Goal: Information Seeking & Learning: Understand process/instructions

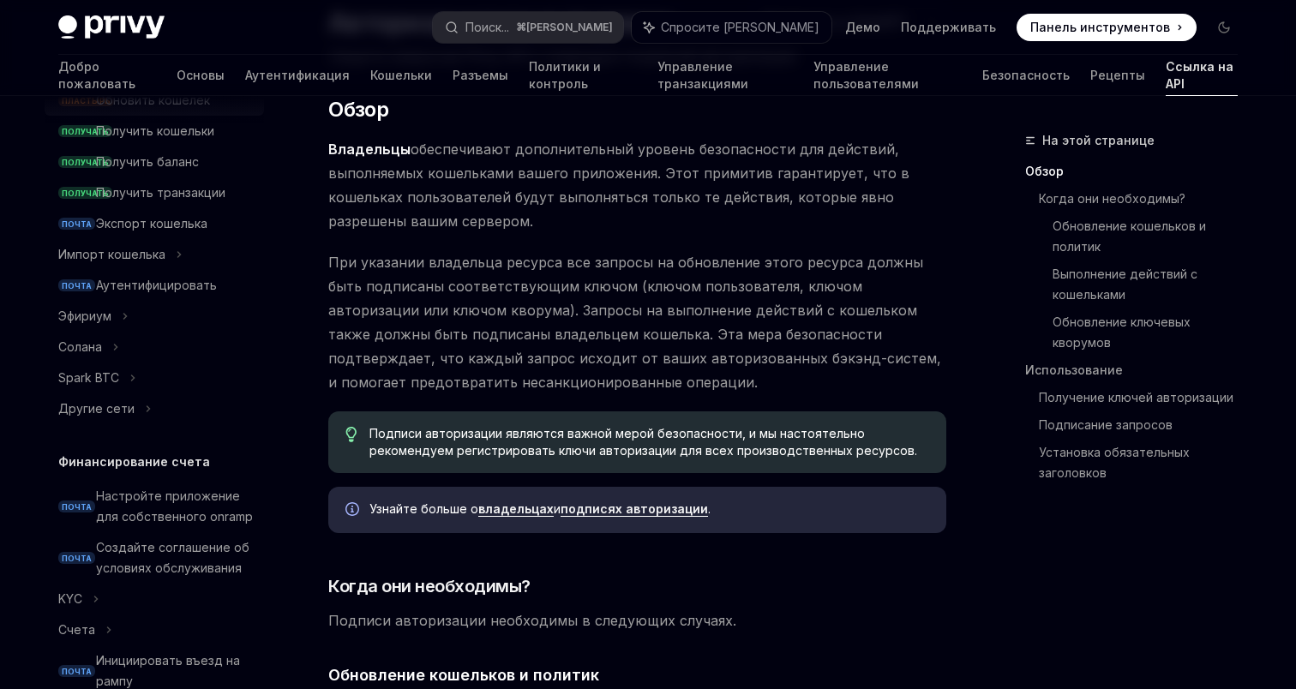
scroll to position [315, 0]
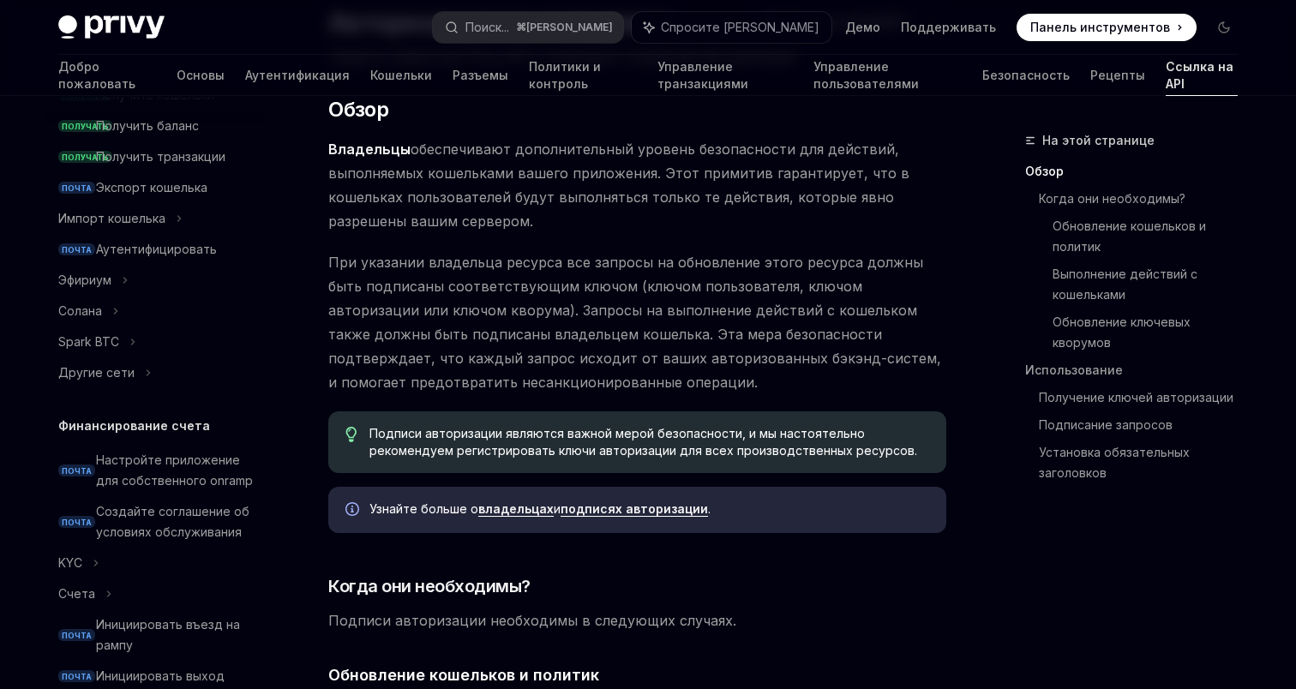
click at [122, 377] on font "Другие сети" at bounding box center [96, 372] width 76 height 15
type textarea "*"
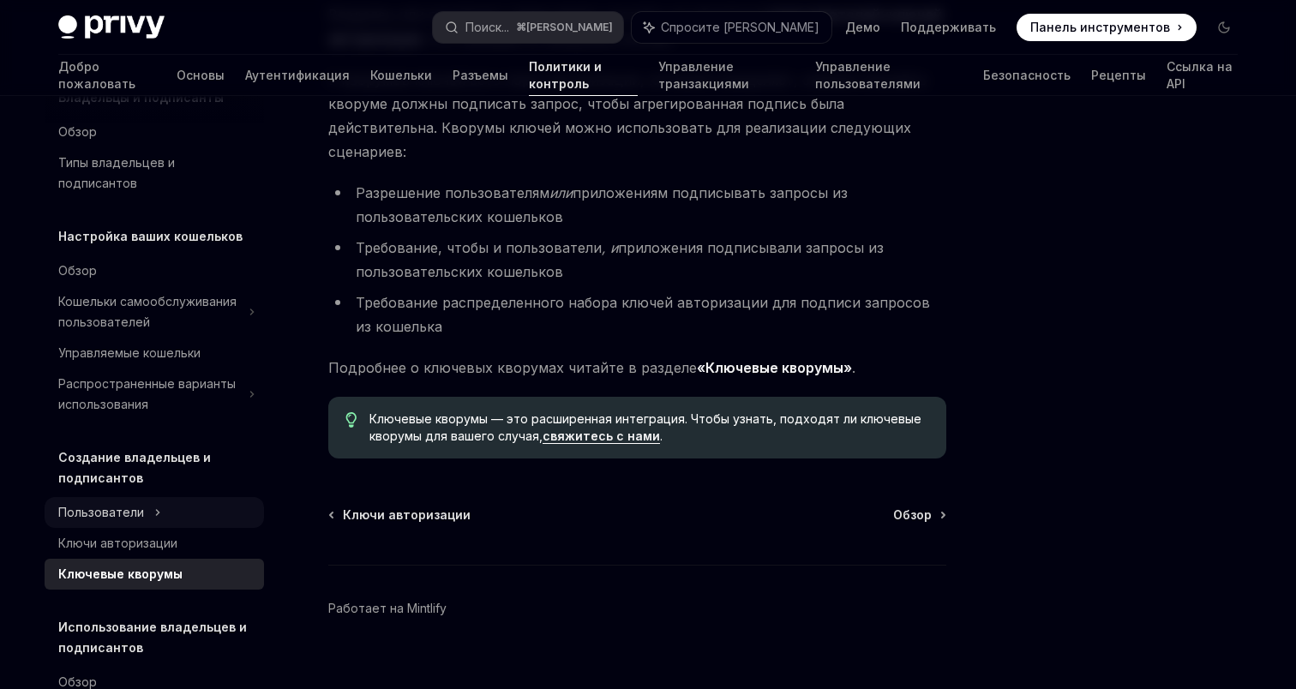
scroll to position [111, 0]
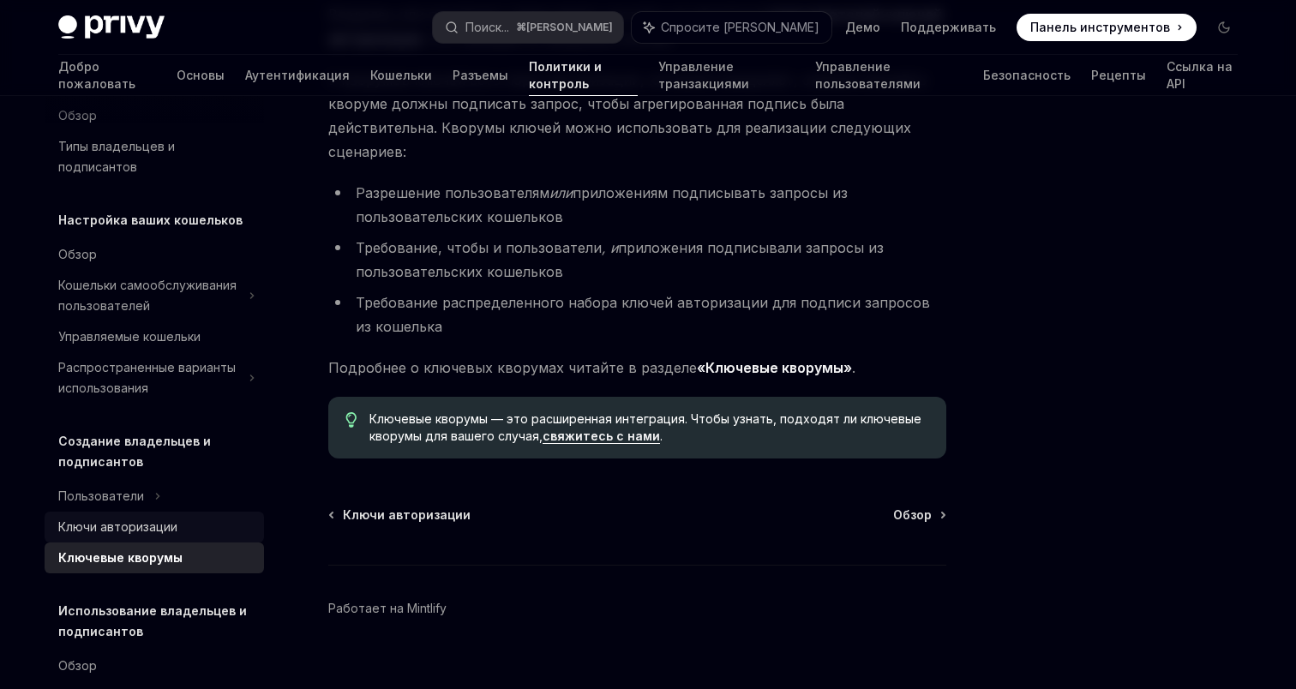
click at [133, 520] on font "Ключи авторизации" at bounding box center [117, 527] width 119 height 15
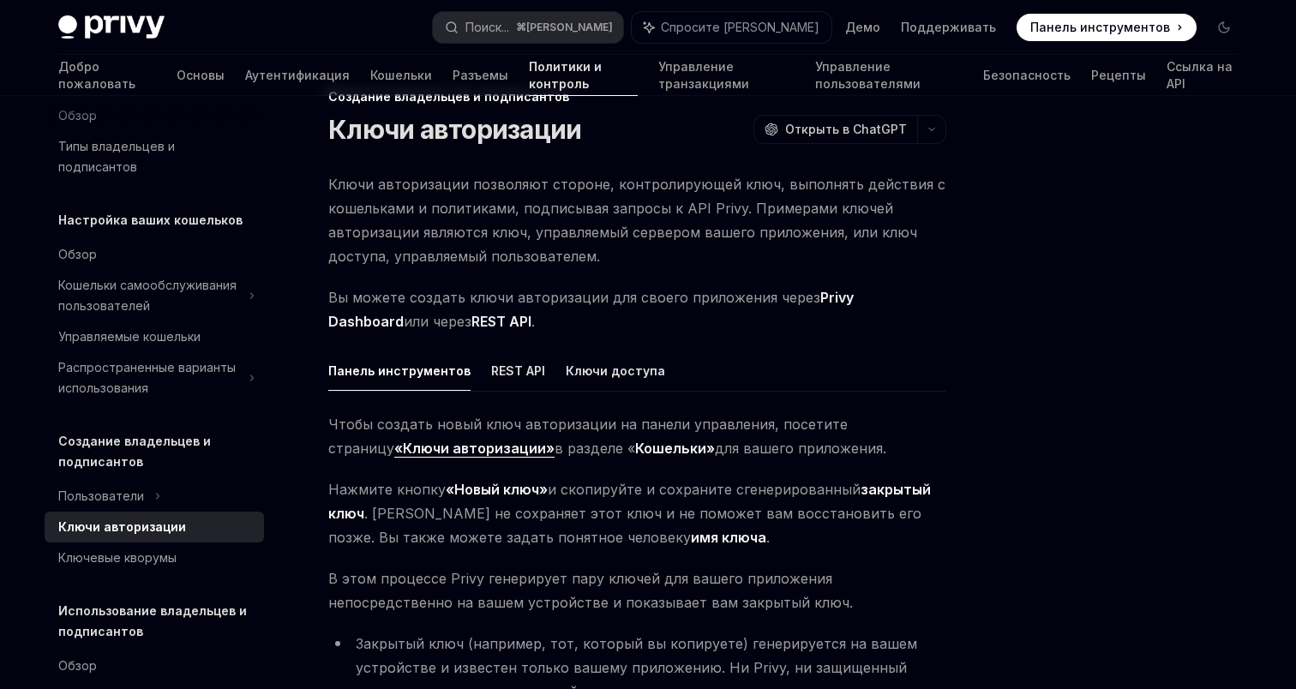
scroll to position [47, 0]
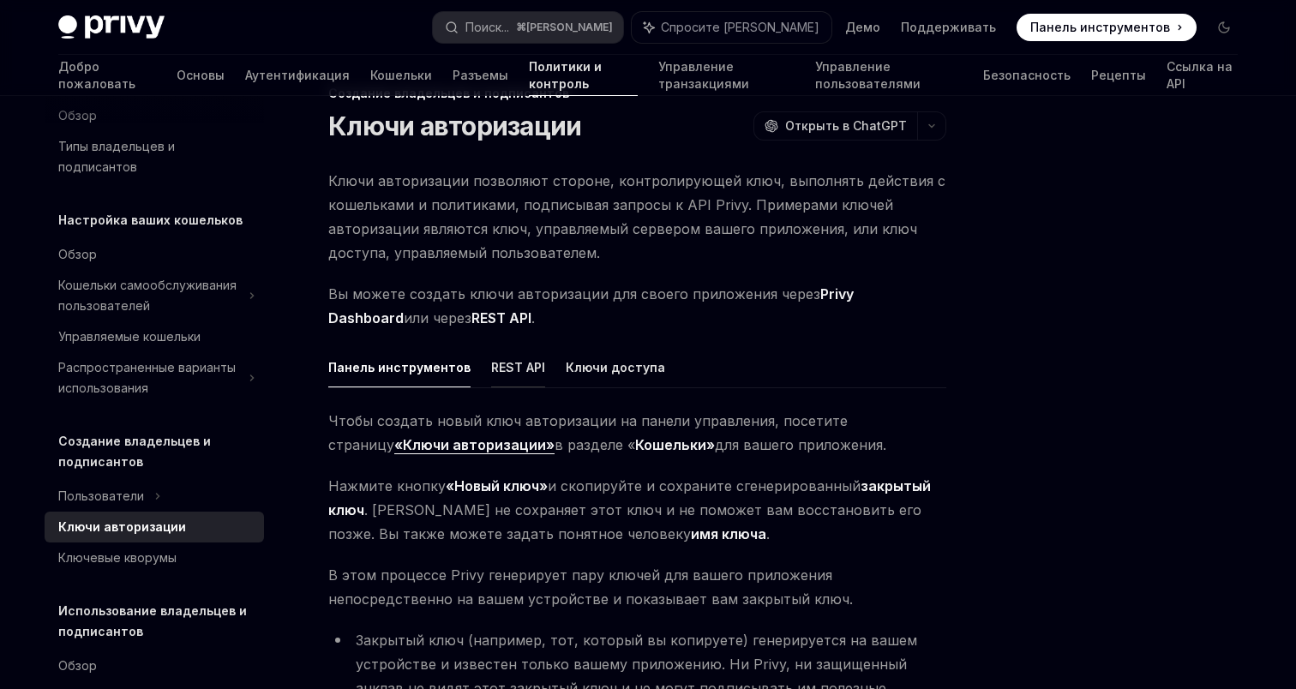
click at [491, 382] on button "REST API" at bounding box center [518, 367] width 54 height 40
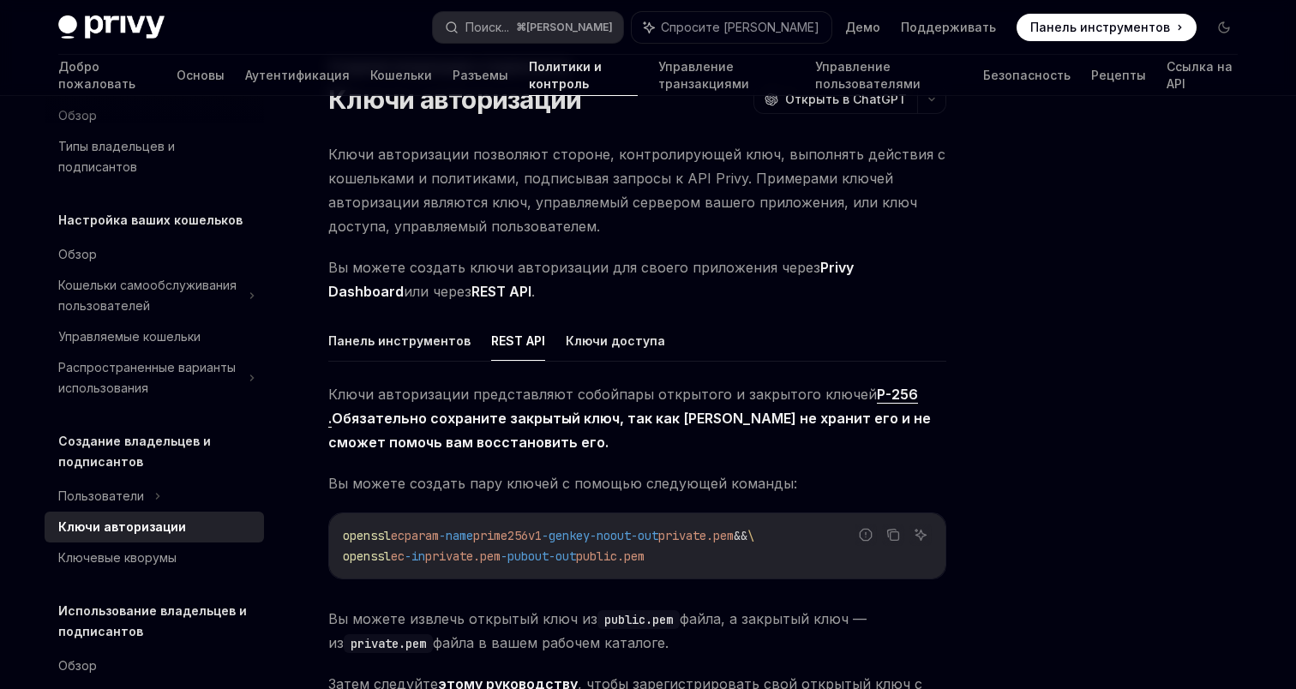
scroll to position [73, 0]
click at [412, 343] on font "Панель инструментов" at bounding box center [399, 341] width 142 height 15
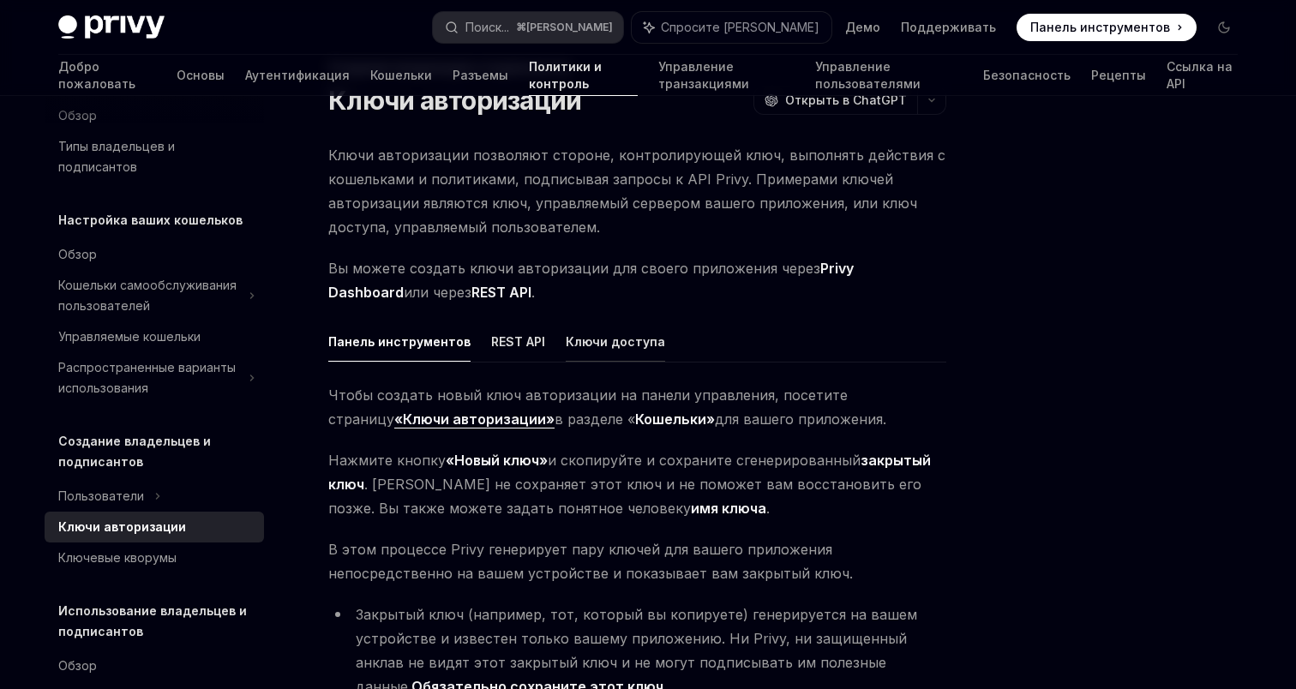
click at [576, 341] on font "Ключи доступа" at bounding box center [615, 341] width 99 height 15
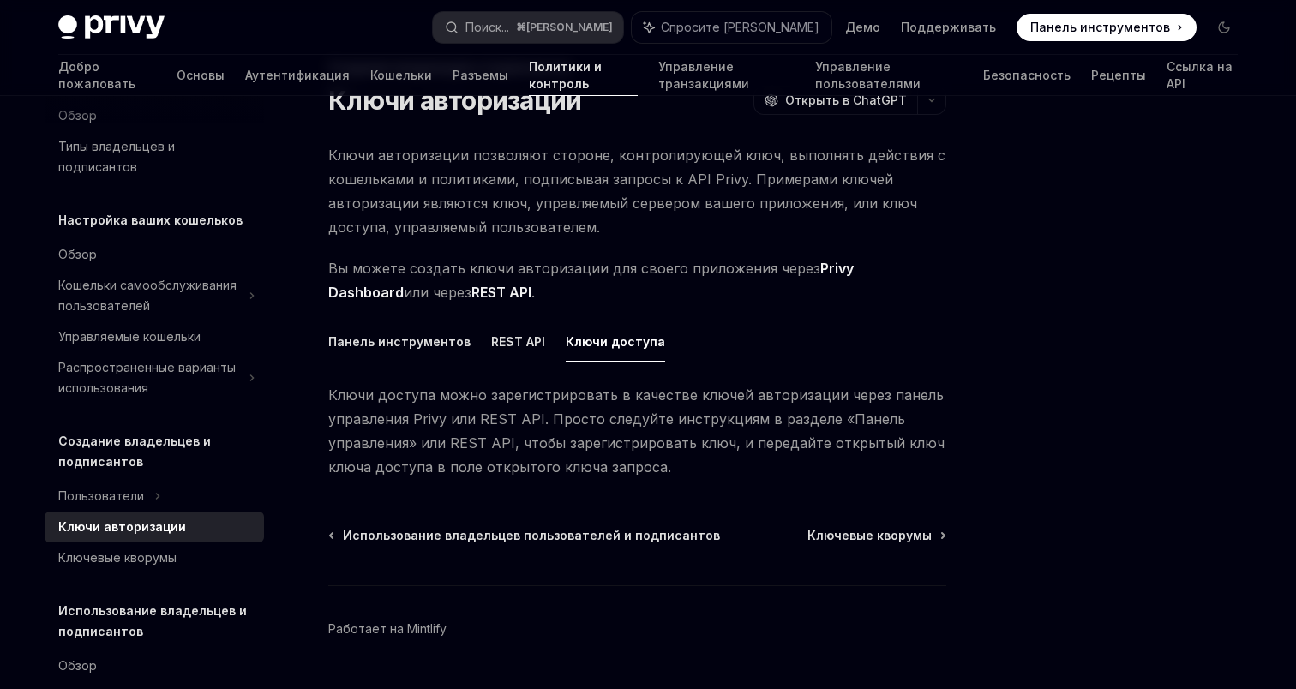
scroll to position [117, 0]
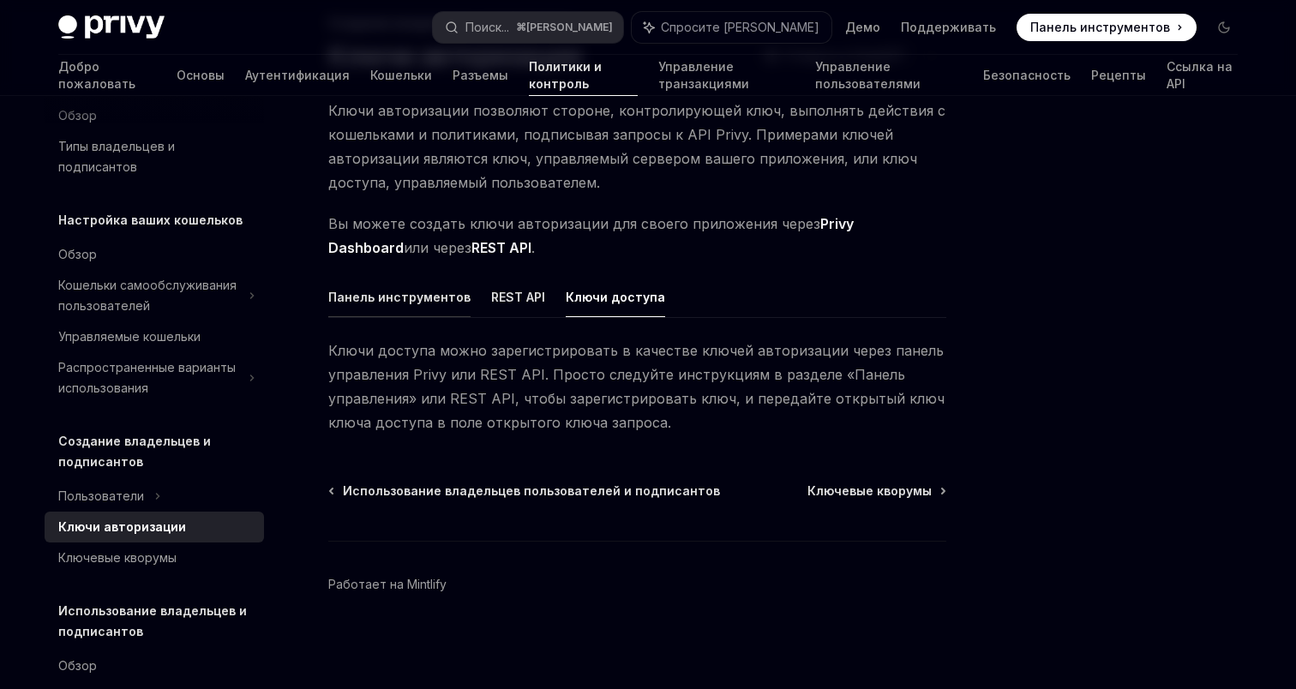
click at [350, 309] on button "Панель инструментов" at bounding box center [399, 297] width 142 height 40
type textarea "*"
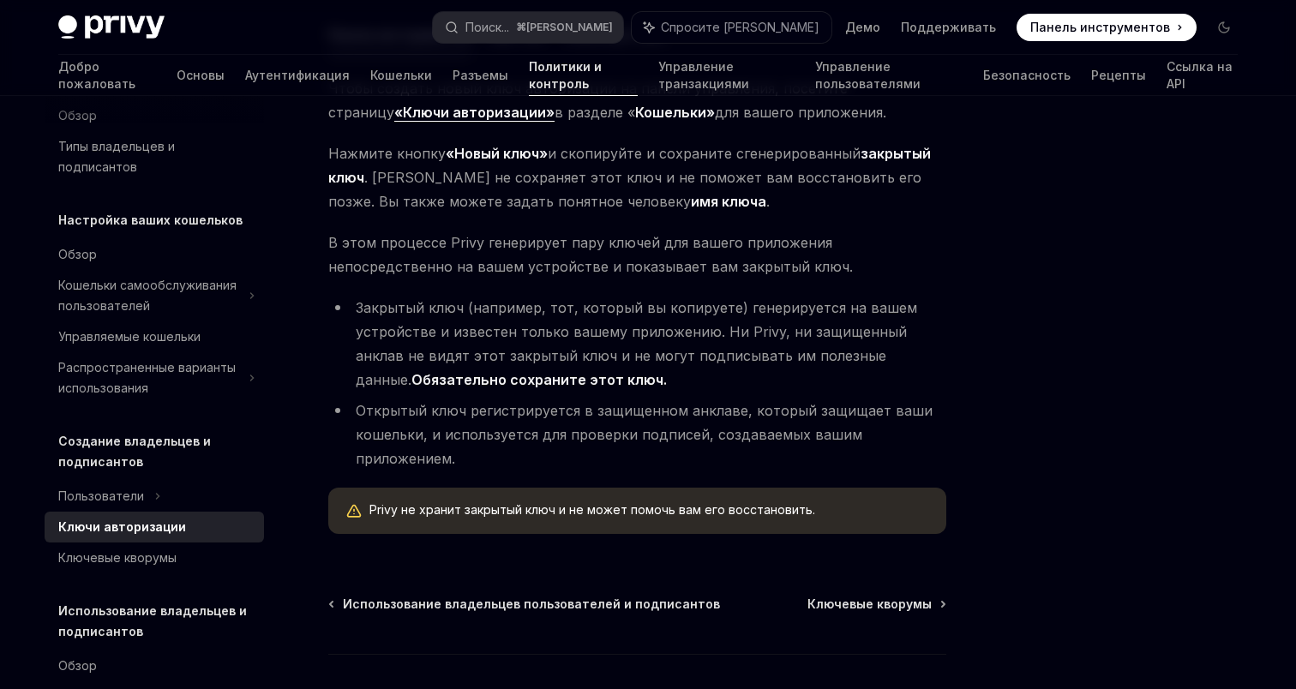
scroll to position [385, 0]
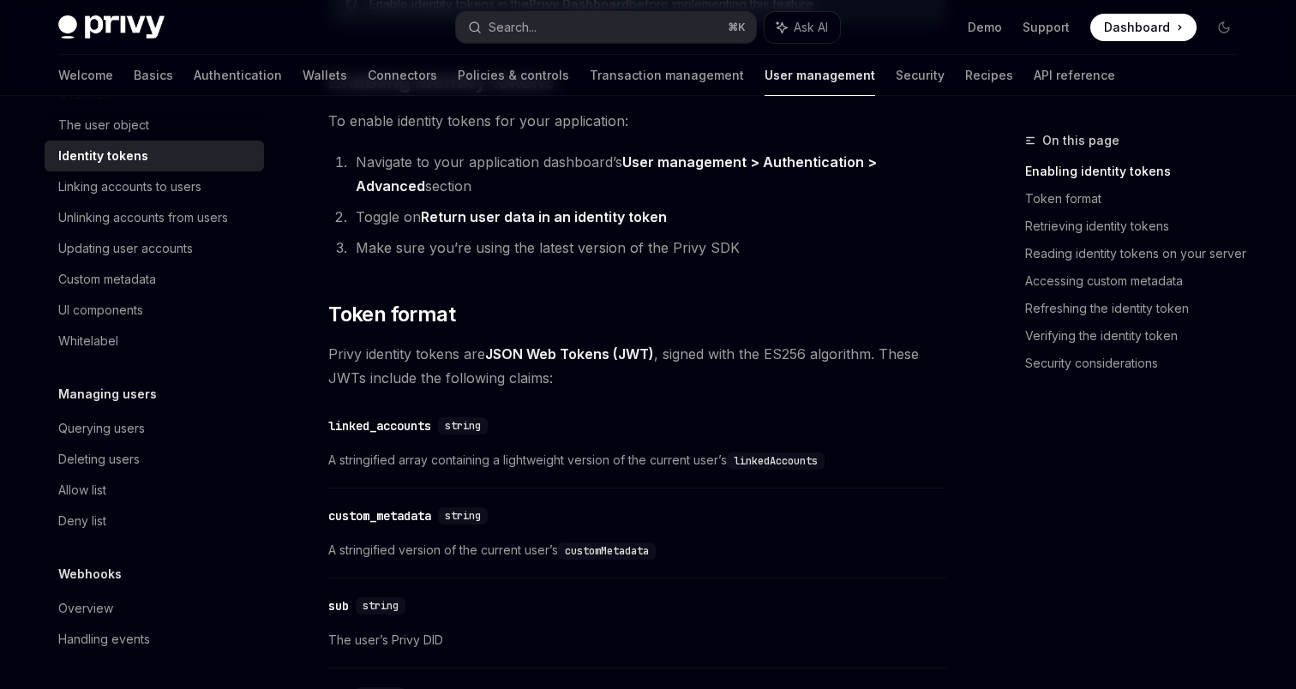
scroll to position [496, 0]
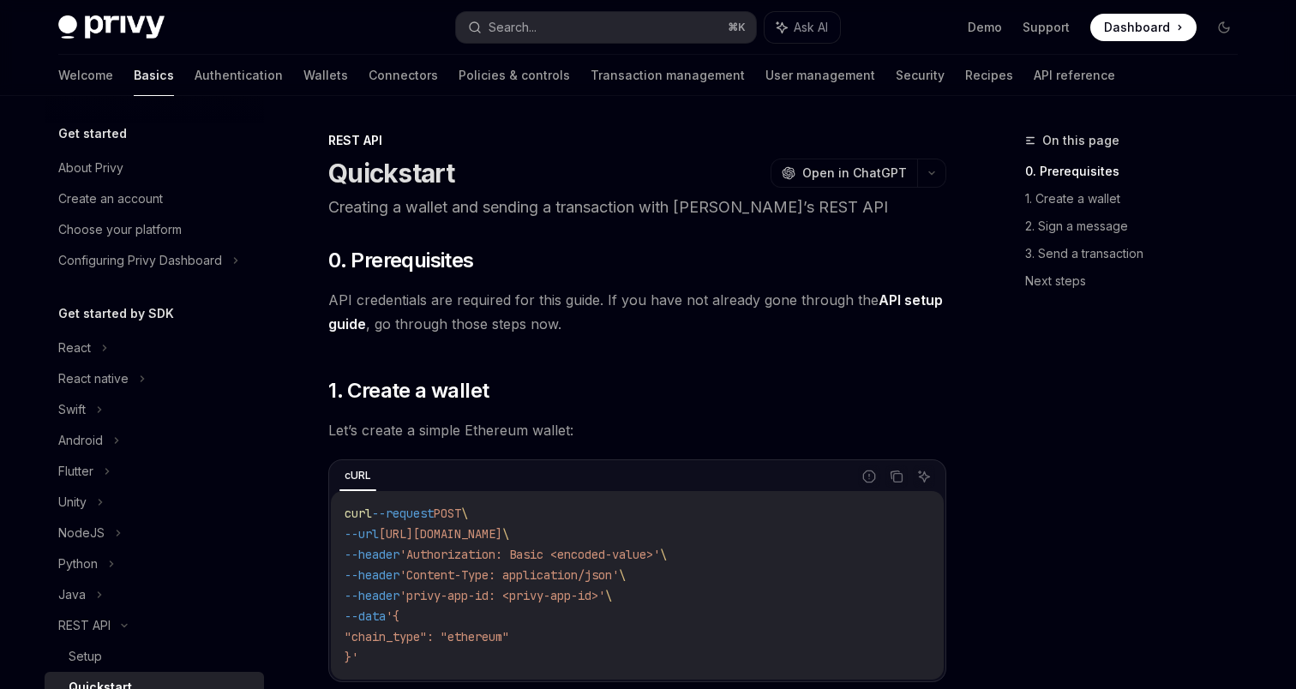
scroll to position [285, 0]
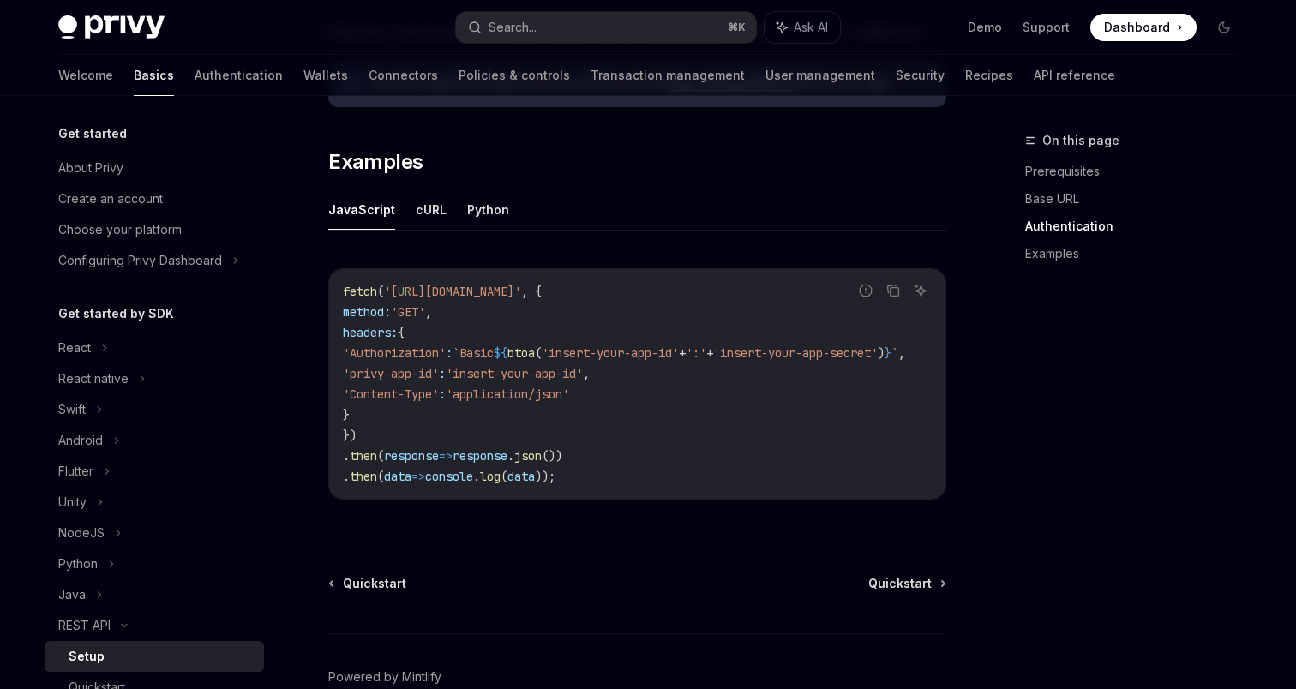
scroll to position [285, 0]
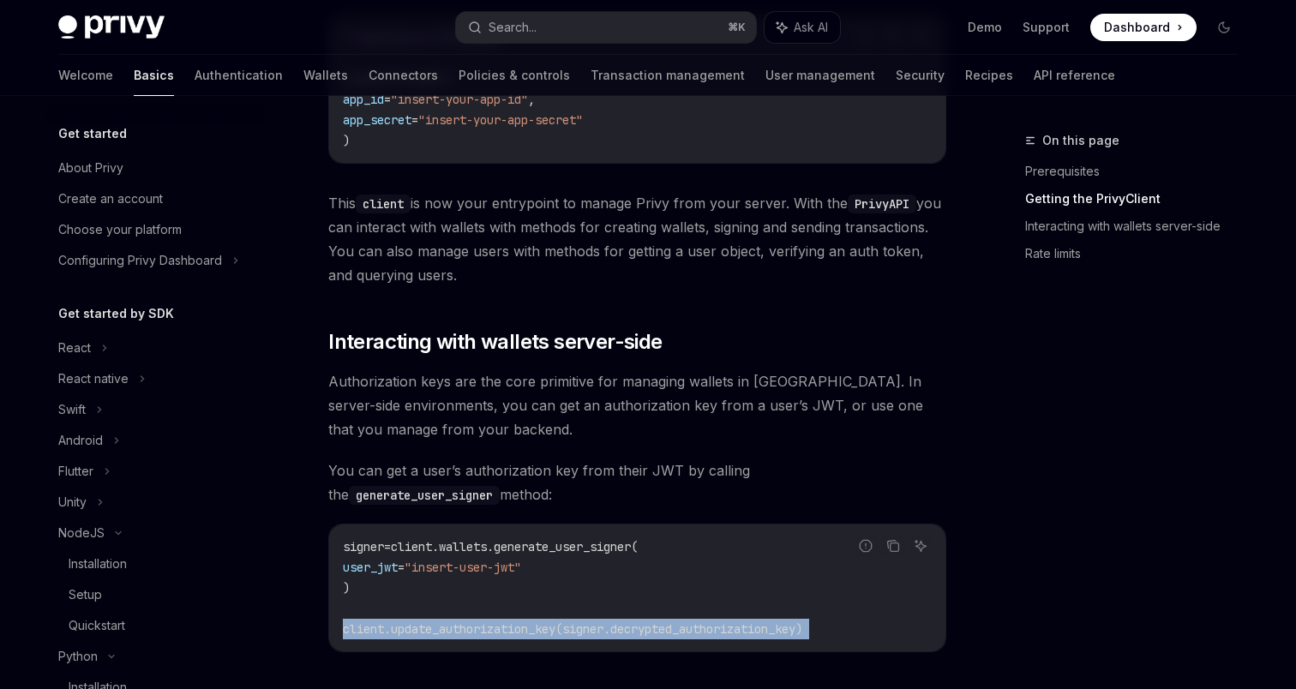
scroll to position [290, 0]
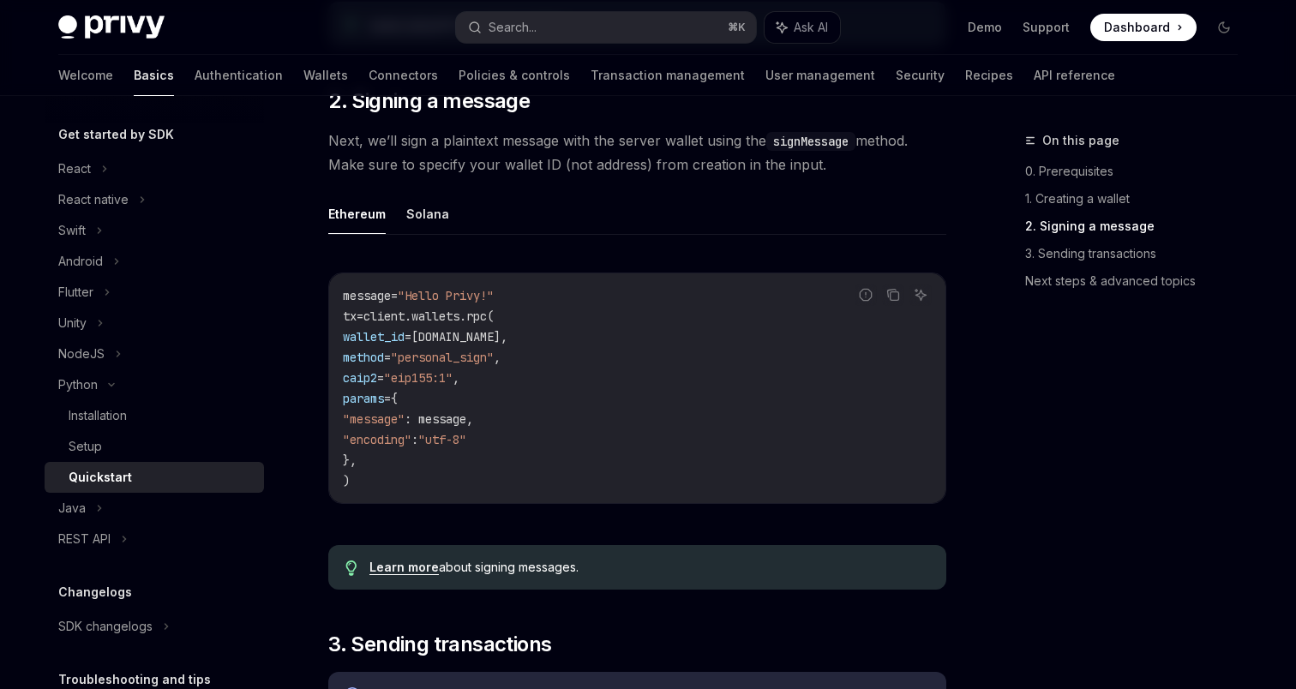
scroll to position [609, 0]
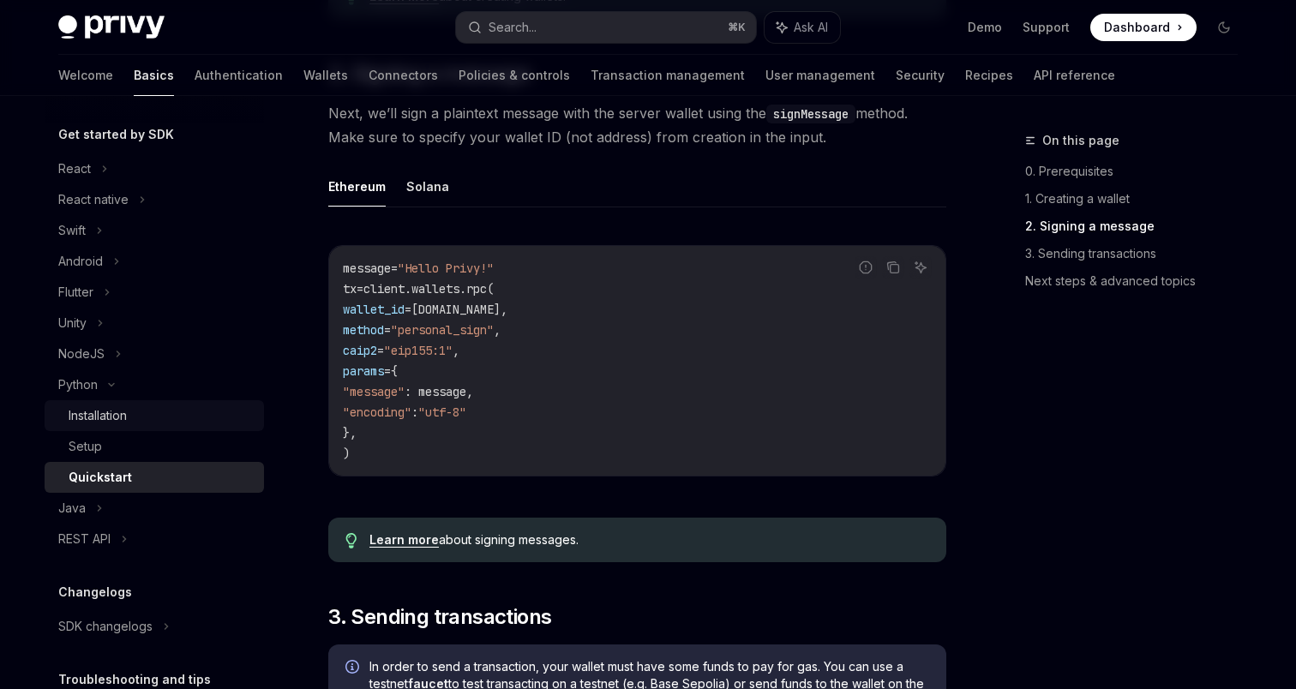
click at [150, 414] on div "Installation" at bounding box center [161, 416] width 185 height 21
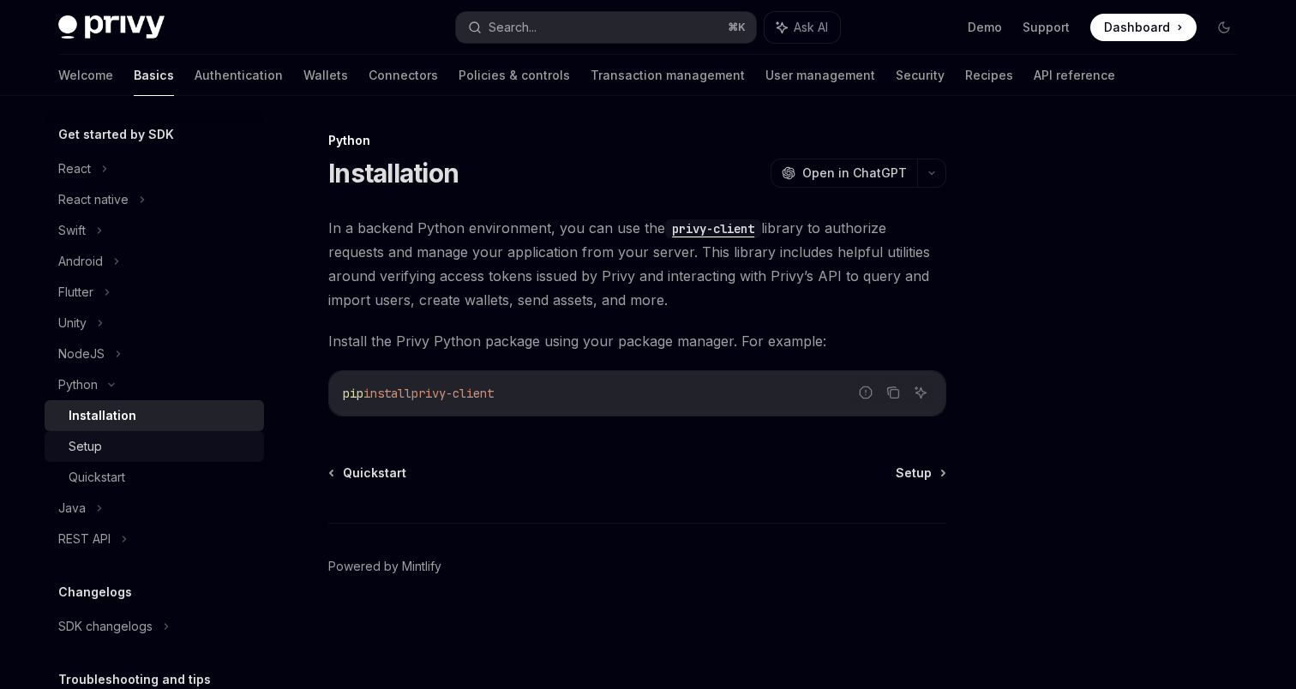
click at [123, 443] on div "Setup" at bounding box center [161, 446] width 185 height 21
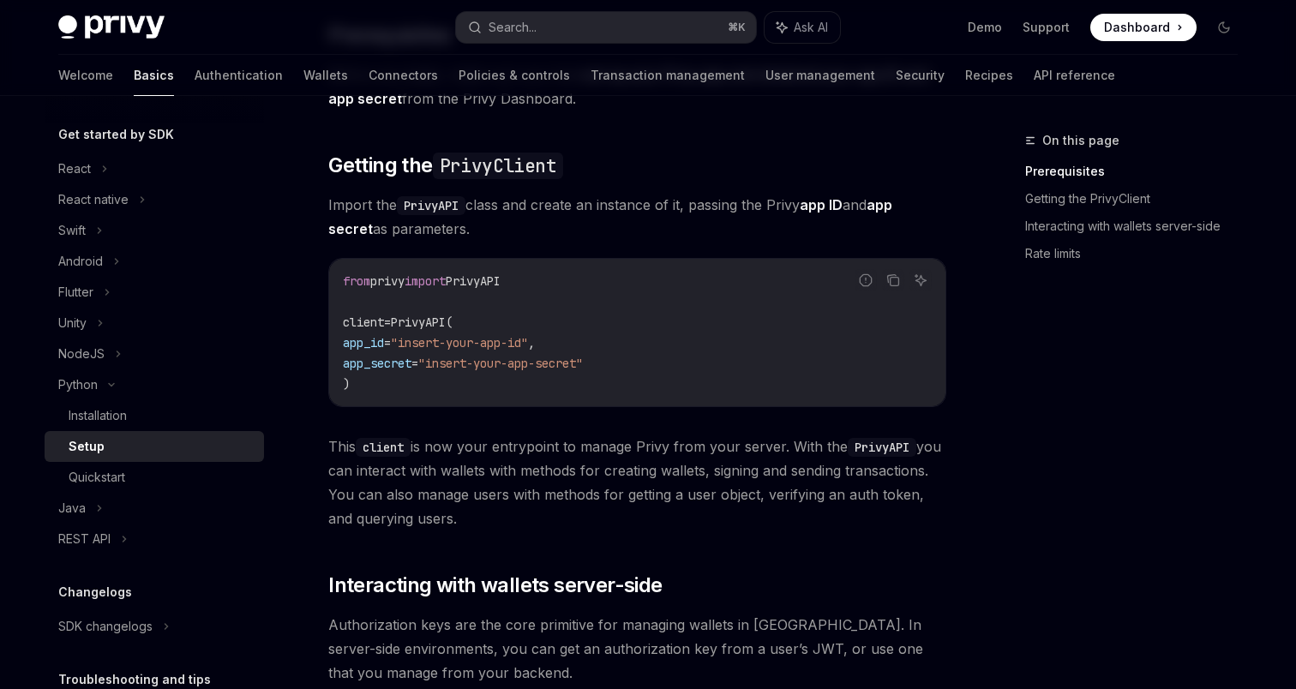
scroll to position [196, 0]
click at [383, 284] on span "privy" at bounding box center [387, 279] width 34 height 15
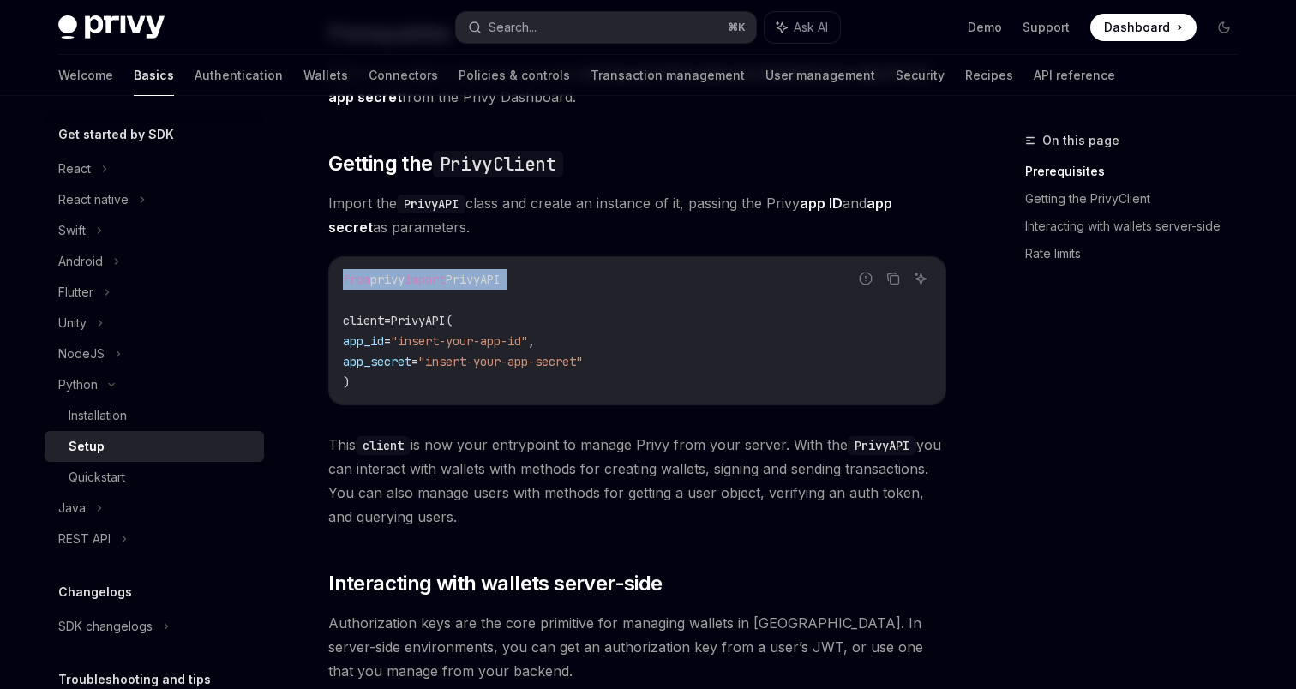
click at [383, 284] on span "privy" at bounding box center [387, 279] width 34 height 15
copy code "from privy import PrivyAPI"
click at [430, 315] on span "PrivyAPI(" at bounding box center [422, 320] width 62 height 15
copy span "PrivyAPI"
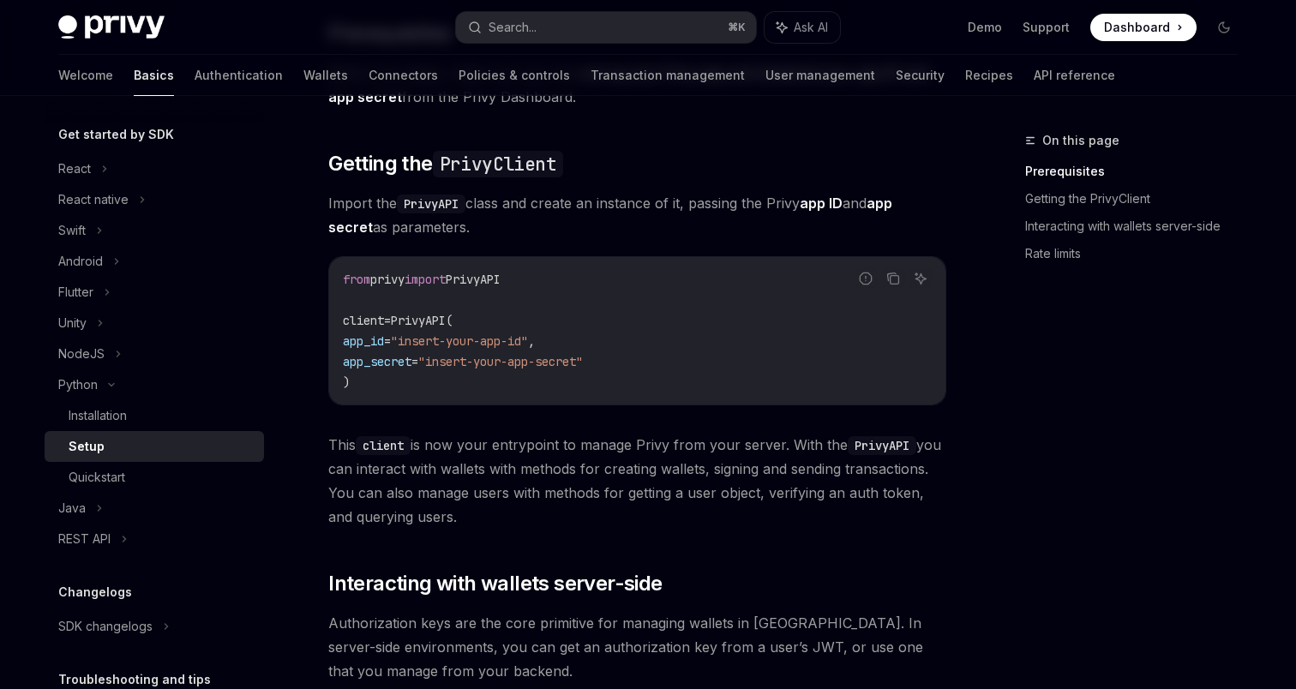
click at [501, 284] on span "PrivyAPI" at bounding box center [473, 279] width 55 height 15
copy span "PrivyAPI"
click at [431, 316] on span "PrivyAPI(" at bounding box center [422, 320] width 62 height 15
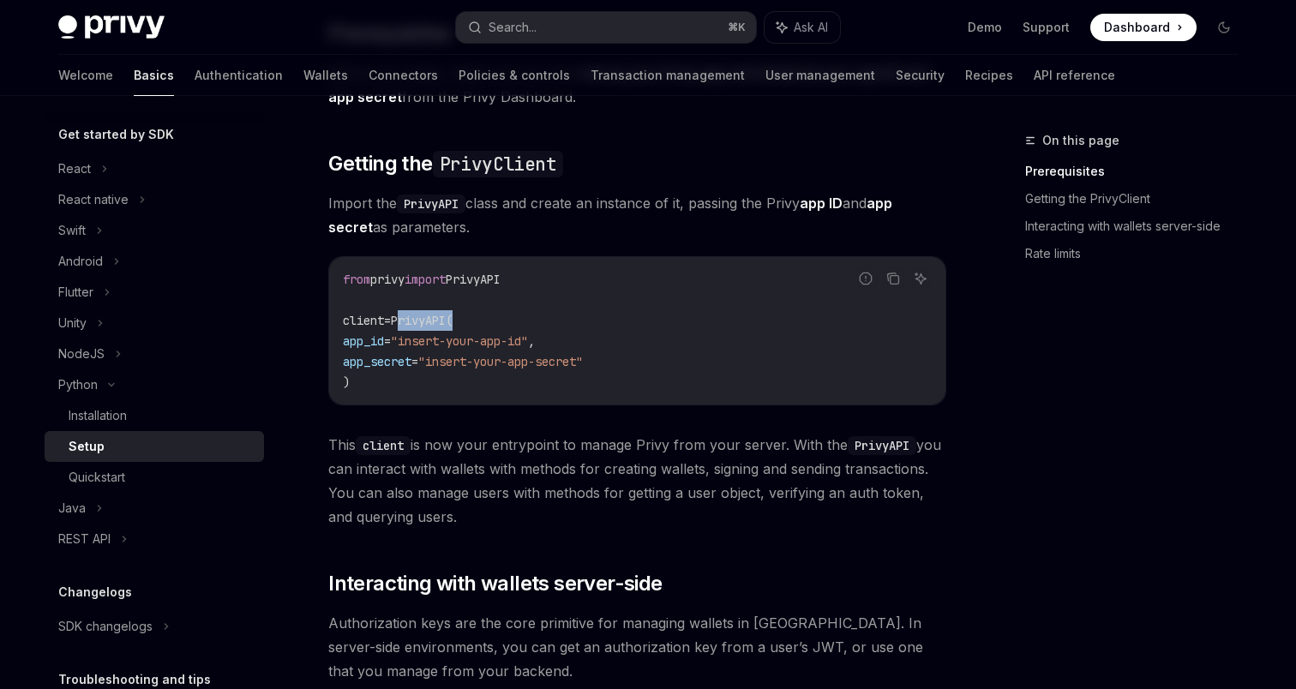
copy span "PrivyAPI"
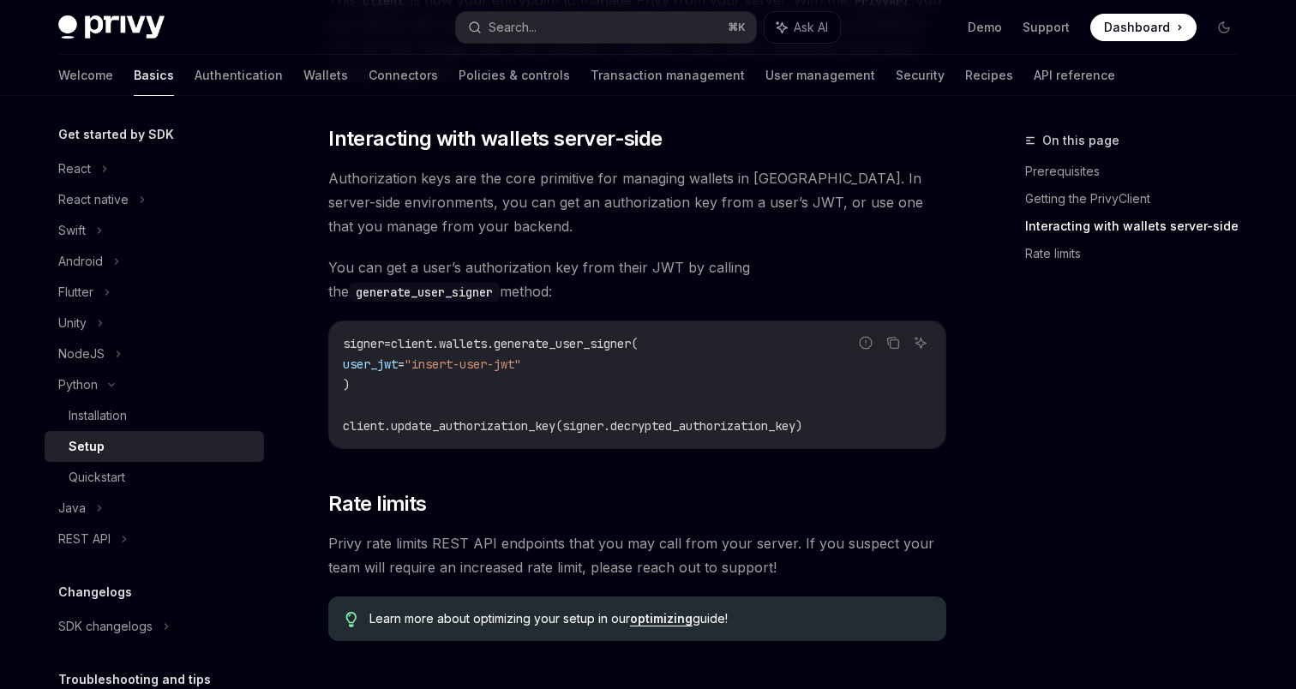
scroll to position [651, 0]
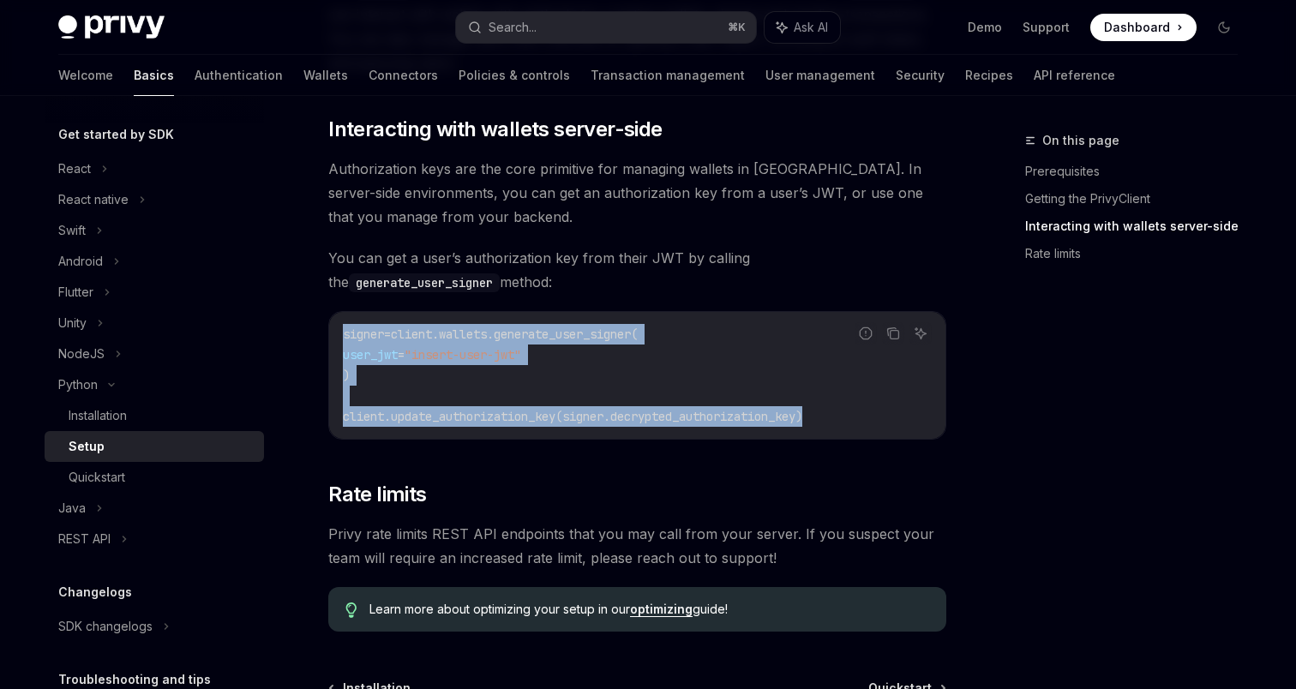
drag, startPoint x: 833, startPoint y: 419, endPoint x: 333, endPoint y: 327, distance: 509.2
click at [333, 327] on div "signer = client.wallets.generate_user_signer( user_jwt = "insert-user-jwt" ) cl…" at bounding box center [637, 375] width 616 height 127
copy code "signer = client.wallets.generate_user_signer( user_jwt = "insert-user-jwt" ) cl…"
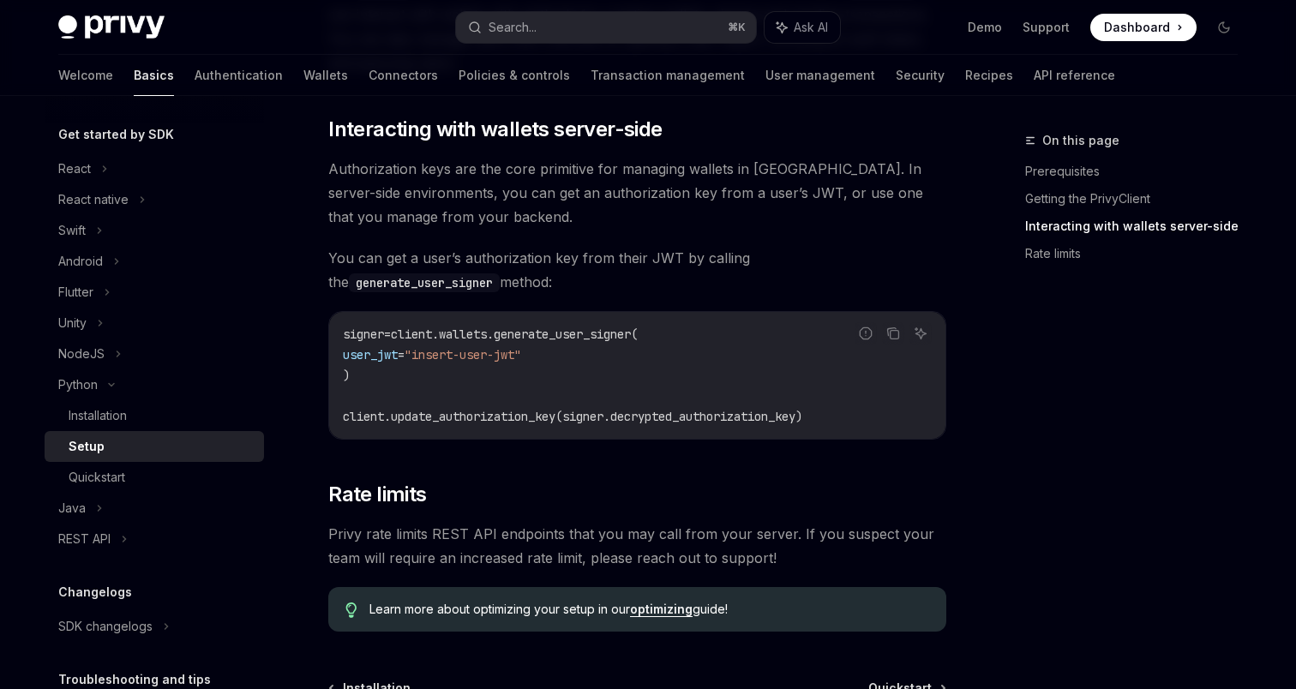
click at [409, 370] on code "signer = client.wallets.generate_user_signer( user_jwt = "insert-user-jwt" ) cl…" at bounding box center [637, 375] width 589 height 103
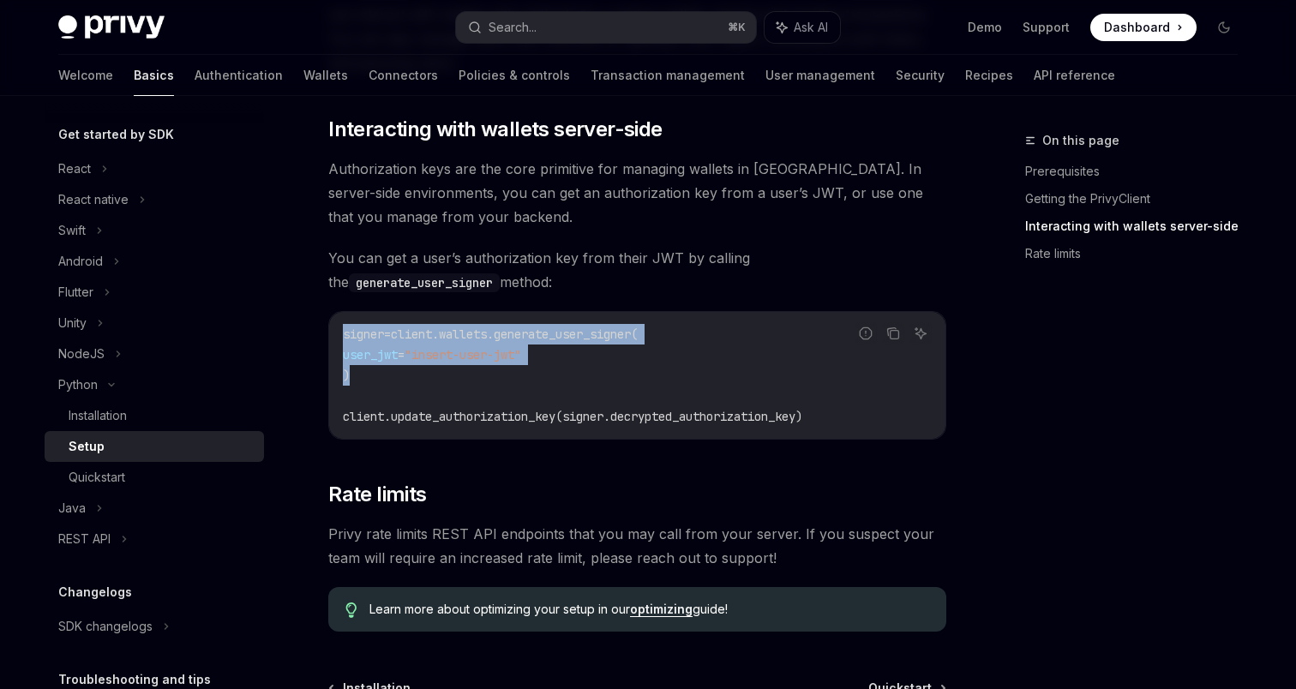
drag, startPoint x: 376, startPoint y: 376, endPoint x: 332, endPoint y: 340, distance: 57.3
click at [332, 340] on div "signer = client.wallets.generate_user_signer( user_jwt = "insert-user-jwt" ) cl…" at bounding box center [637, 375] width 616 height 127
copy code "signer = client.wallets.generate_user_signer( user_jwt = "insert-user-jwt" )"
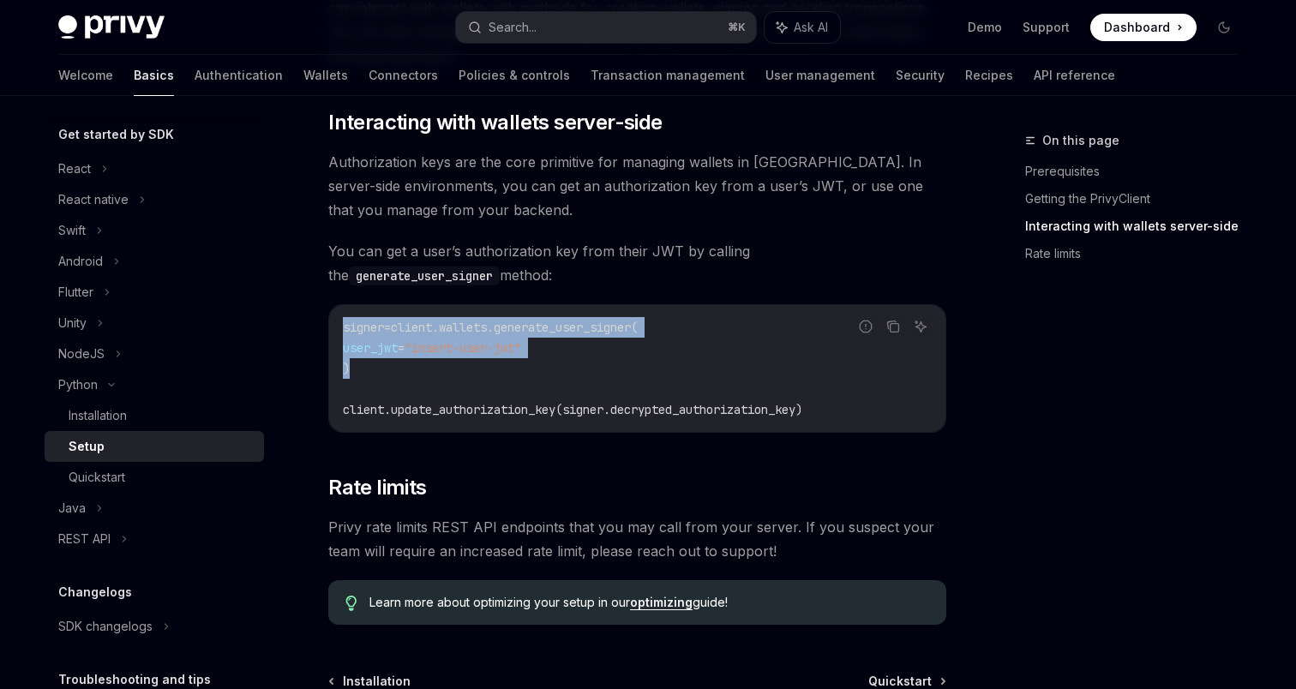
scroll to position [659, 0]
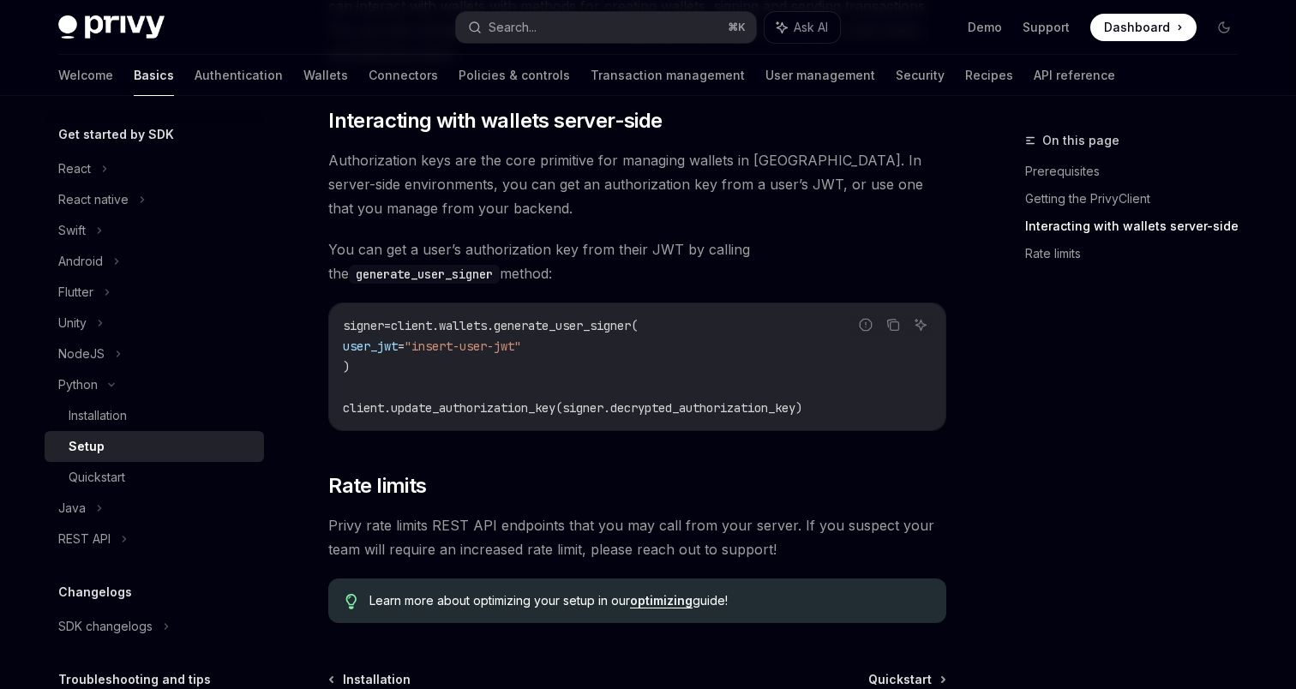
click at [586, 410] on span "client.update_authorization_key(signer.decrypted_authorization_key)" at bounding box center [573, 407] width 460 height 15
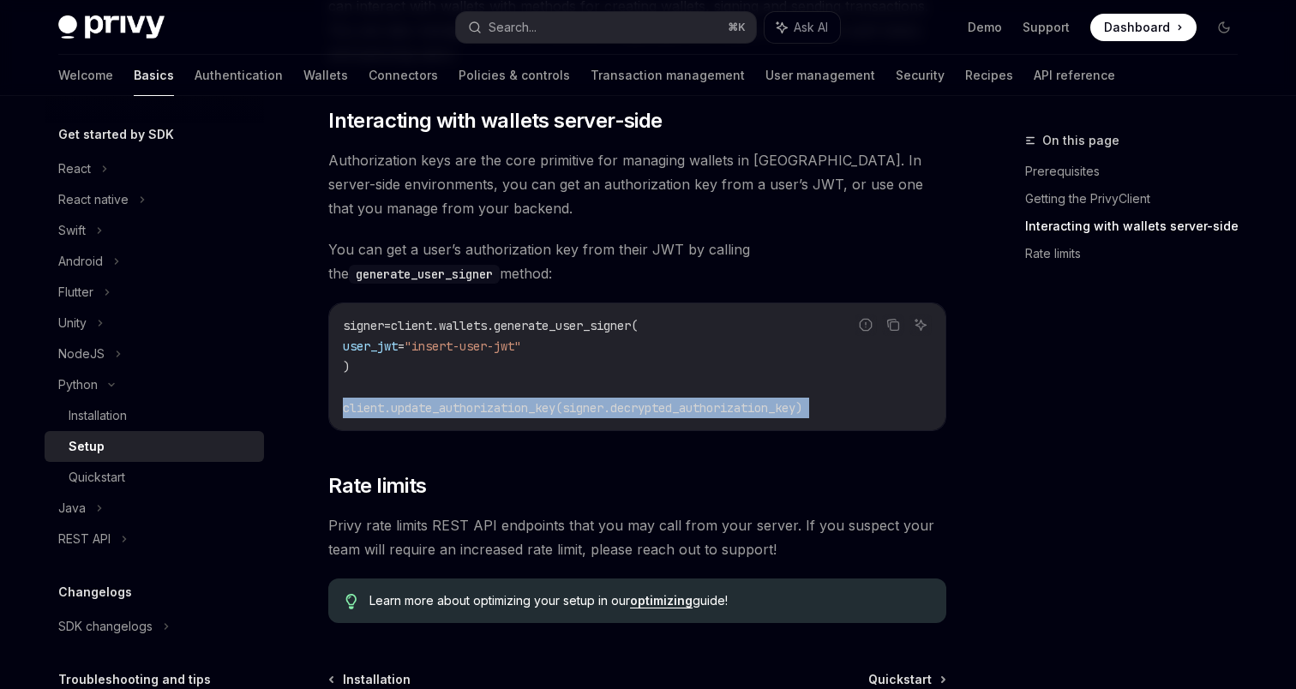
click at [586, 410] on span "client.update_authorization_key(signer.decrypted_authorization_key)" at bounding box center [573, 407] width 460 height 15
copy div "client.update_authorization_key(signer.decrypted_authorization_key)"
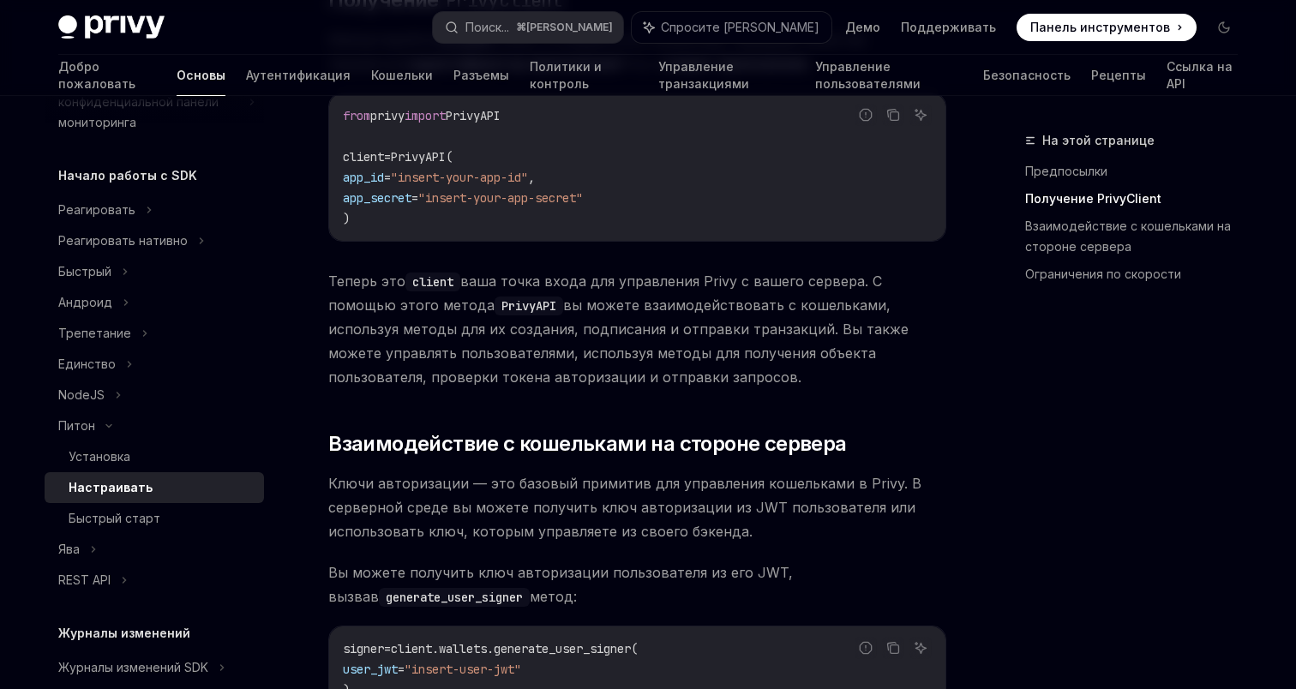
scroll to position [479, 0]
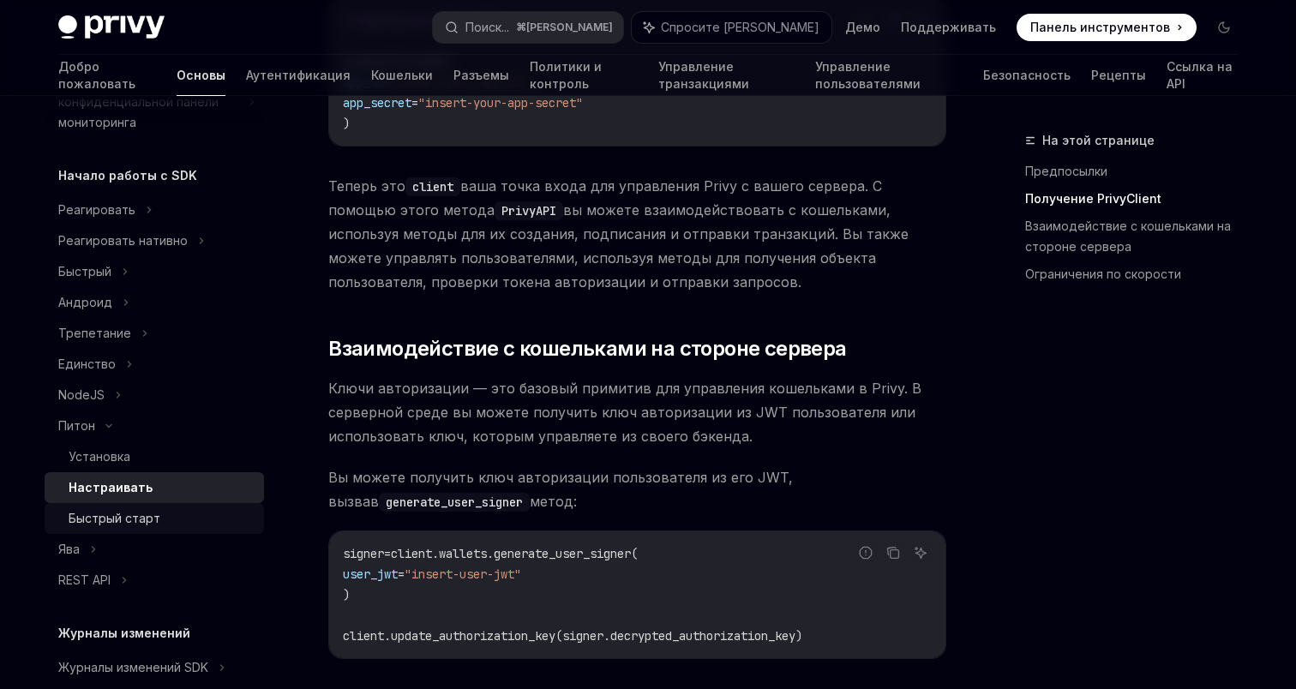
click at [134, 511] on font "Быстрый старт" at bounding box center [115, 518] width 92 height 15
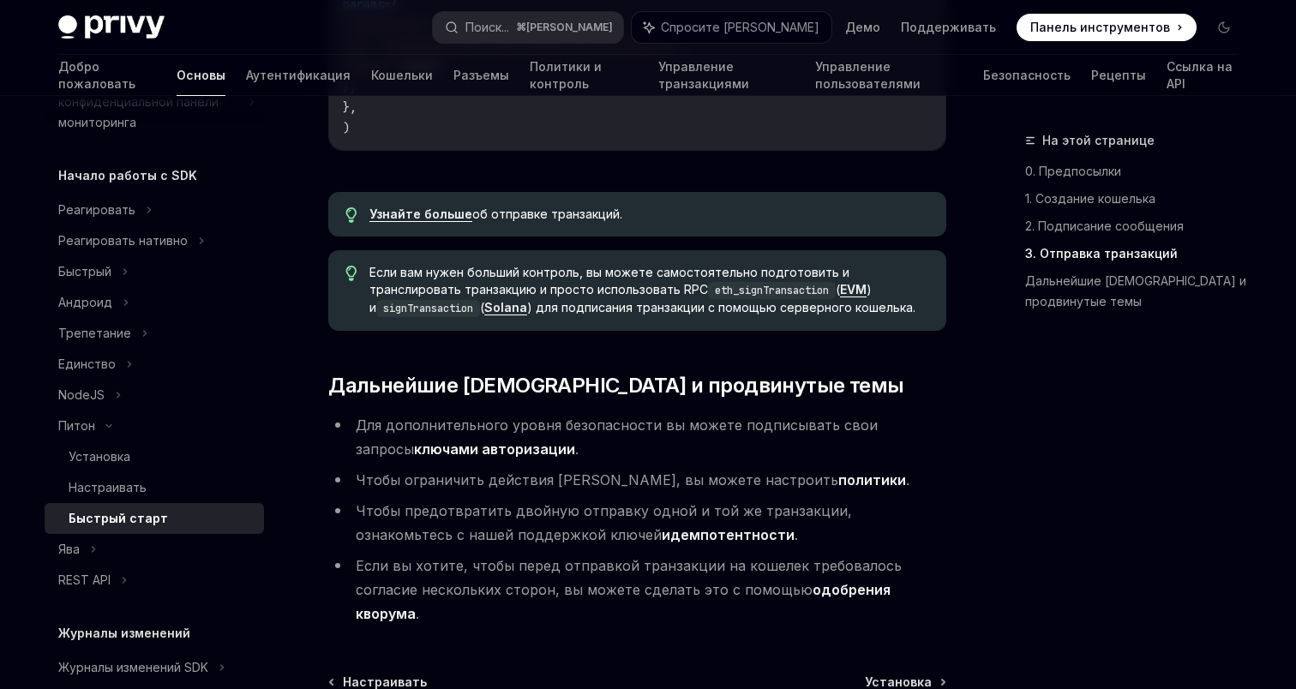
scroll to position [1813, 0]
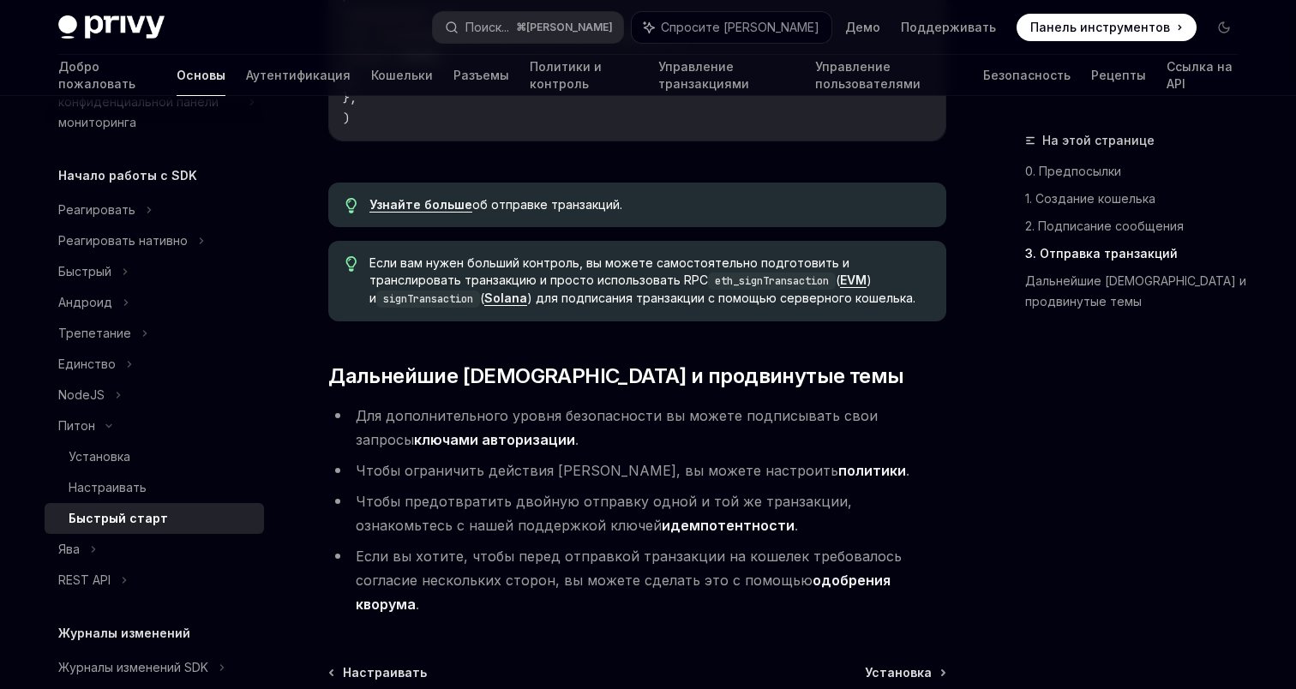
click at [458, 431] on font "ключами авторизации" at bounding box center [494, 439] width 161 height 17
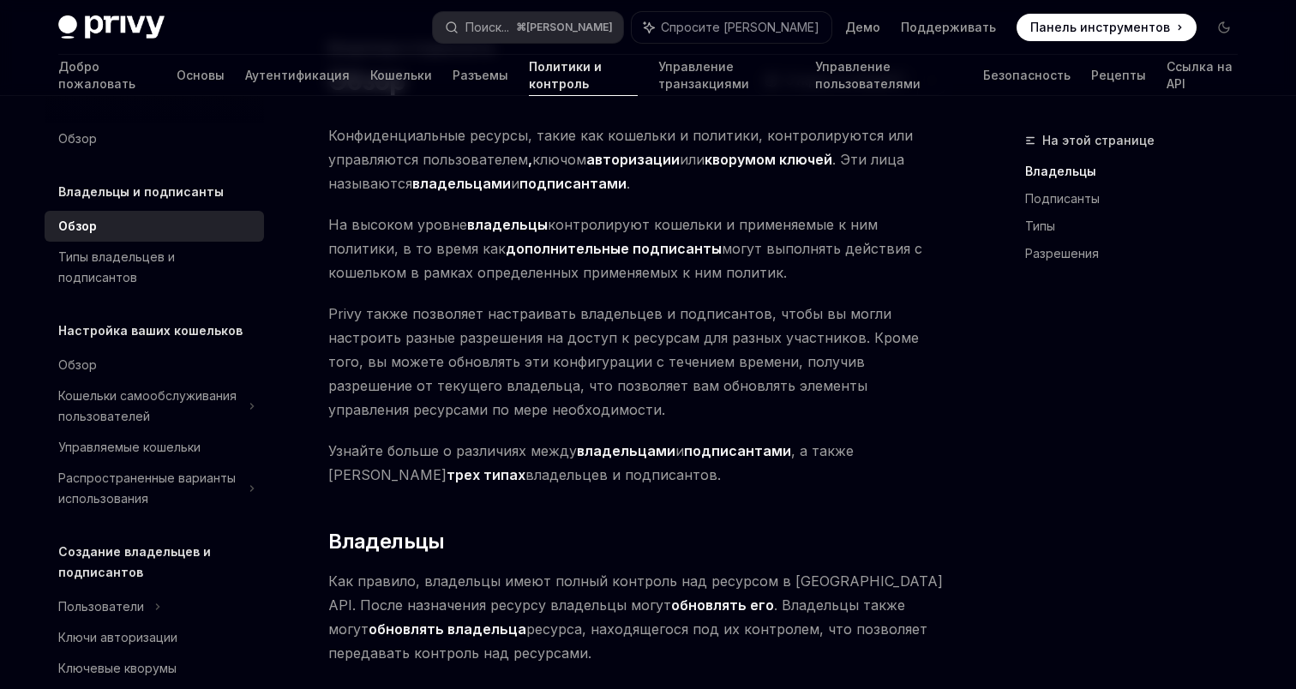
scroll to position [91, 0]
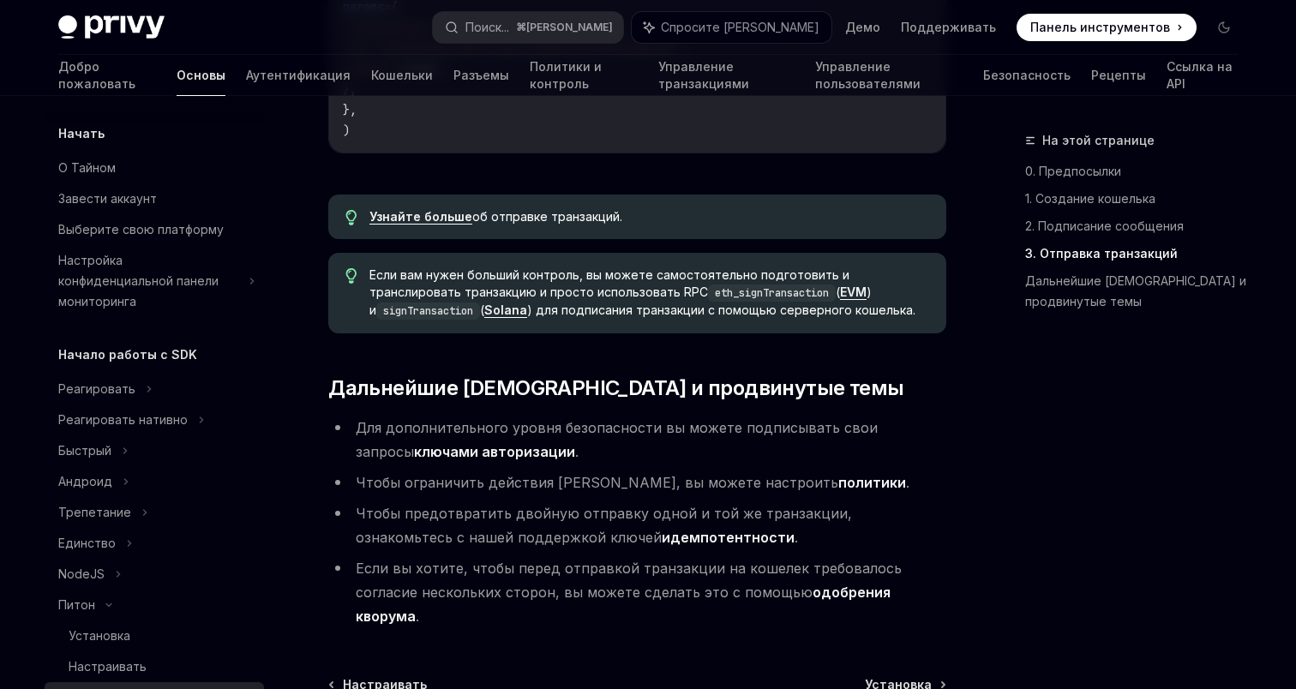
scroll to position [1813, 0]
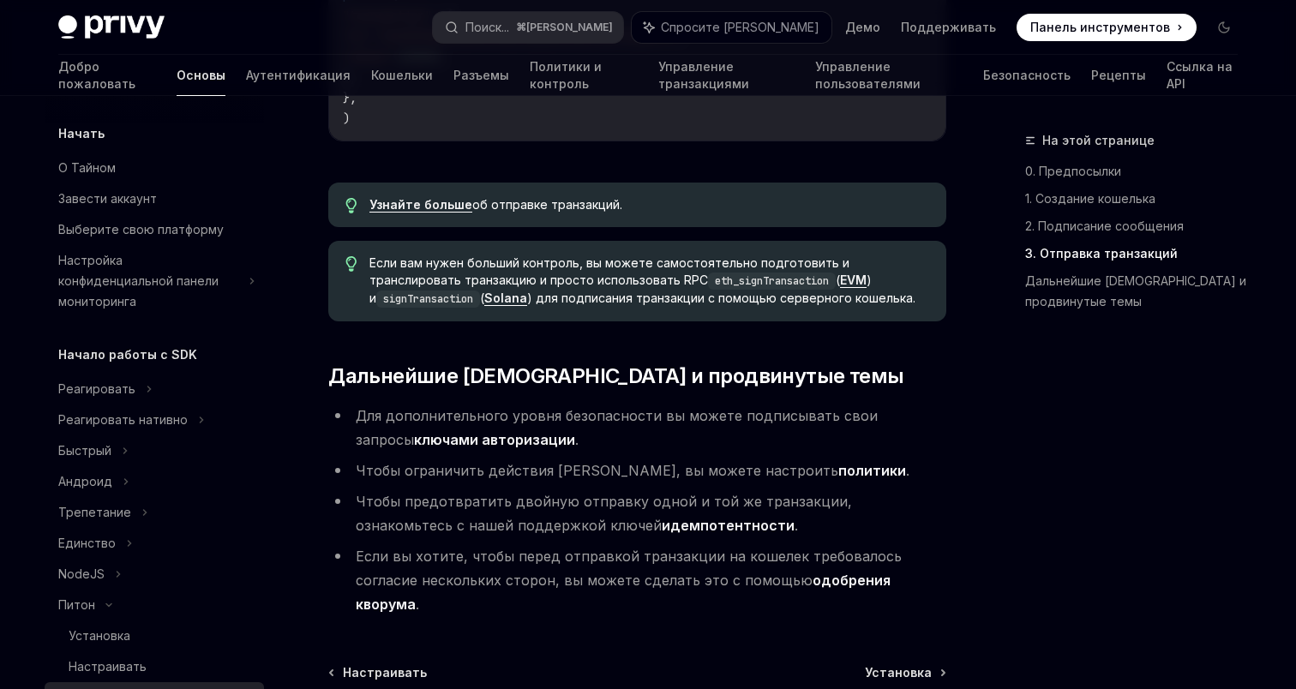
click at [559, 459] on li "Чтобы ограничить действия кошельков, вы можете настроить политики ." at bounding box center [637, 471] width 618 height 24
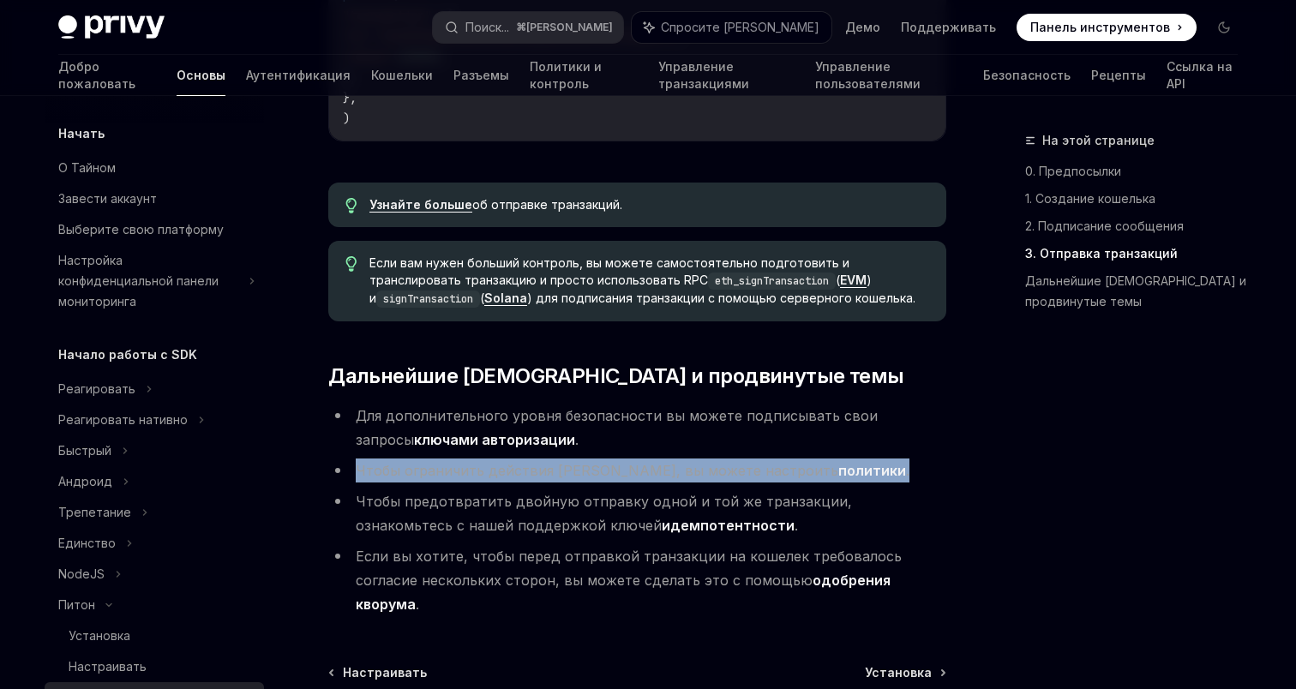
click at [559, 459] on li "Чтобы ограничить действия кошельков, вы можете настроить политики ." at bounding box center [637, 471] width 618 height 24
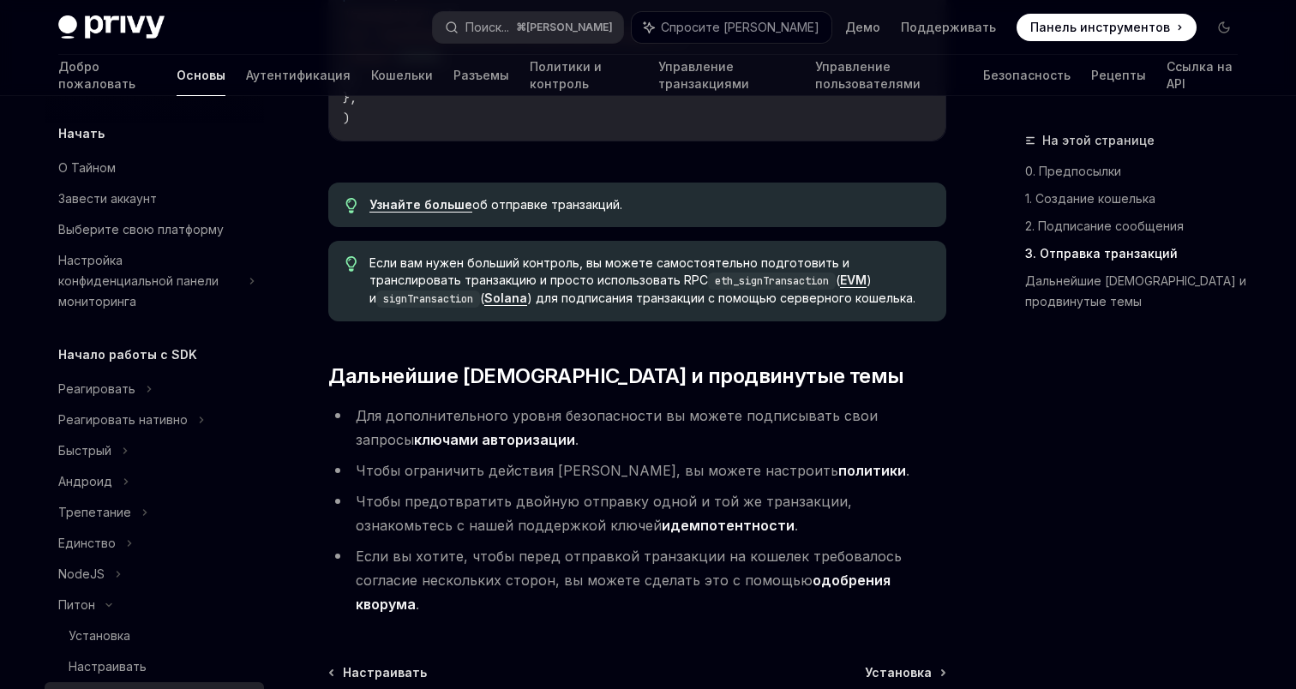
click at [489, 493] on font "Чтобы предотвратить двойную отправку одной и той же транзакции, ознакомьтесь с …" at bounding box center [604, 513] width 496 height 41
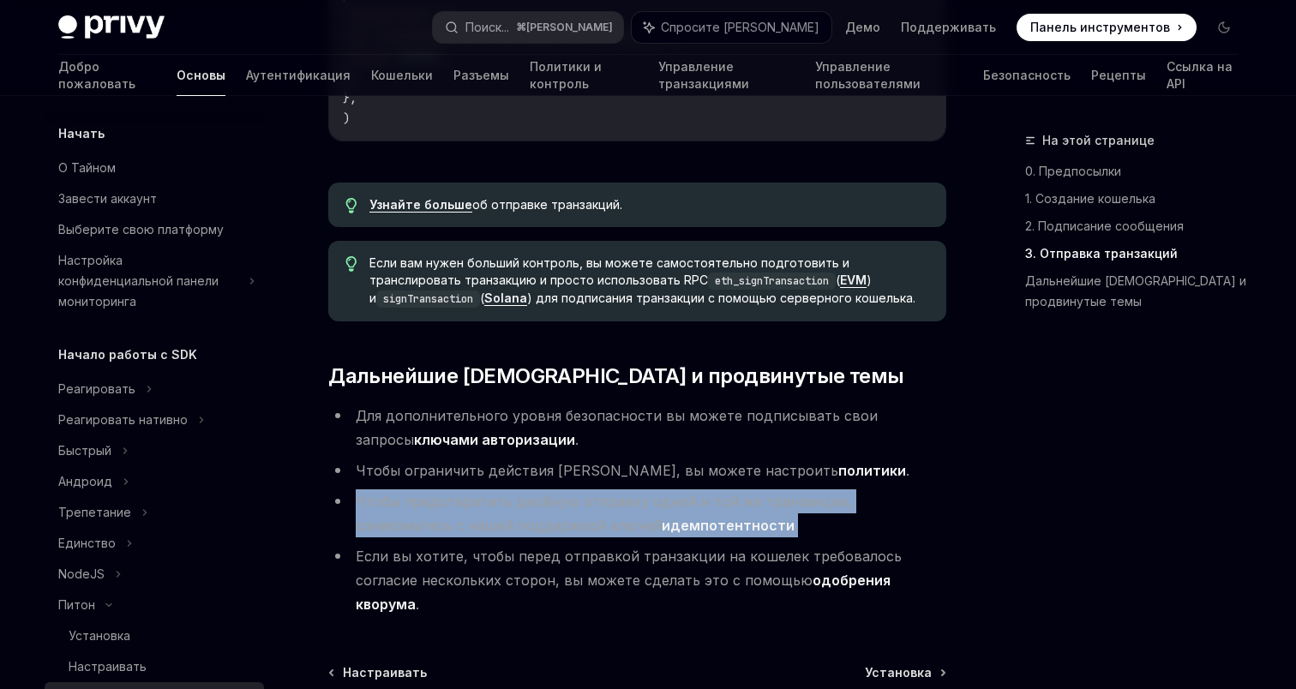
click at [489, 493] on font "Чтобы предотвратить двойную отправку одной и той же транзакции, ознакомьтесь с …" at bounding box center [604, 513] width 496 height 41
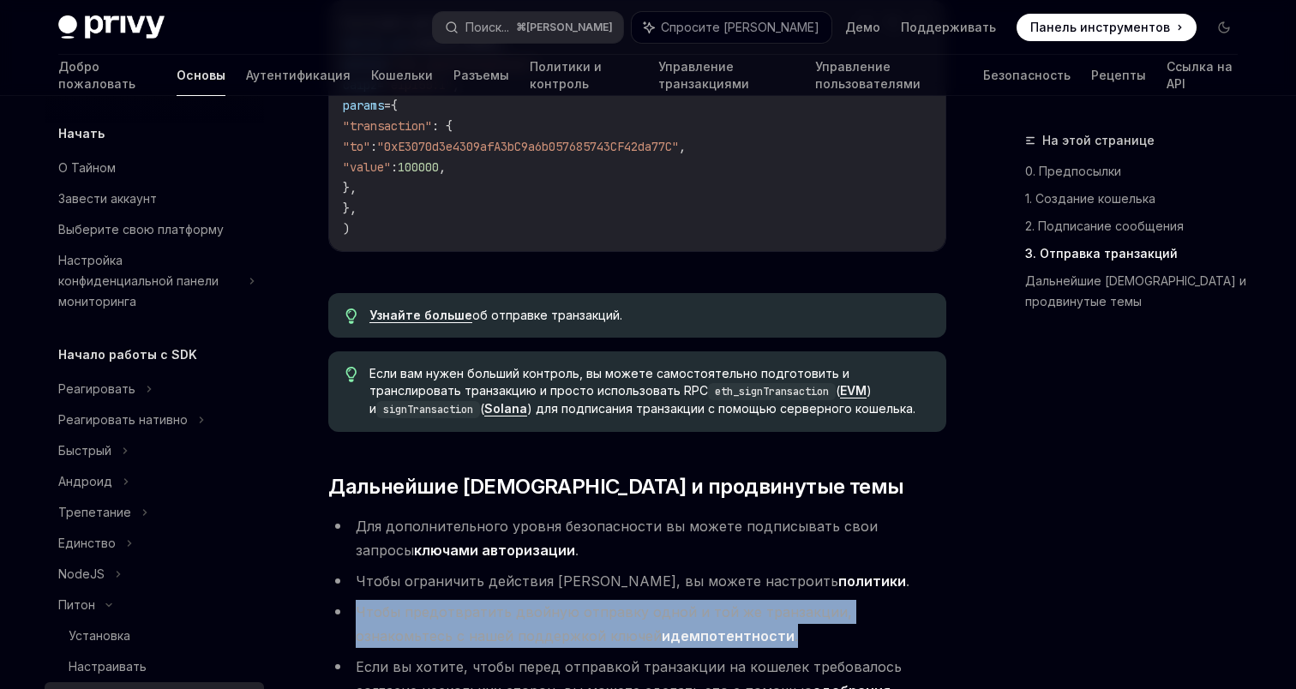
scroll to position [1694, 0]
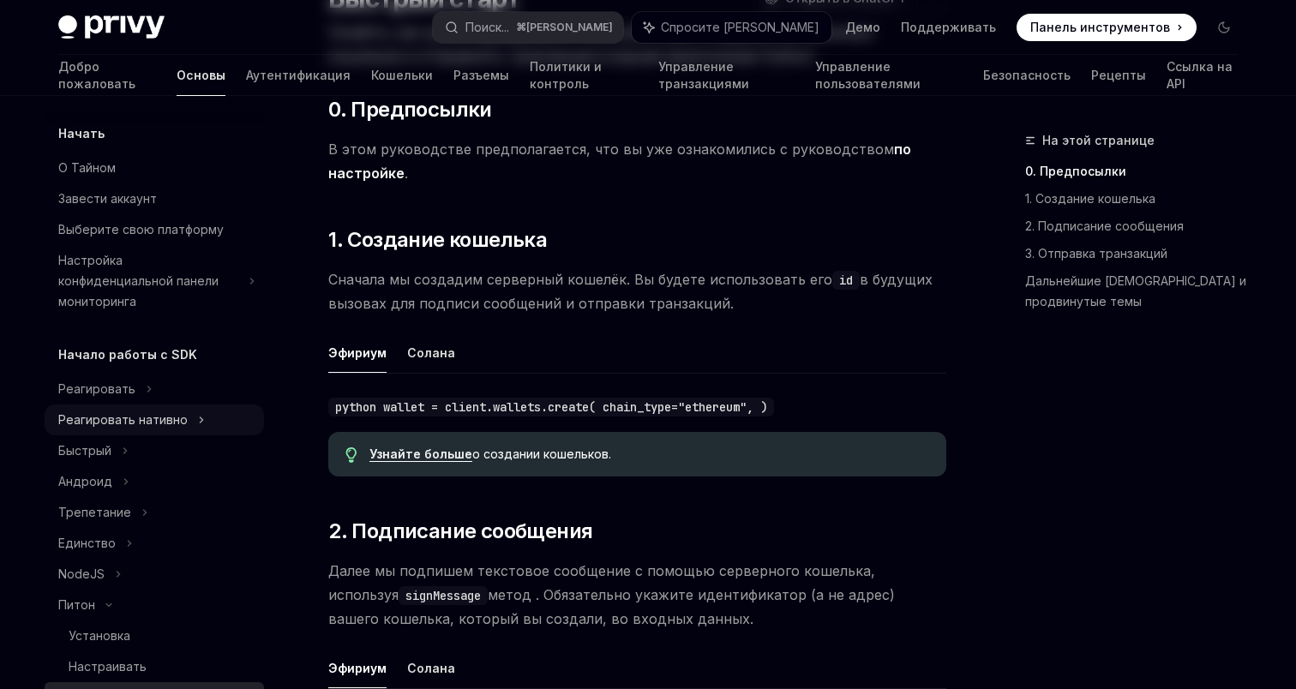
scroll to position [0, 0]
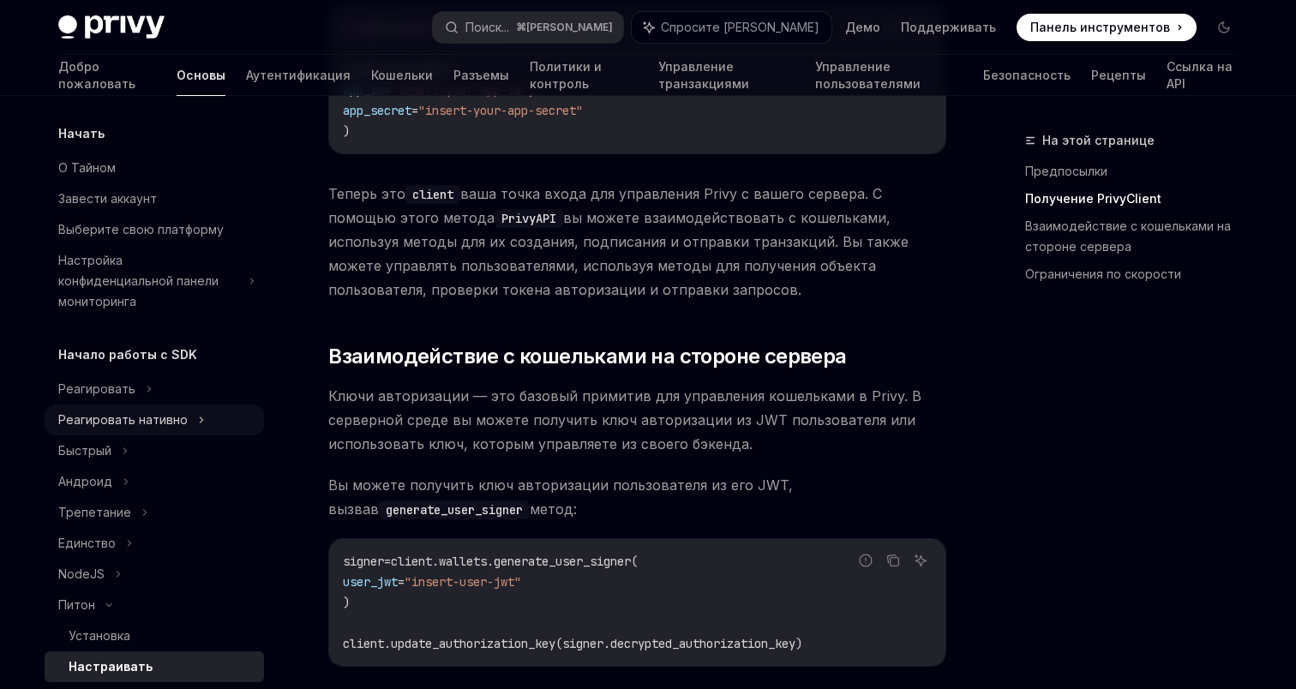
scroll to position [479, 0]
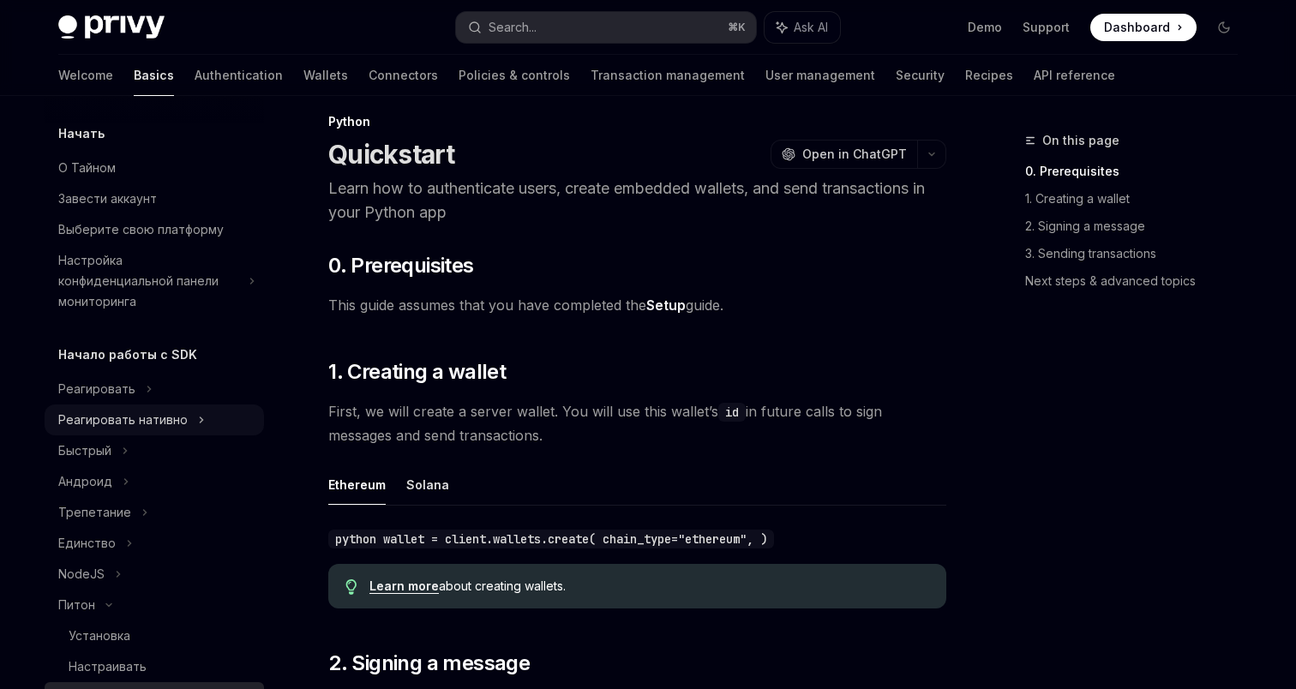
scroll to position [285, 0]
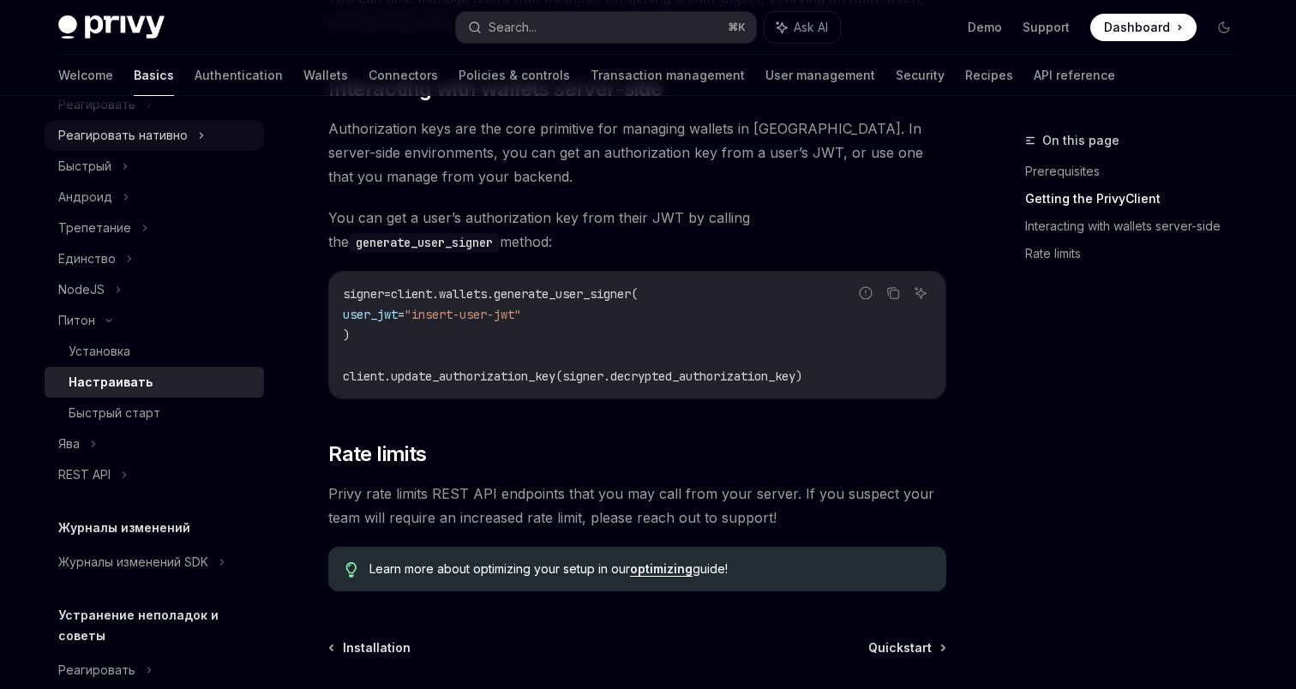
scroll to position [718, 0]
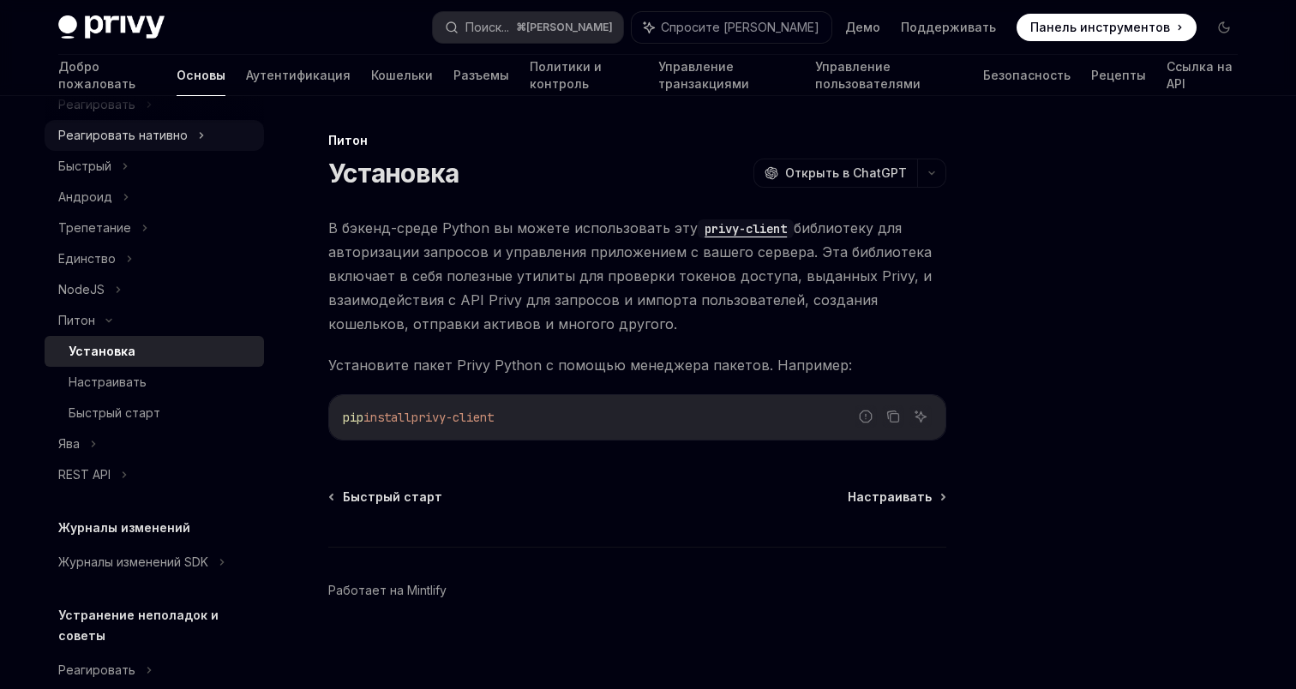
type textarea "*"
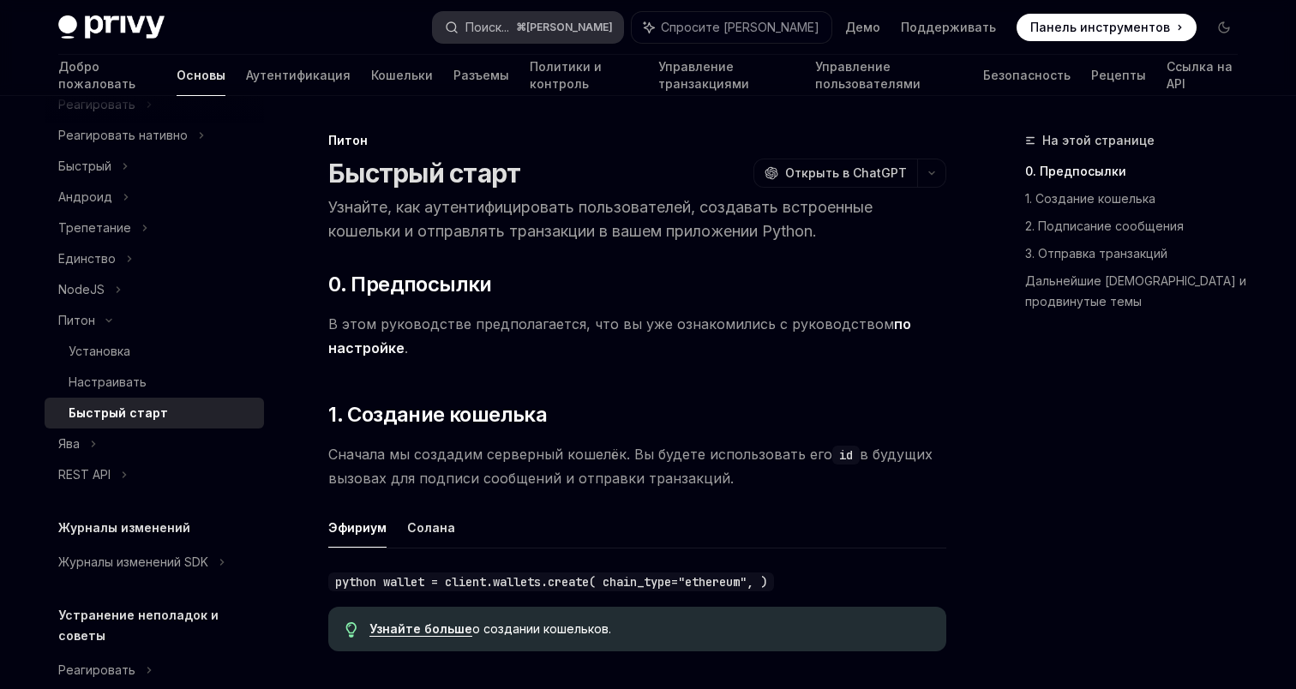
click at [602, 31] on button "Поиск... ⌘ К" at bounding box center [528, 27] width 190 height 31
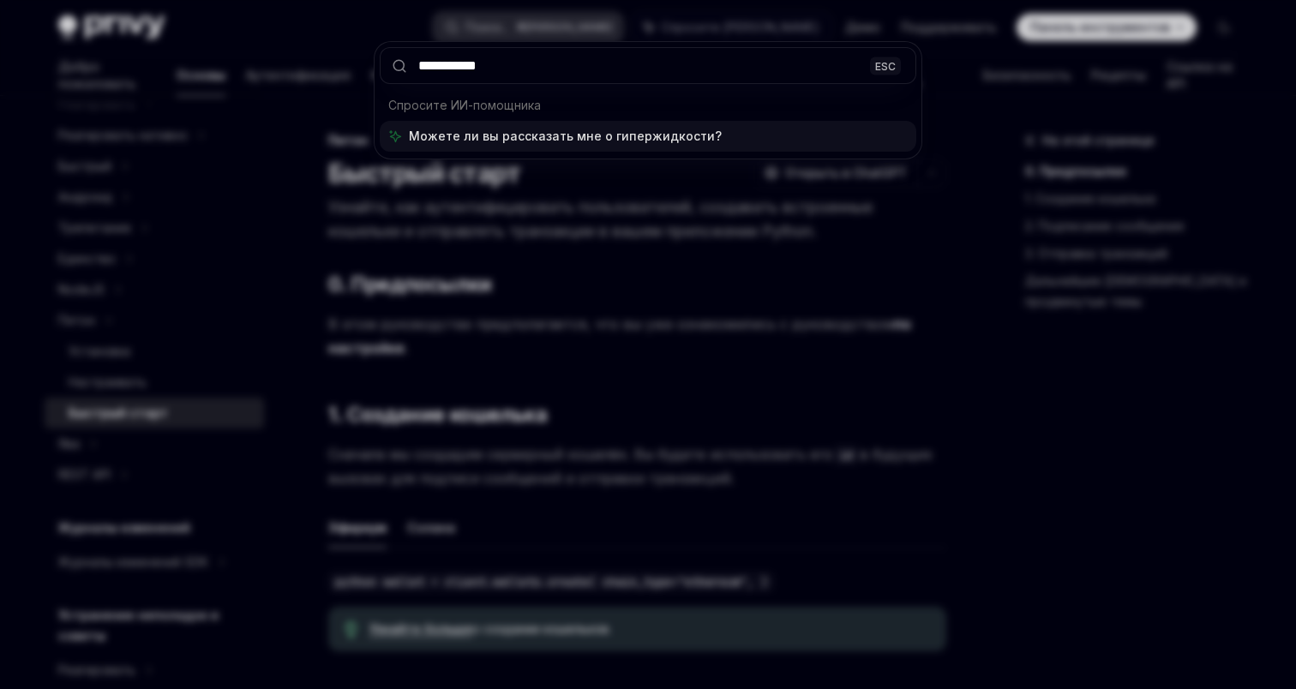
type input "**********"
type textarea "*"
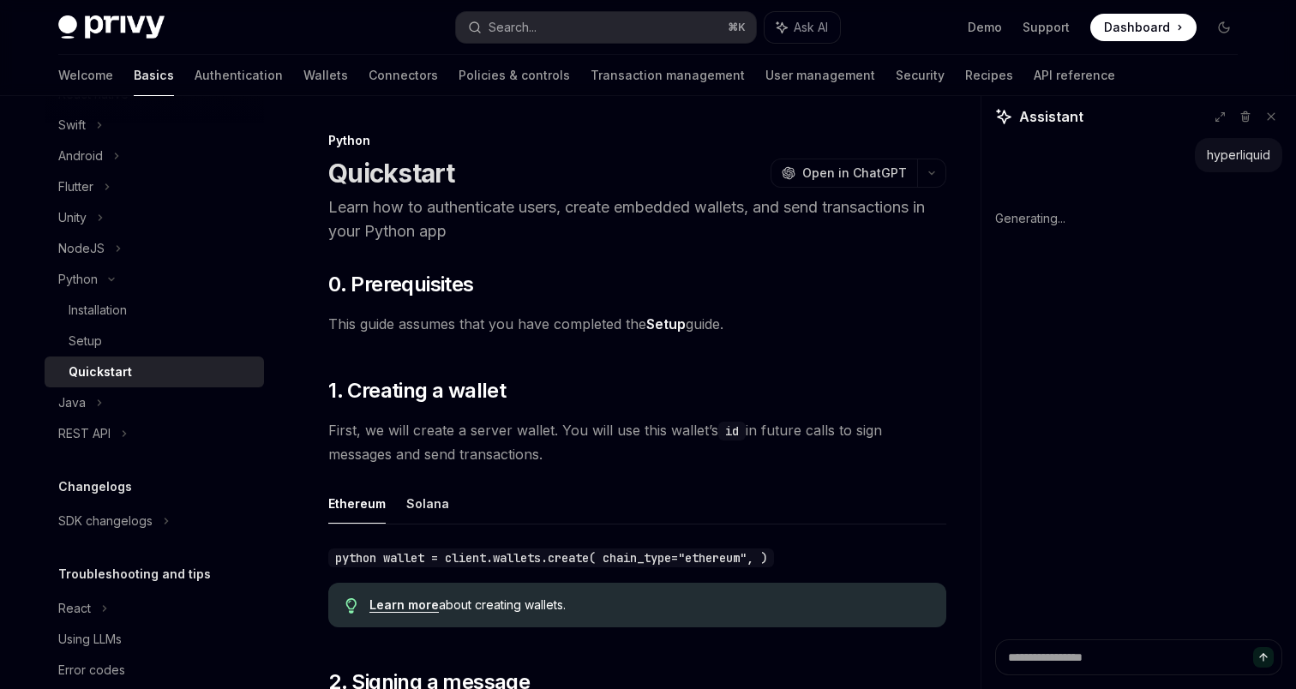
scroll to position [264, 0]
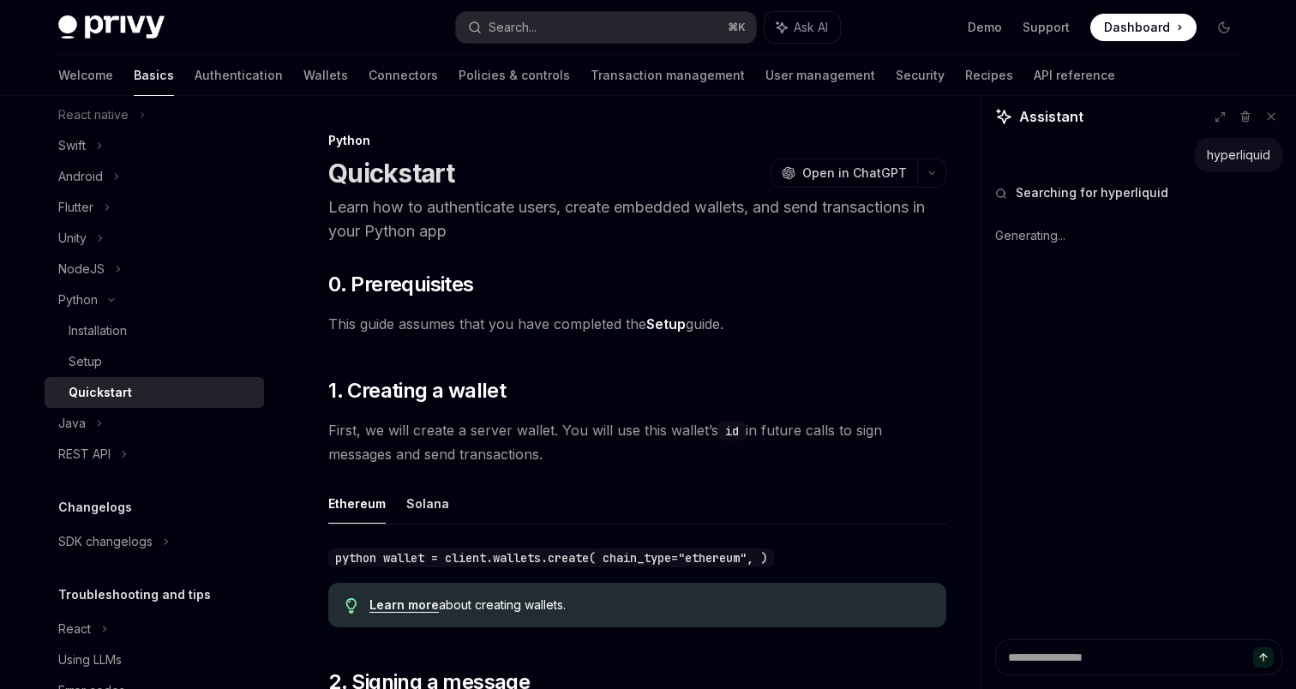
click at [1111, 375] on div "hyperliquid Searching for hyperliquid Generating..." at bounding box center [1139, 389] width 315 height 502
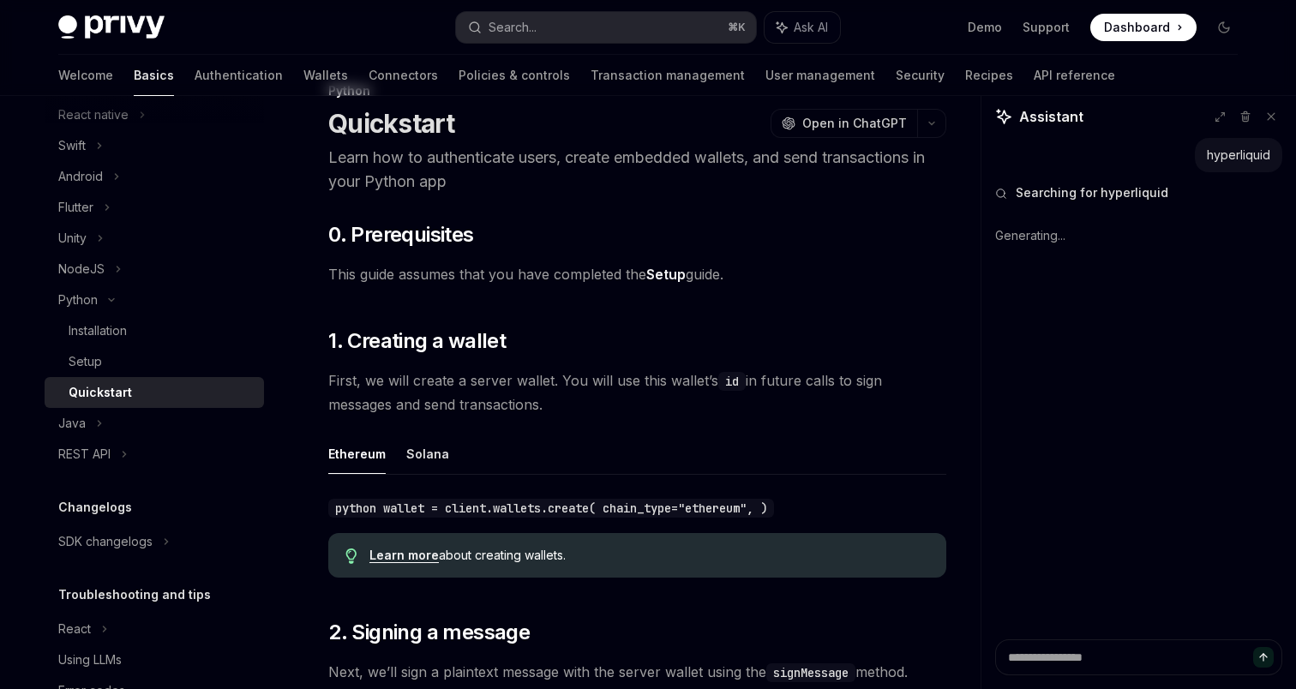
scroll to position [55, 0]
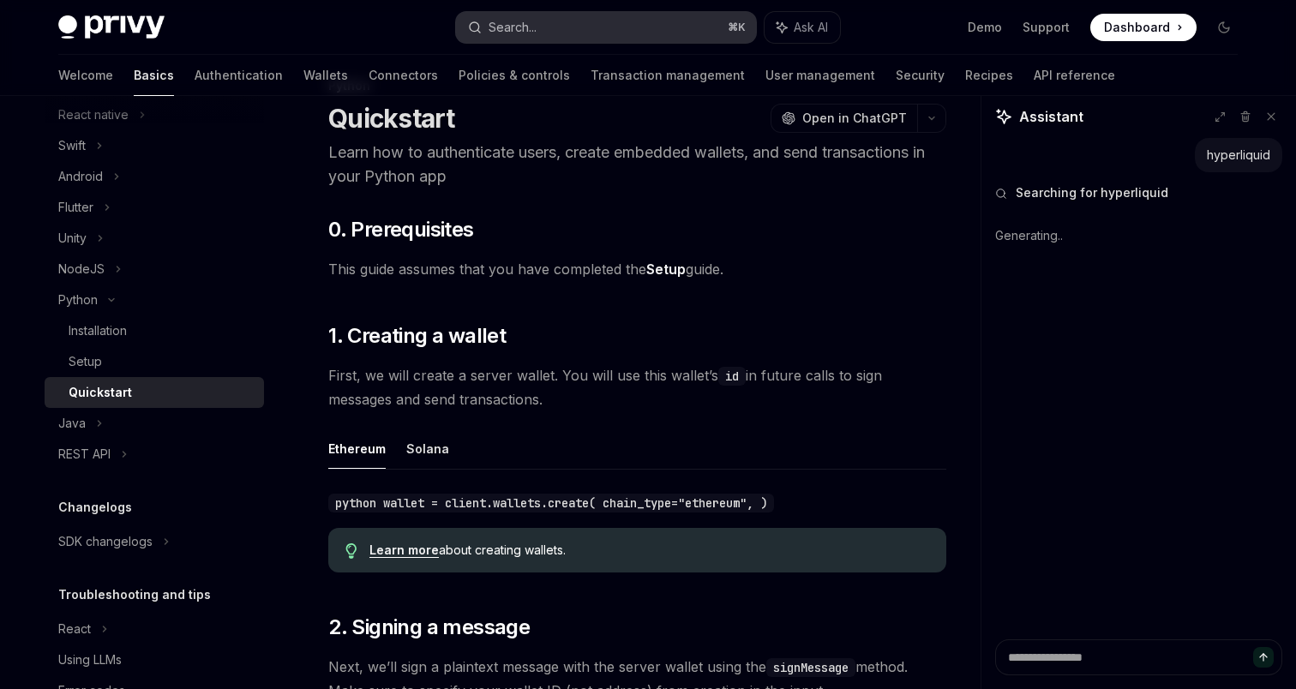
click at [596, 27] on button "Search... ⌘ K" at bounding box center [606, 27] width 300 height 31
type textarea "*"
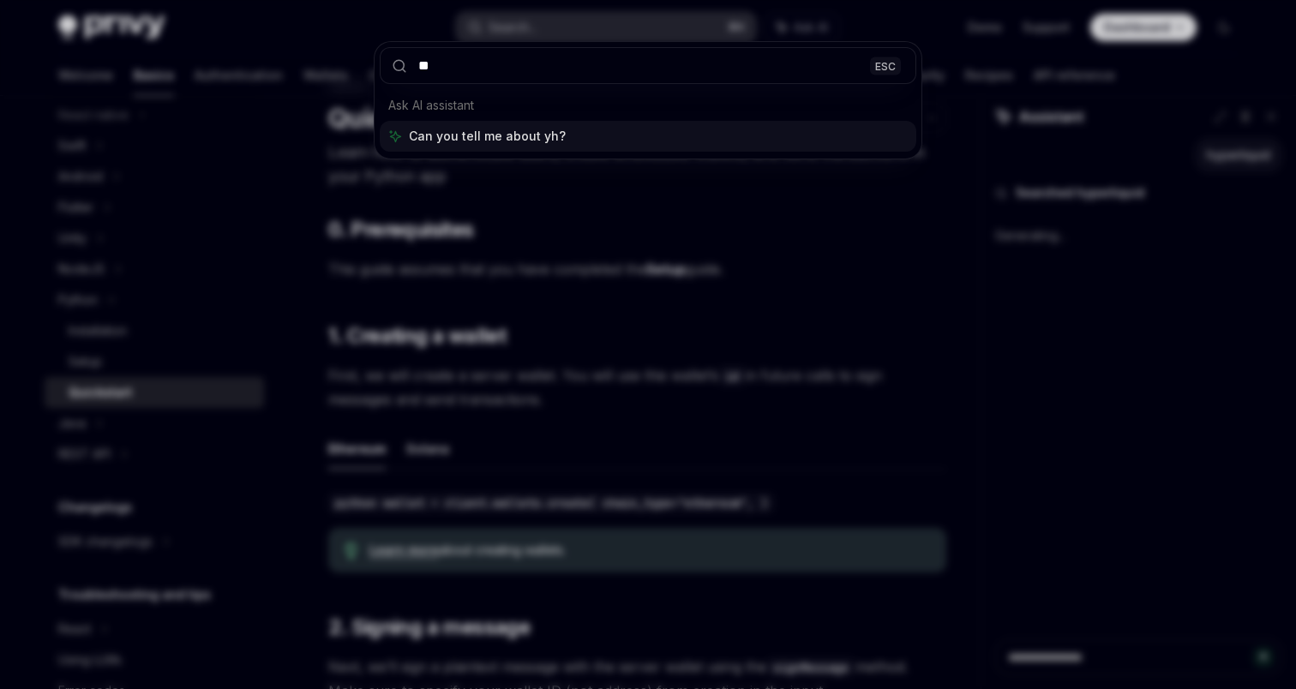
type input "*"
type input "****"
type textarea "*"
type input "*******"
type textarea "*"
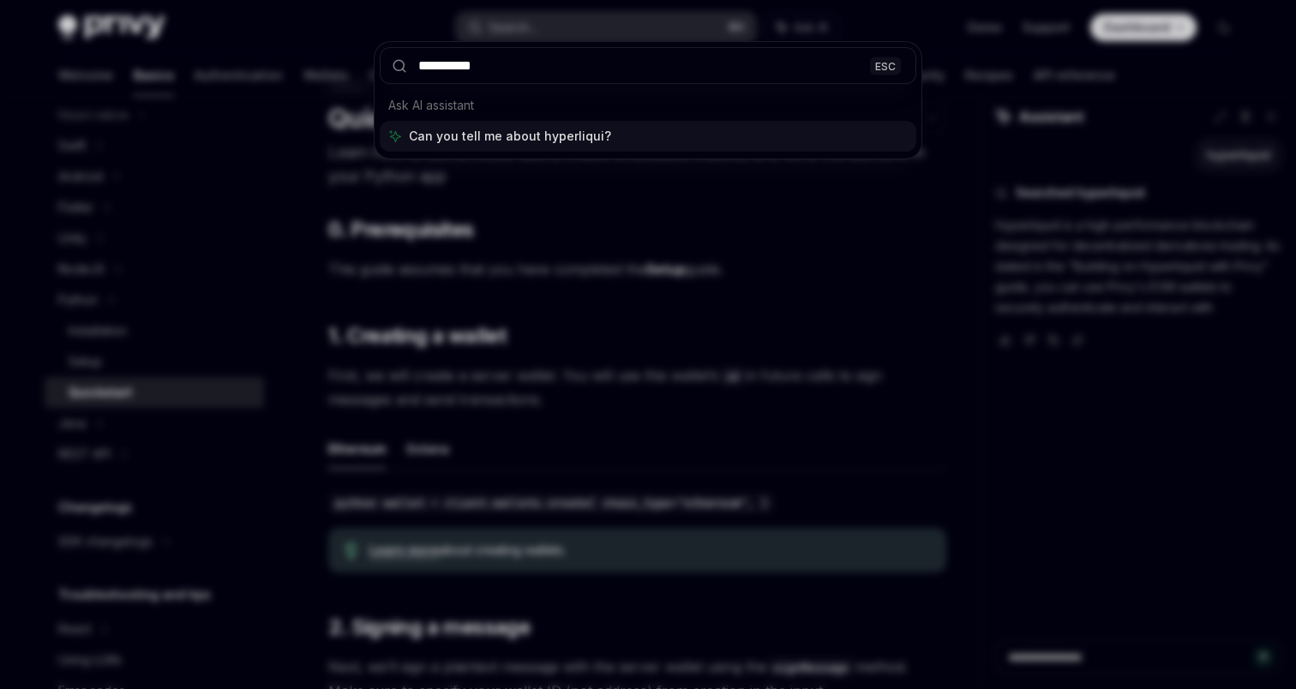
type input "**********"
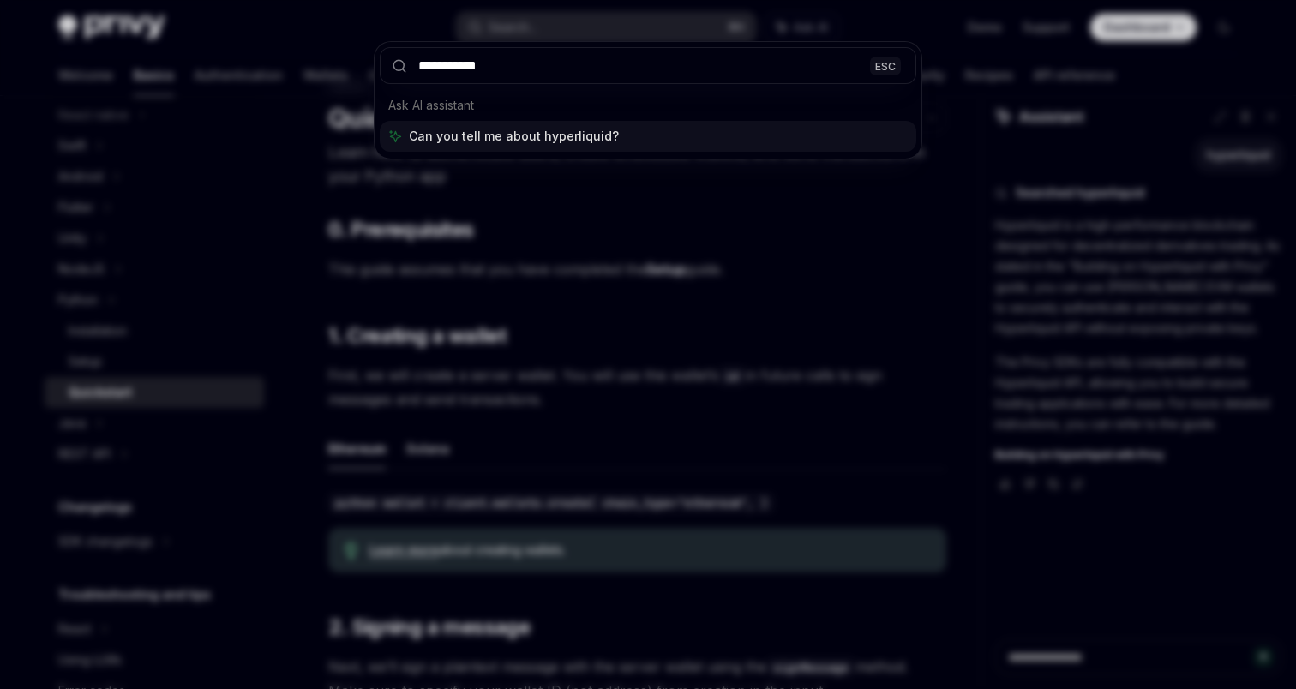
type textarea "*"
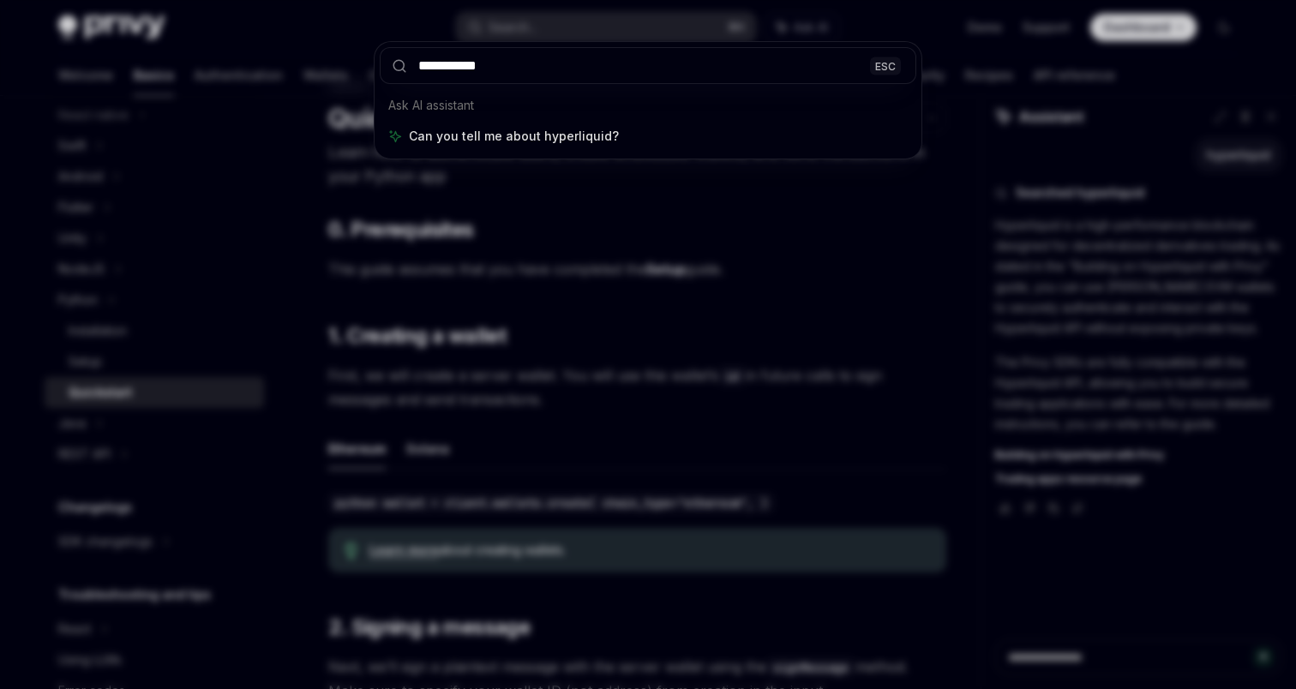
type input "**********"
click at [554, 343] on div "**********" at bounding box center [648, 344] width 1296 height 689
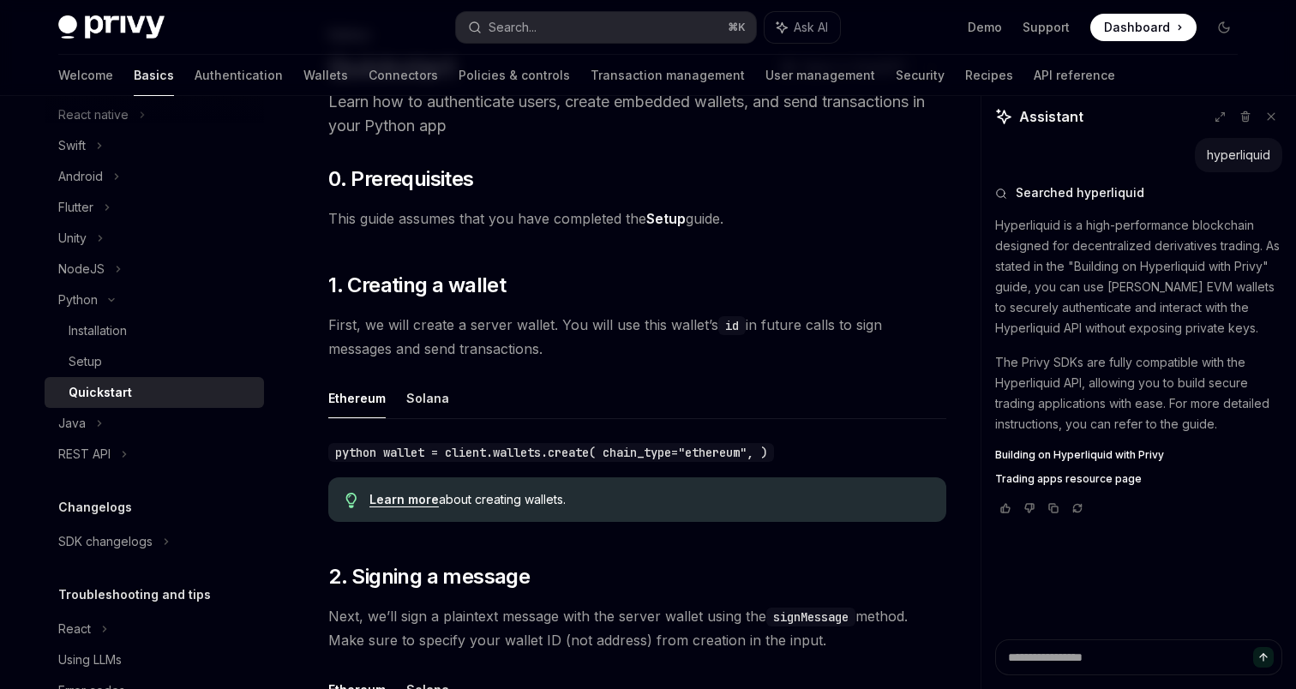
scroll to position [123, 0]
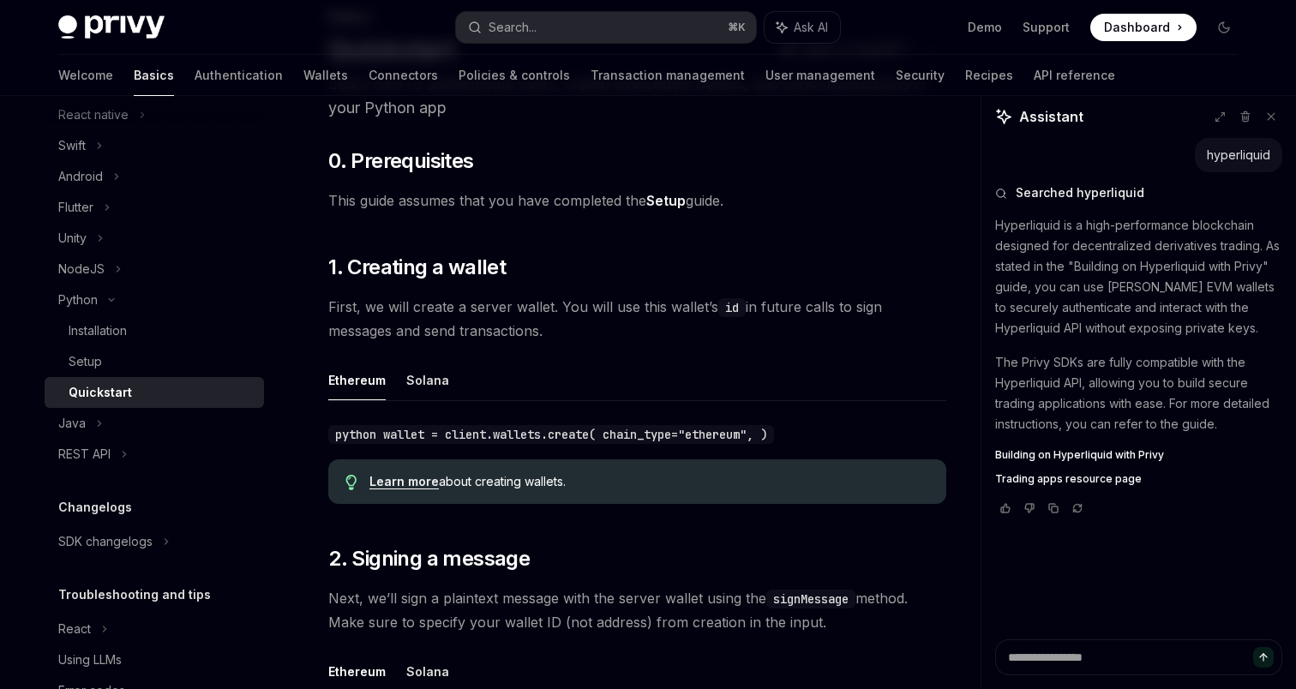
click at [1085, 457] on span "Building on Hyperliquid with Privy" at bounding box center [1079, 455] width 169 height 14
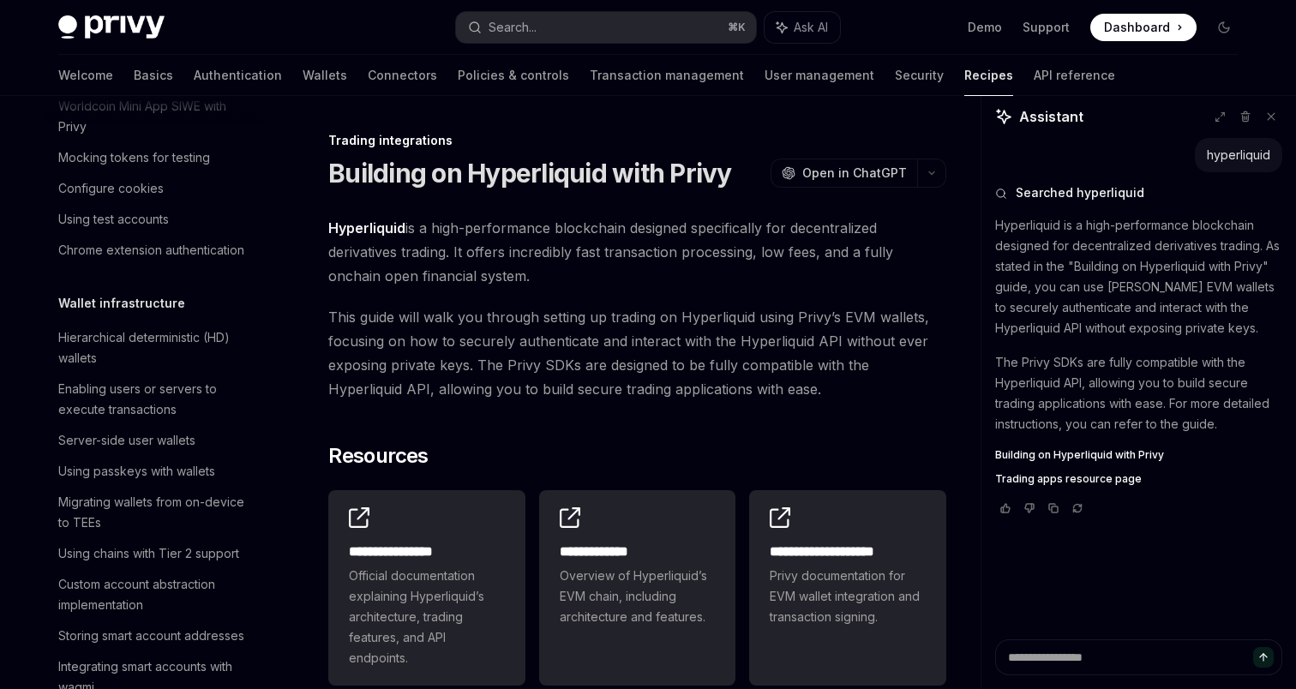
scroll to position [1624, 0]
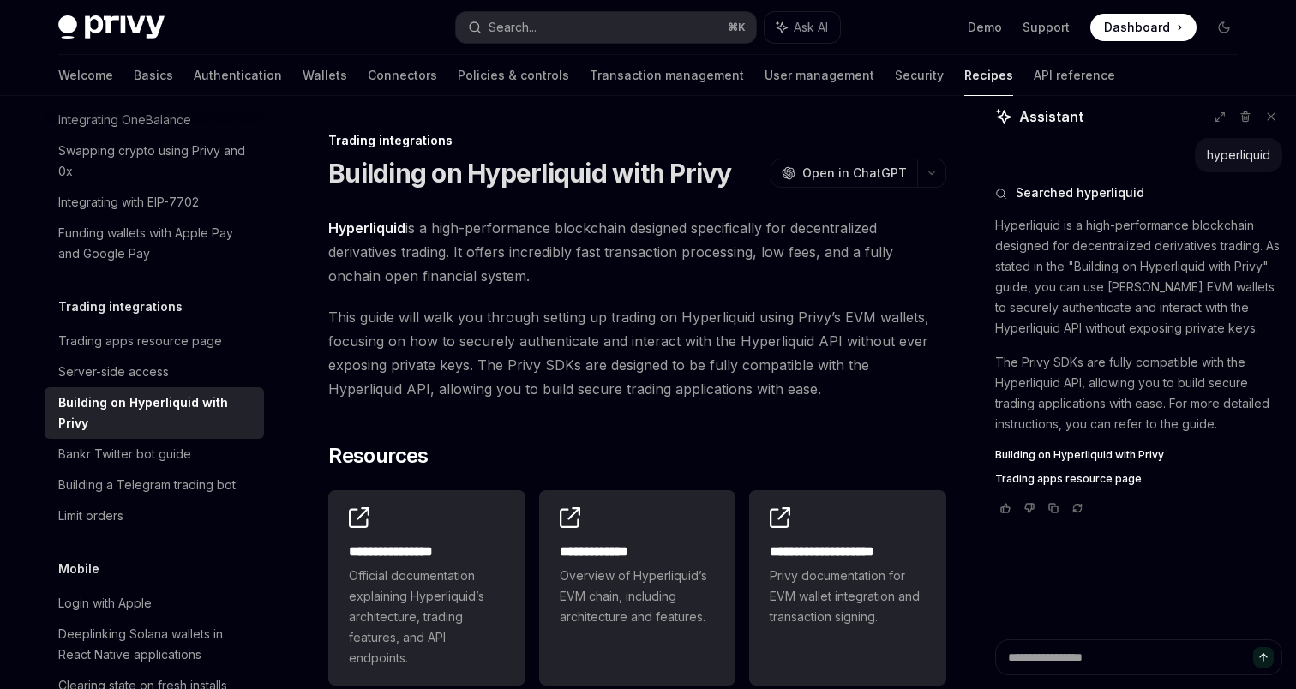
click at [1079, 480] on span "Trading apps resource page" at bounding box center [1068, 479] width 147 height 14
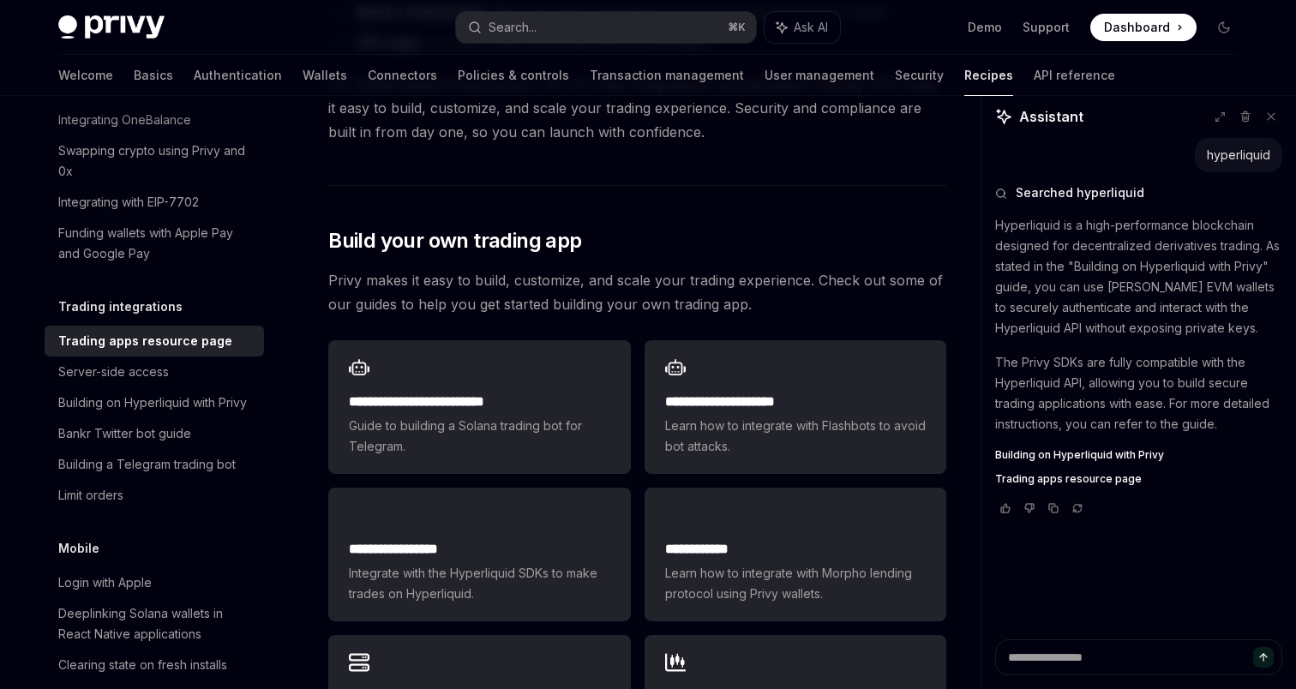
scroll to position [772, 0]
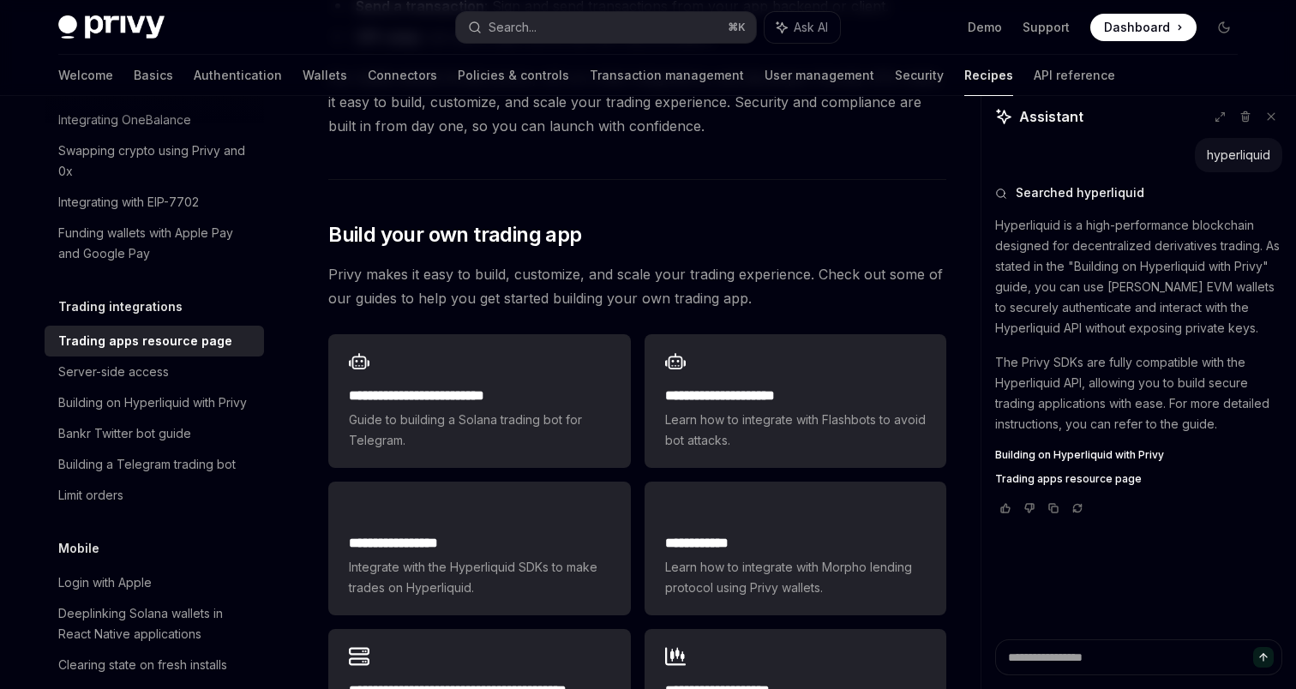
click at [1073, 453] on span "Building on Hyperliquid with Privy" at bounding box center [1079, 455] width 169 height 14
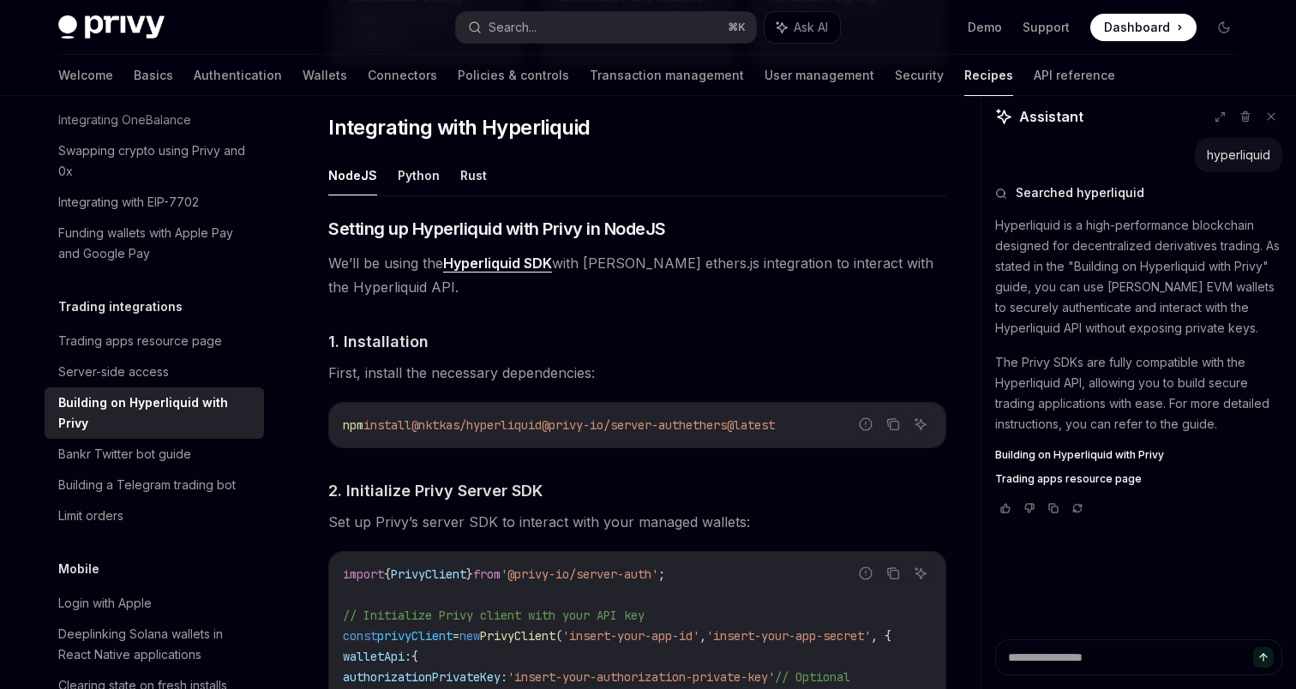
scroll to position [622, 0]
click at [413, 172] on button "Python" at bounding box center [419, 173] width 42 height 40
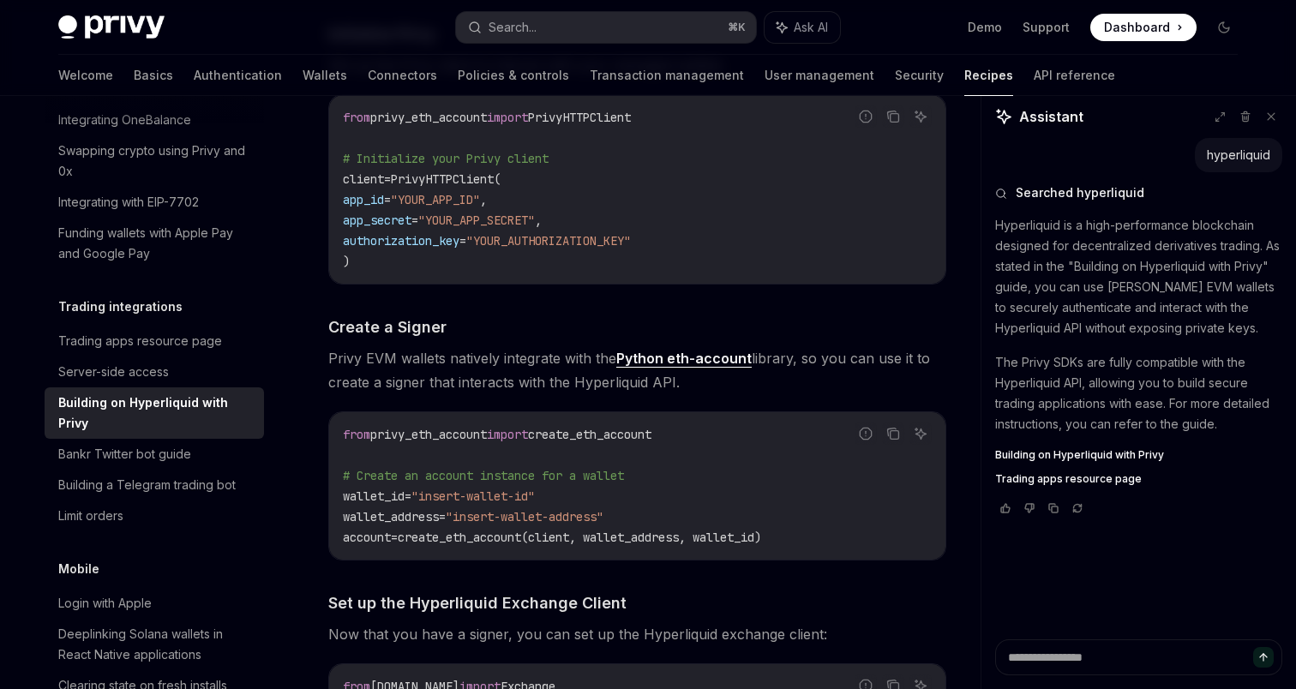
scroll to position [1161, 0]
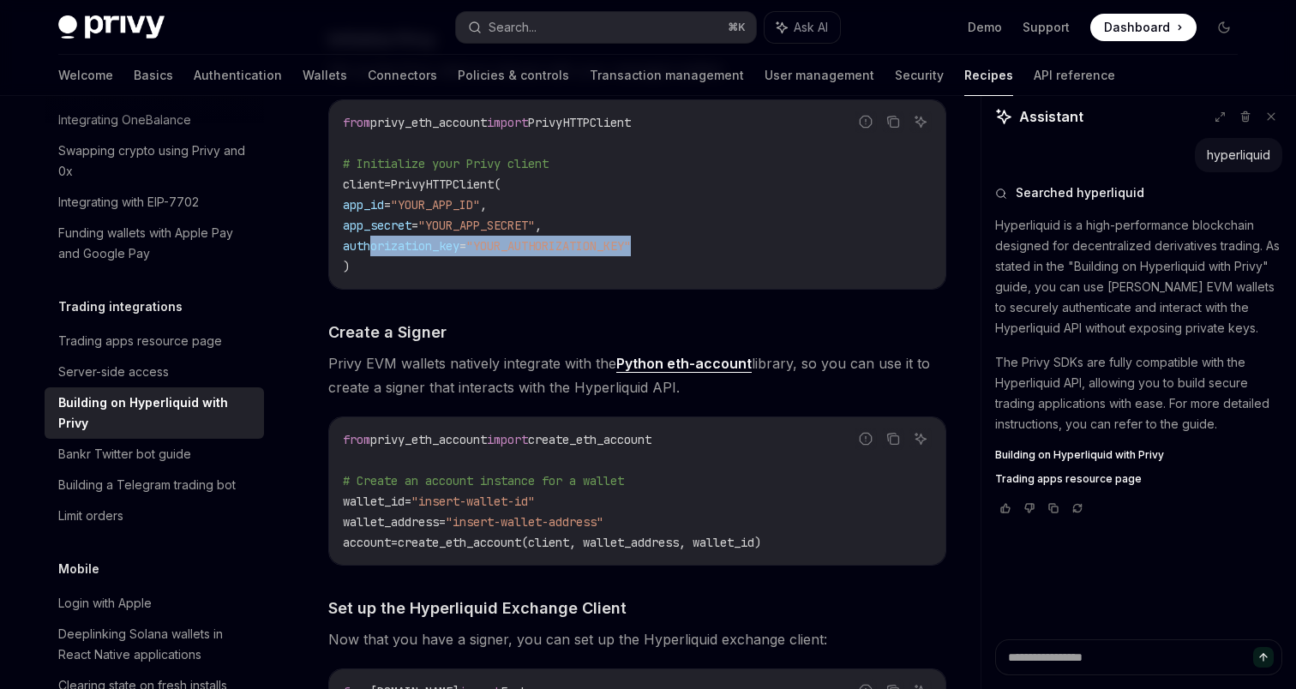
drag, startPoint x: 369, startPoint y: 245, endPoint x: 771, endPoint y: 246, distance: 402.1
click at [771, 246] on code "from privy_eth_account import PrivyHTTPClient # Initialize your Privy client cl…" at bounding box center [637, 194] width 589 height 165
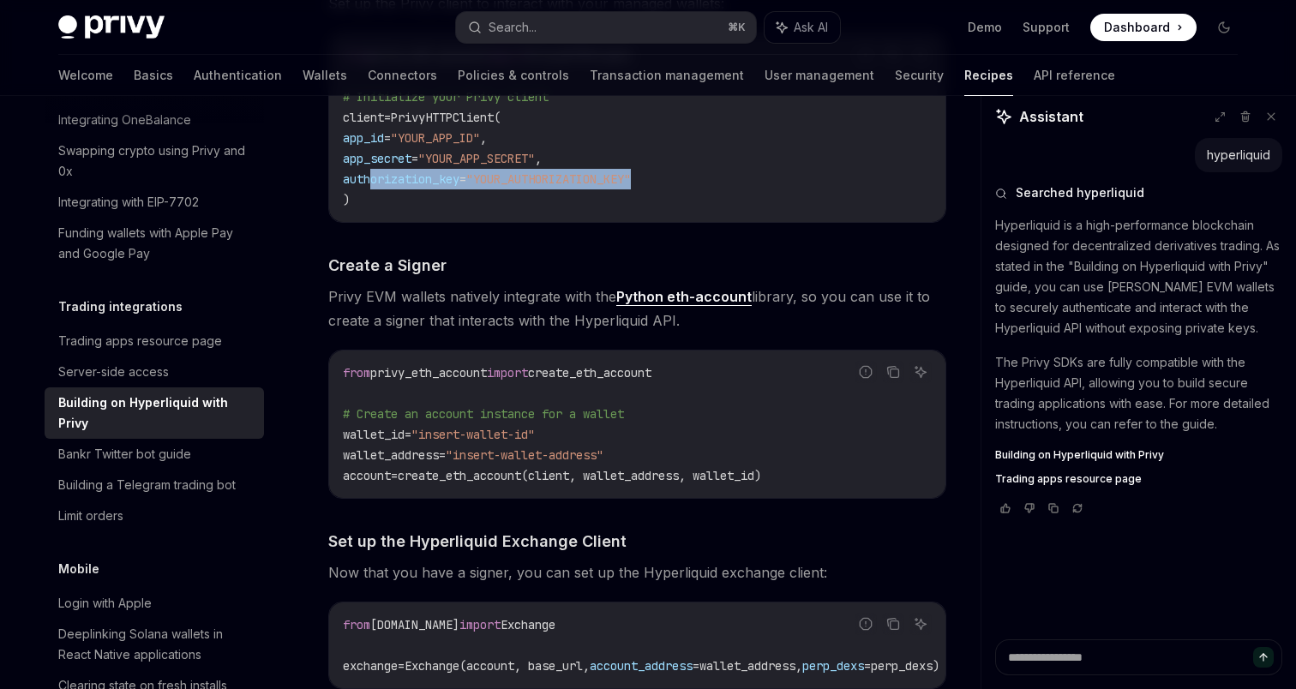
scroll to position [1229, 0]
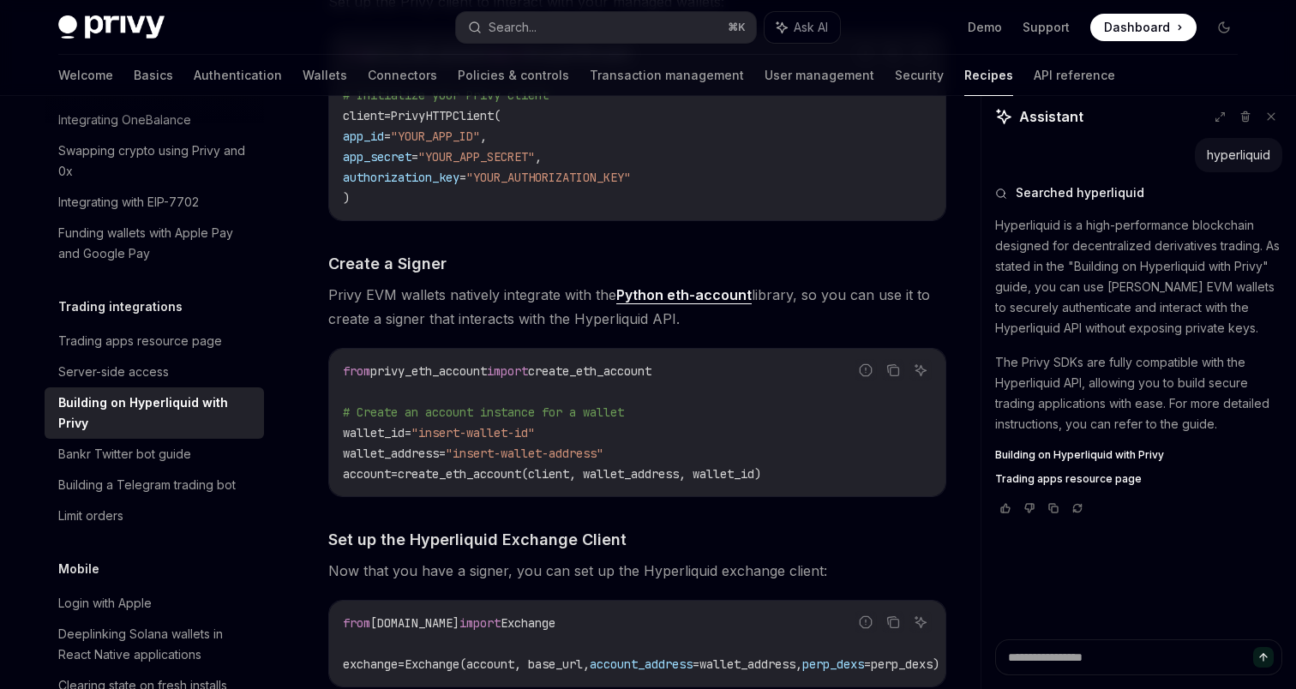
click at [467, 114] on span "PrivyHTTPClient(" at bounding box center [446, 115] width 110 height 15
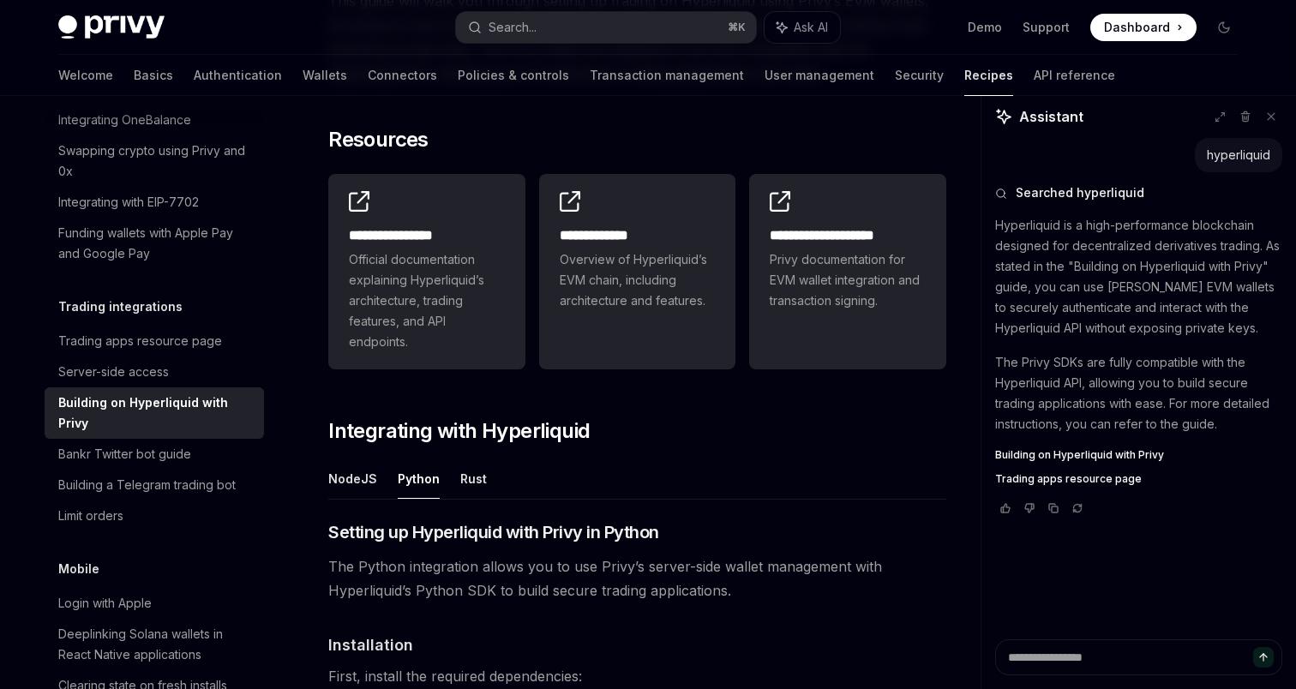
scroll to position [562, 0]
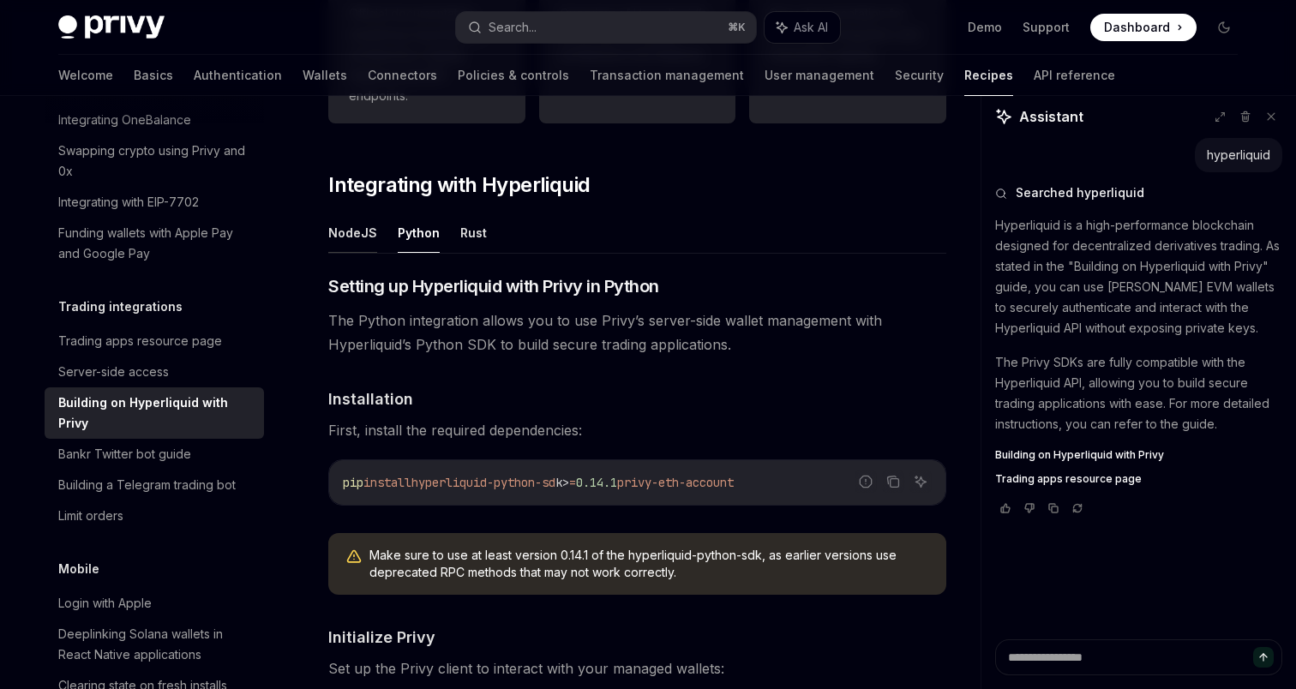
click at [352, 229] on button "NodeJS" at bounding box center [352, 233] width 49 height 40
type textarea "*"
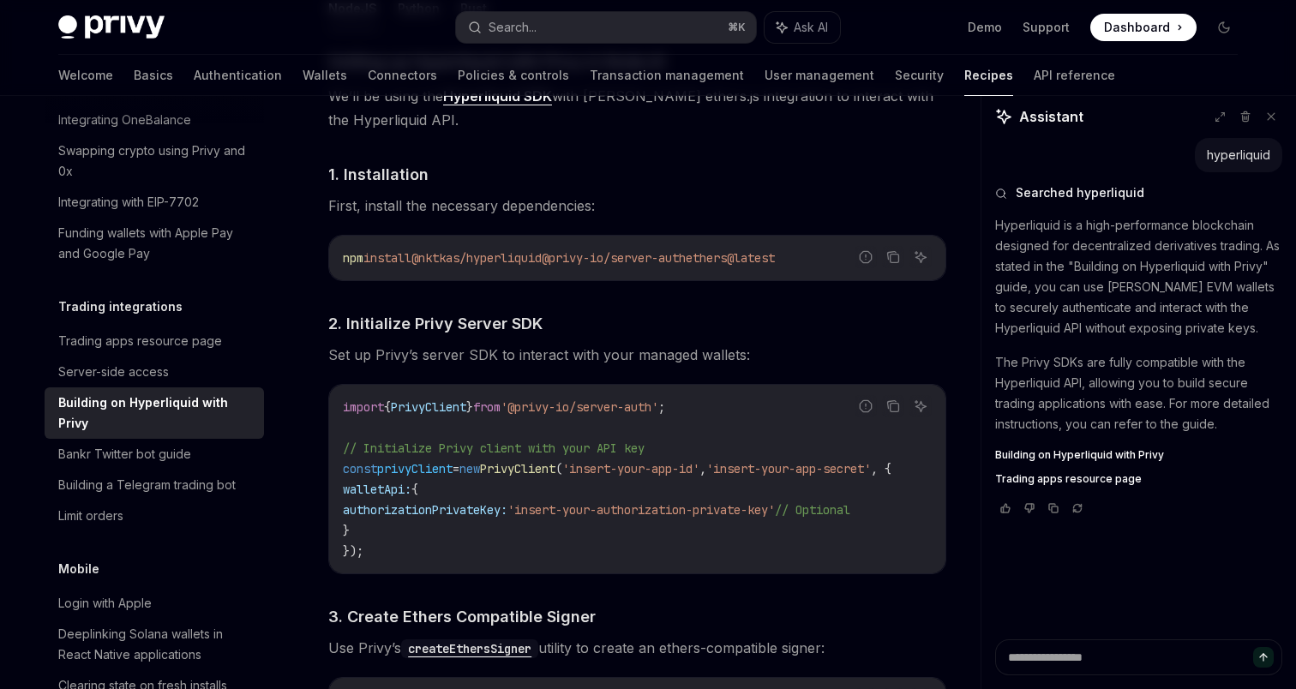
scroll to position [815, 0]
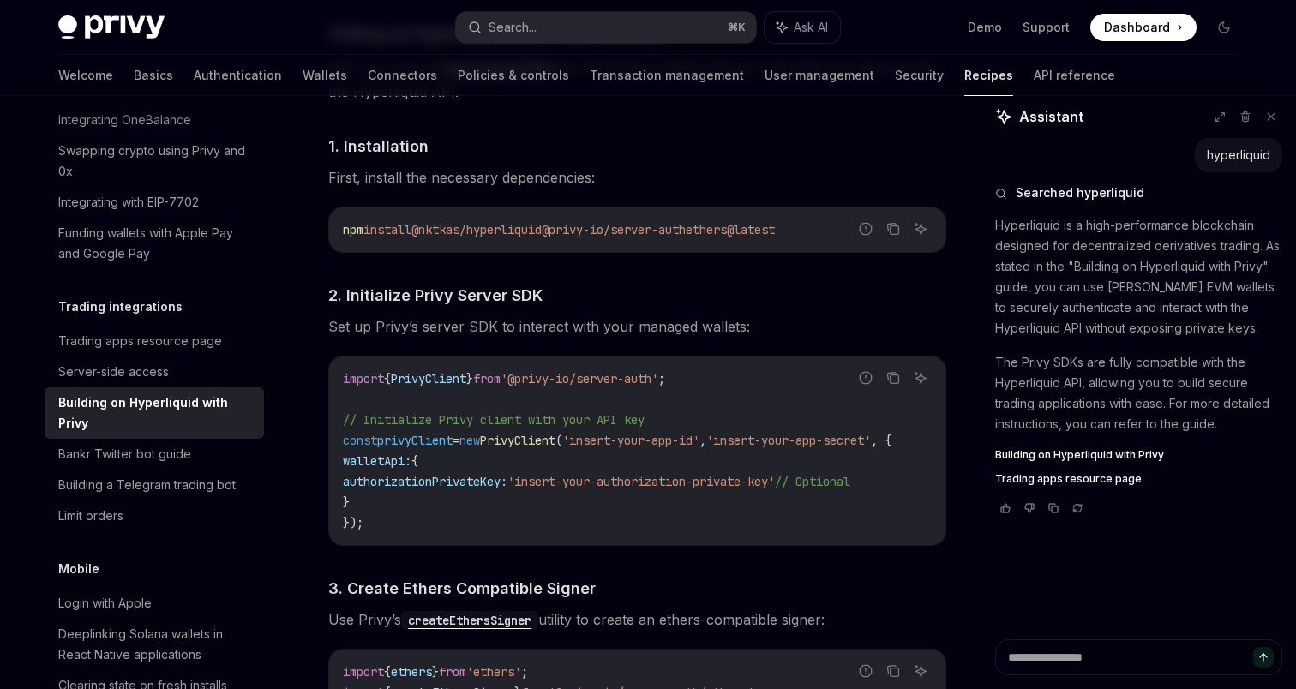
drag, startPoint x: 432, startPoint y: 230, endPoint x: 566, endPoint y: 229, distance: 133.7
click at [566, 229] on span "npm install @nktkas/hyperliquid @privy-io/server-auth ethers@latest" at bounding box center [559, 229] width 432 height 15
copy span "@nktkas/hyperliquid"
drag, startPoint x: 573, startPoint y: 230, endPoint x: 722, endPoint y: 229, distance: 149.2
click at [686, 229] on span "@privy-io/server-auth" at bounding box center [614, 229] width 144 height 15
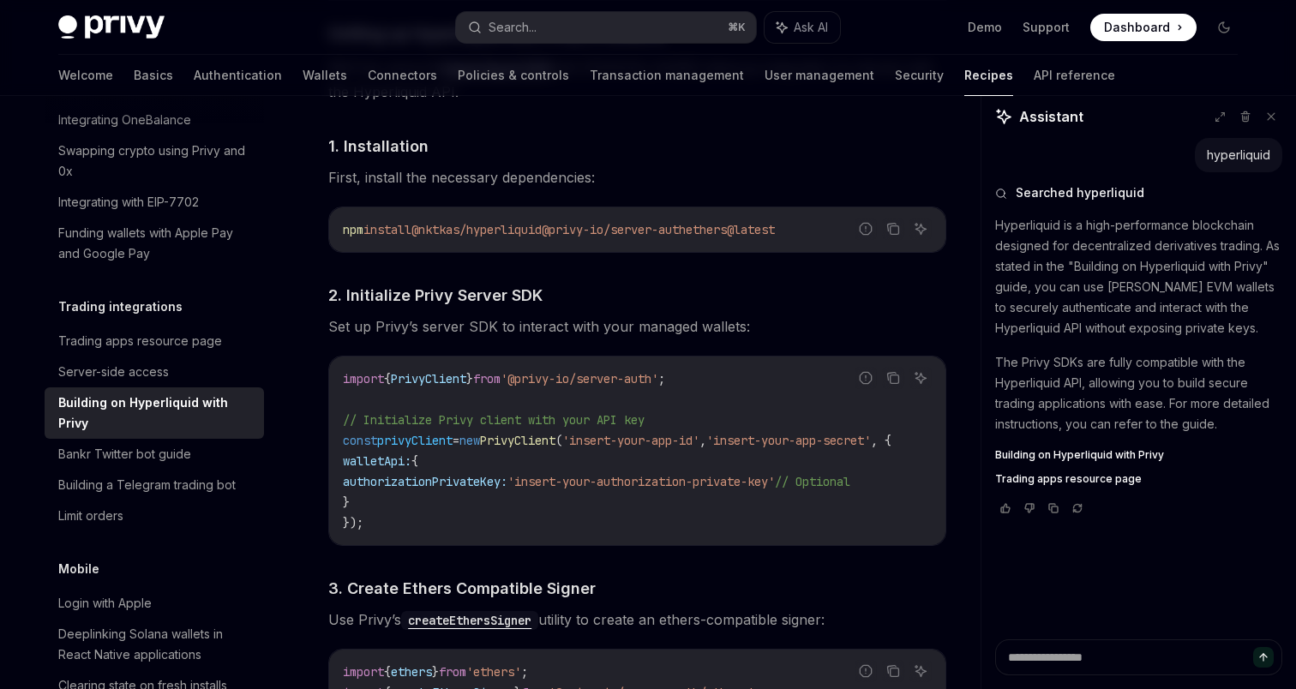
copy span "@privy-io/server-auth"
drag, startPoint x: 733, startPoint y: 231, endPoint x: 845, endPoint y: 231, distance: 112.3
click at [845, 231] on code "npm install @nktkas/hyperliquid @privy-io/server-auth ethers@latest" at bounding box center [637, 229] width 589 height 21
copy span "ethers@latest"
click at [751, 231] on span "ethers@latest" at bounding box center [730, 229] width 89 height 15
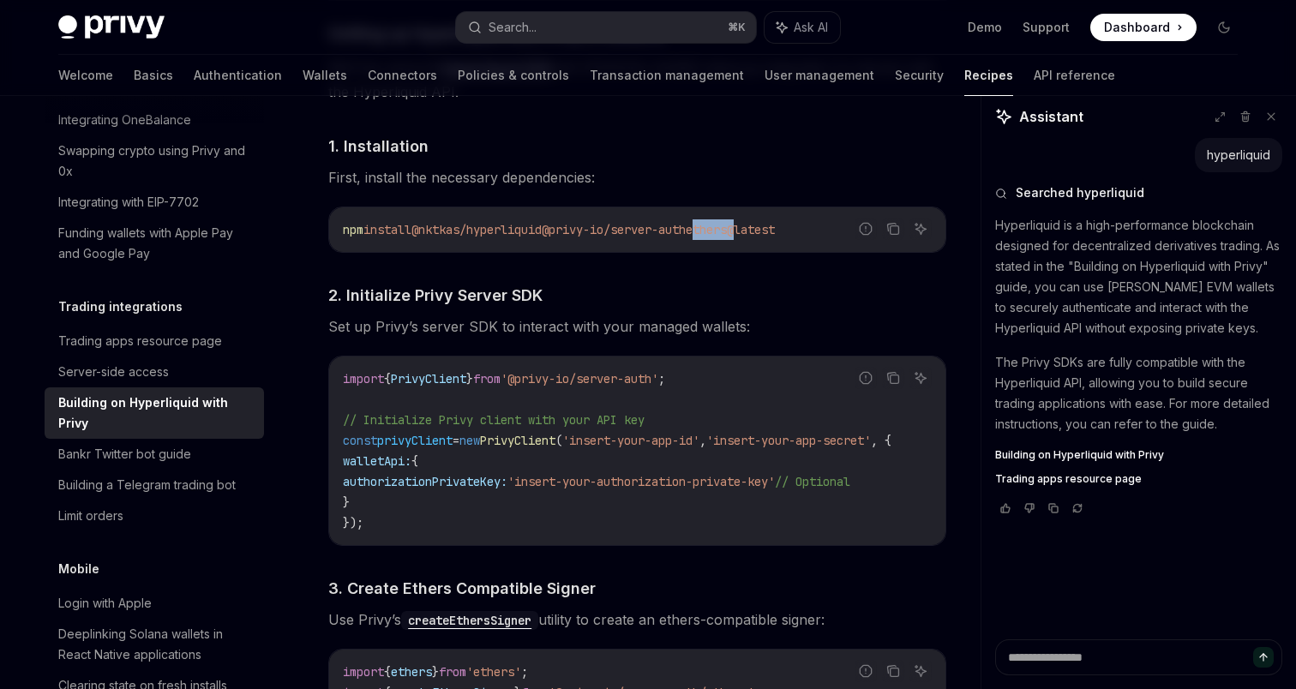
click at [751, 231] on span "ethers@latest" at bounding box center [730, 229] width 89 height 15
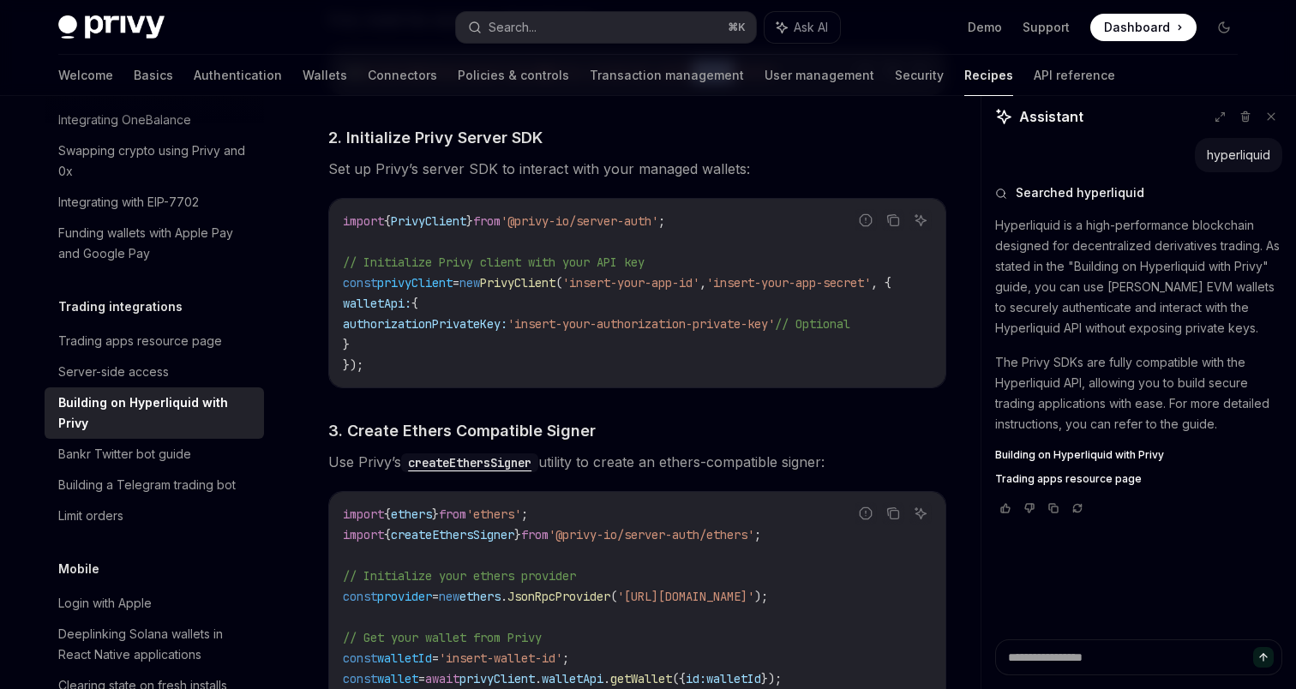
scroll to position [984, 0]
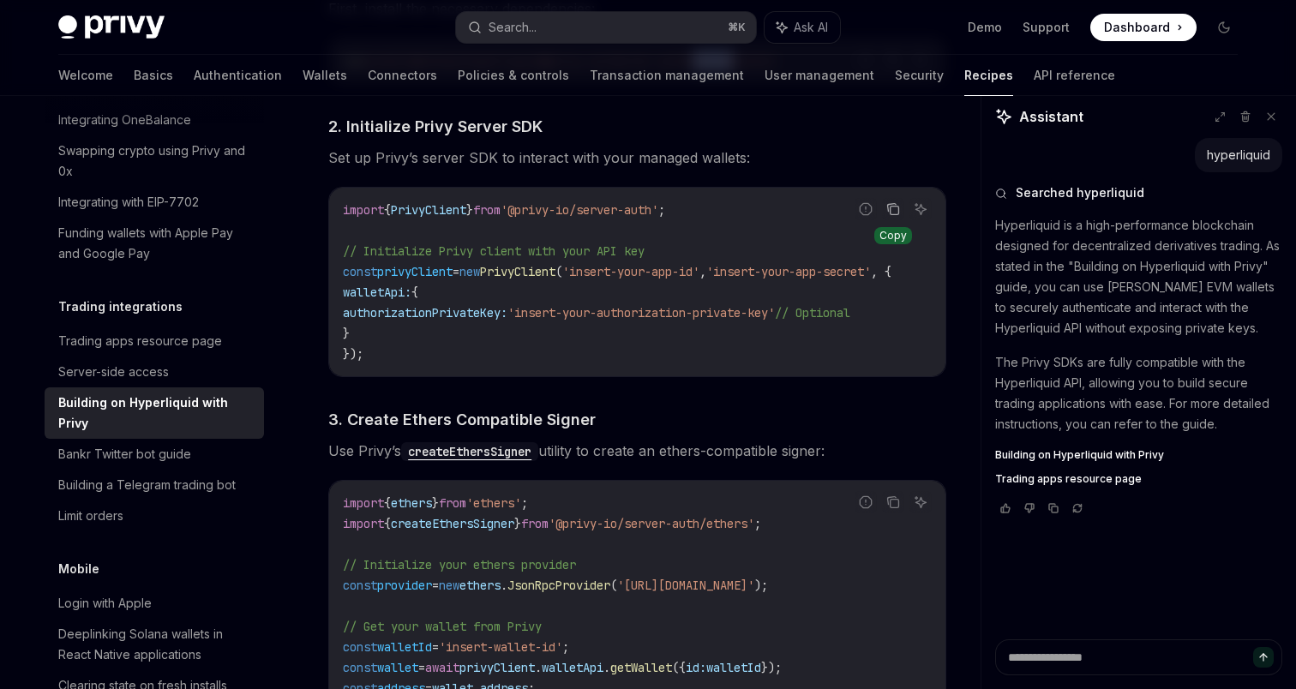
click at [894, 205] on icon "Copy the contents from the code block" at bounding box center [893, 209] width 14 height 14
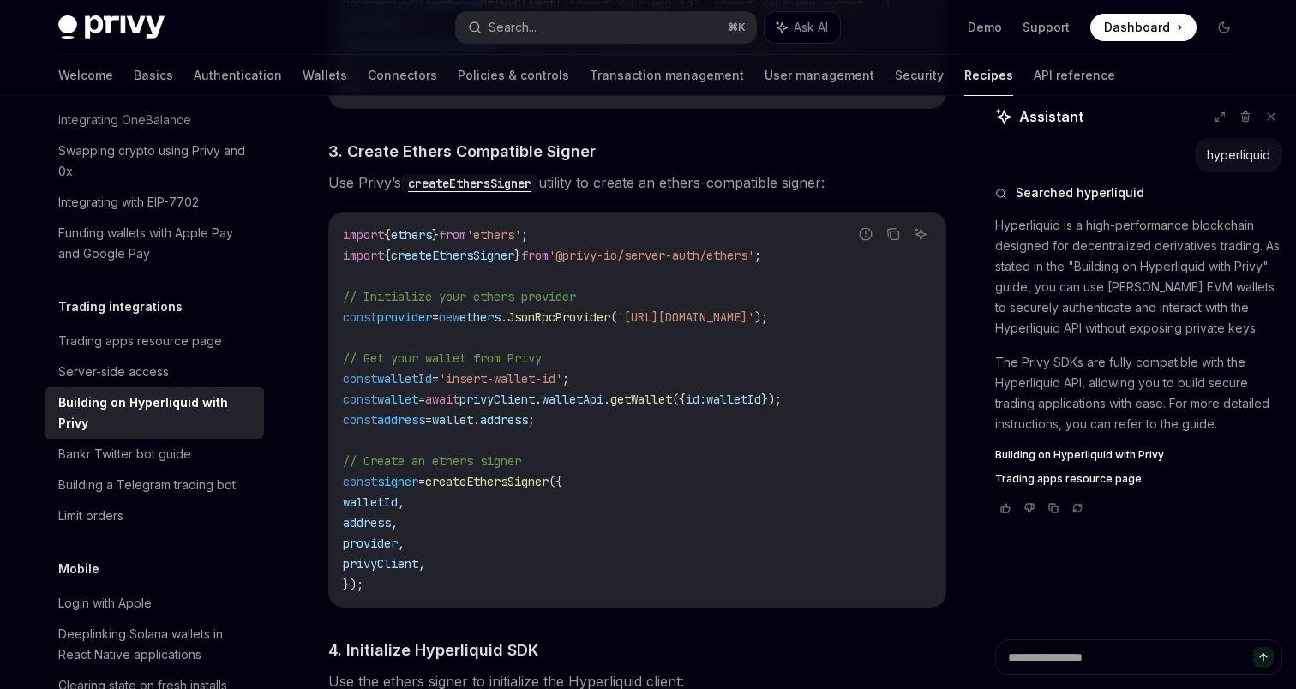
scroll to position [1273, 0]
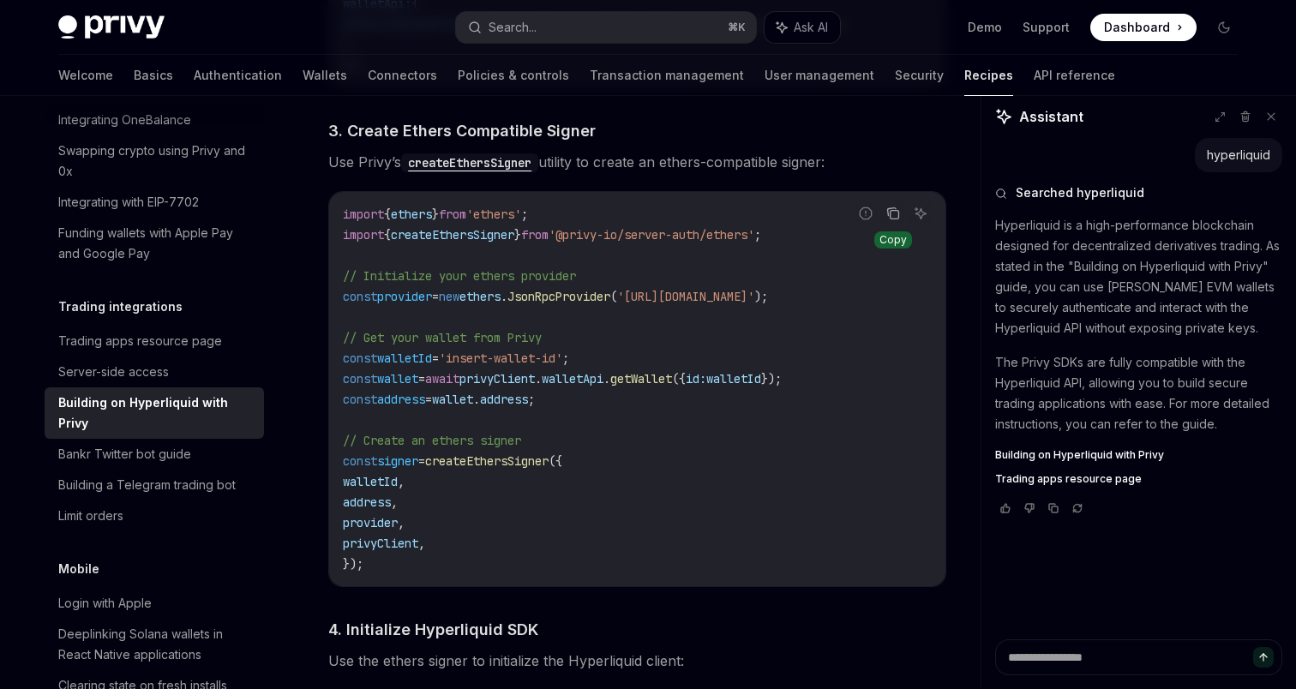
click at [893, 214] on icon "Copy the contents from the code block" at bounding box center [892, 212] width 9 height 8
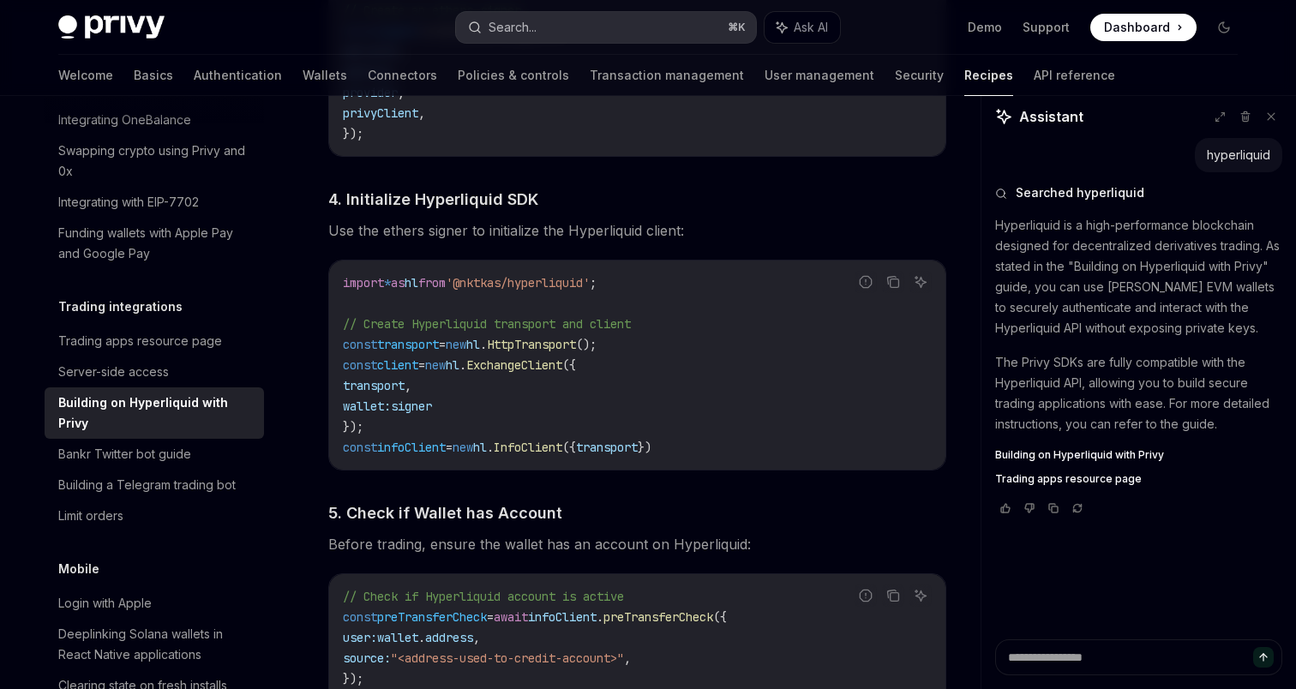
scroll to position [1708, 0]
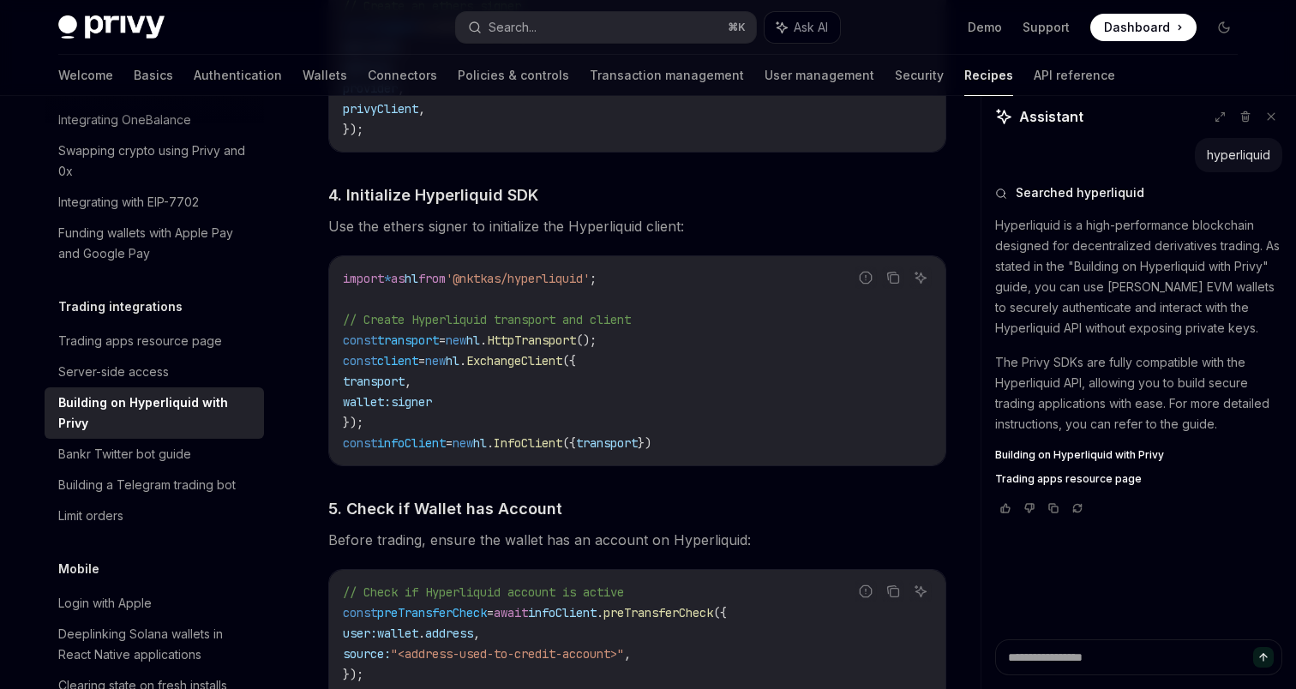
click at [895, 272] on div "import * as hl from '@nktkas/hyperliquid' ; // Create Hyperliquid transport and…" at bounding box center [637, 360] width 616 height 209
click at [895, 275] on button "Copy the contents from the code block" at bounding box center [893, 278] width 22 height 22
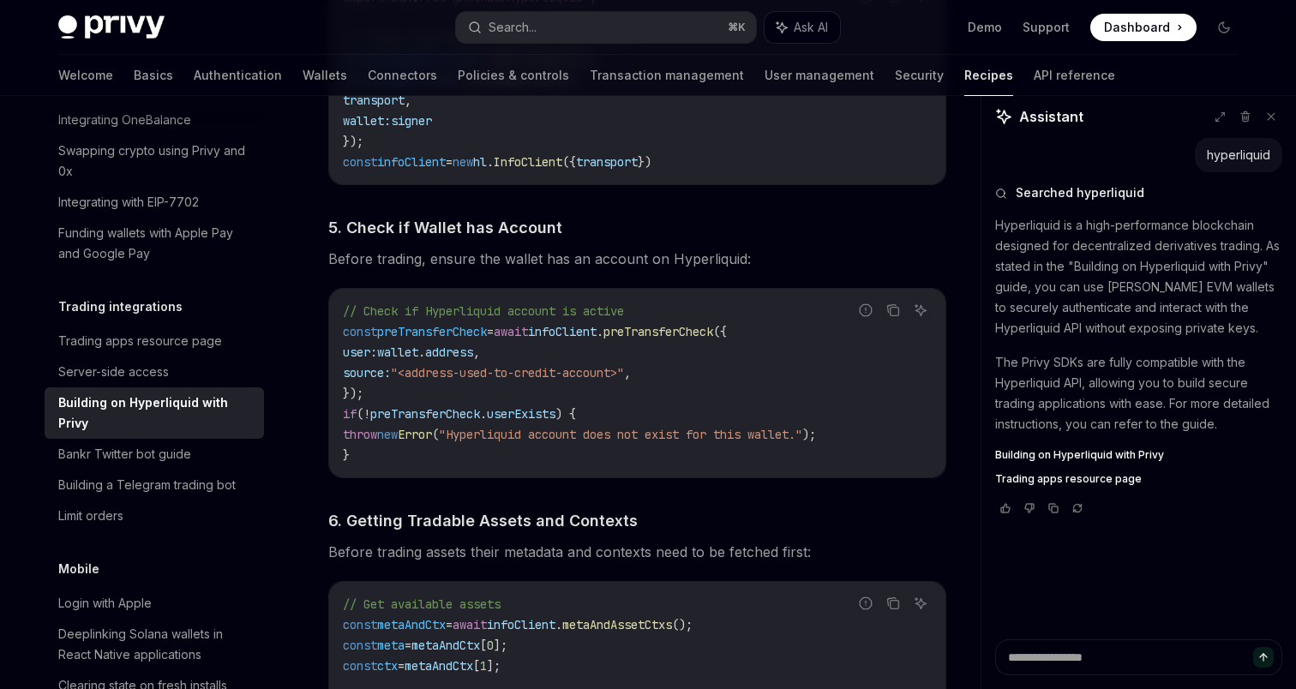
scroll to position [2004, 0]
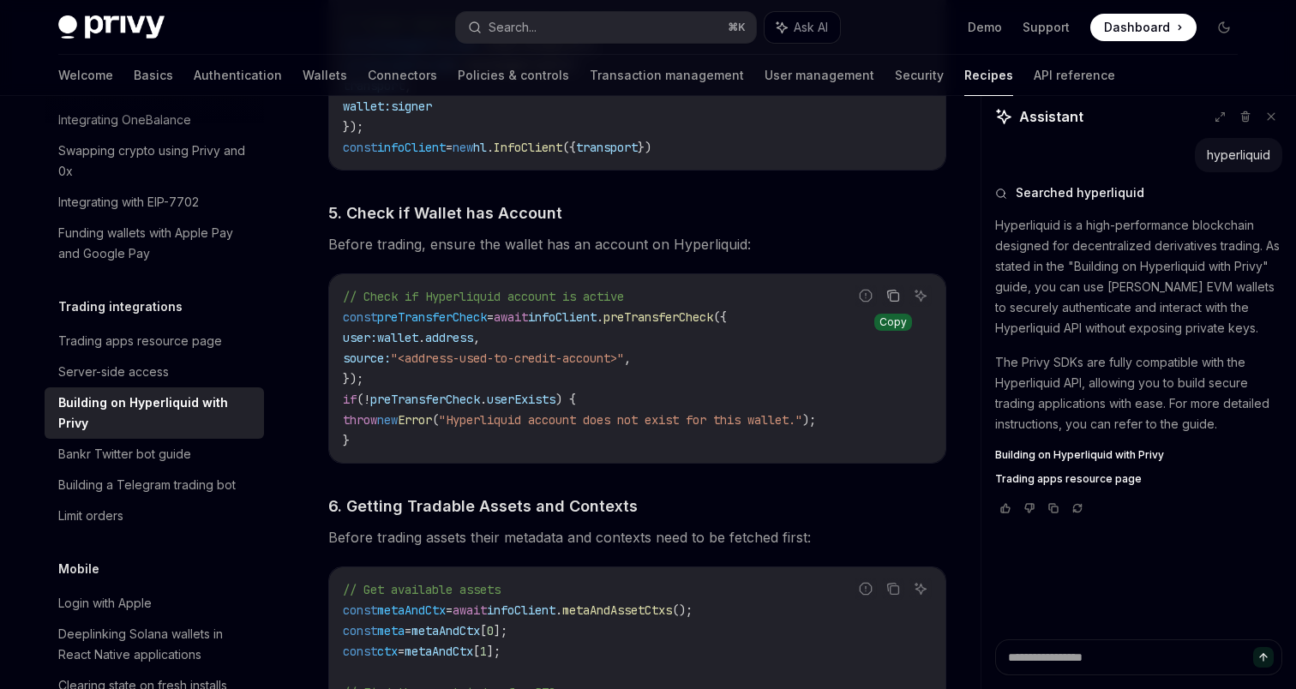
click at [898, 301] on icon "Copy the contents from the code block" at bounding box center [893, 296] width 14 height 14
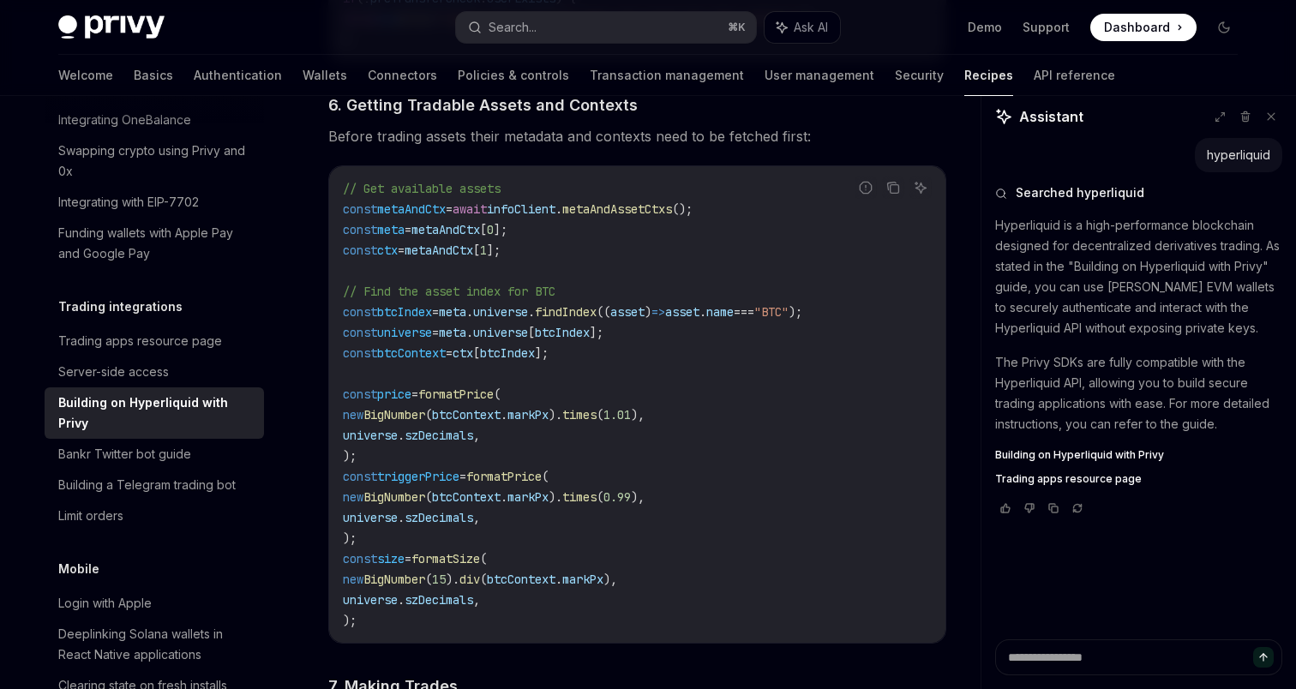
scroll to position [2407, 0]
click at [894, 193] on icon "Copy the contents from the code block" at bounding box center [893, 186] width 14 height 14
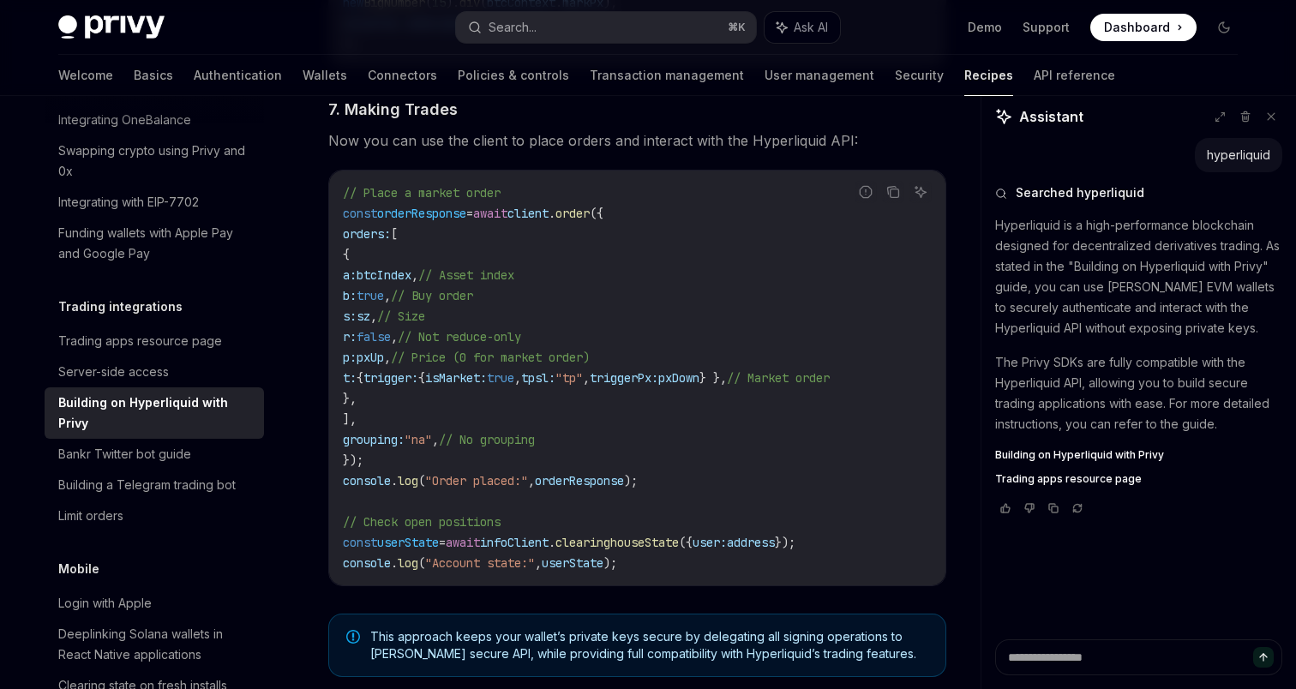
scroll to position [3017, 0]
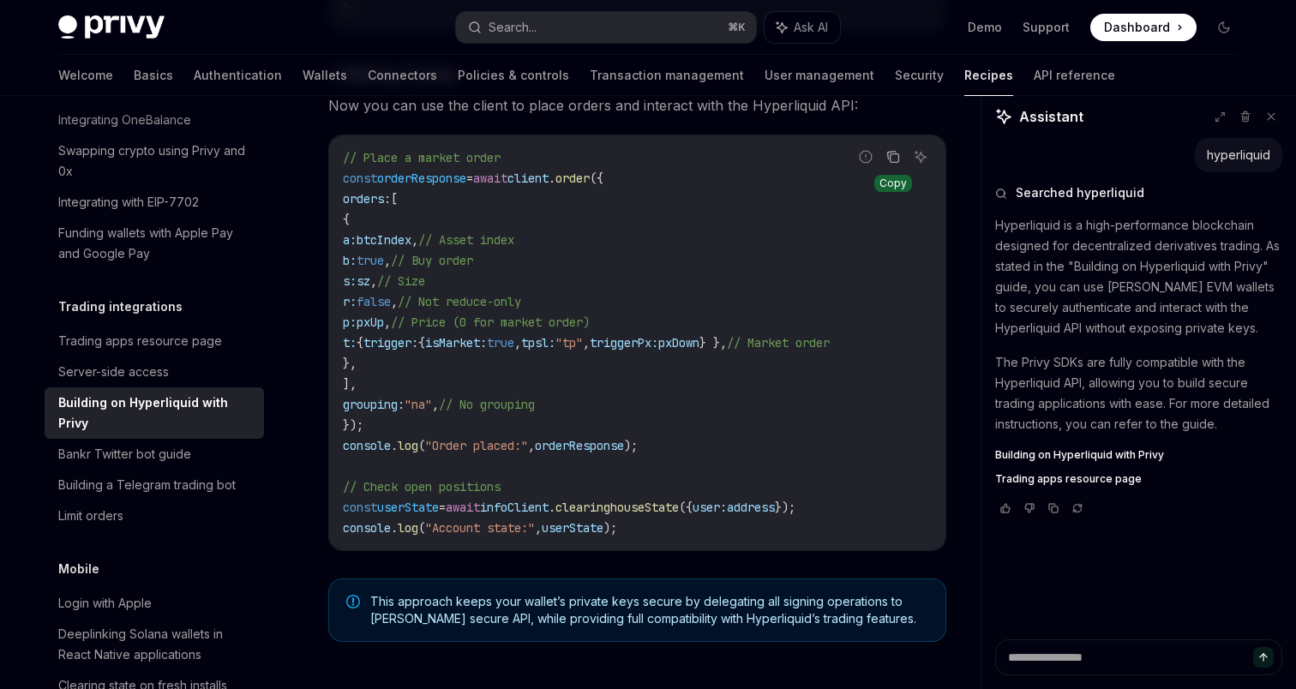
click at [893, 168] on button "Copy the contents from the code block" at bounding box center [893, 157] width 22 height 22
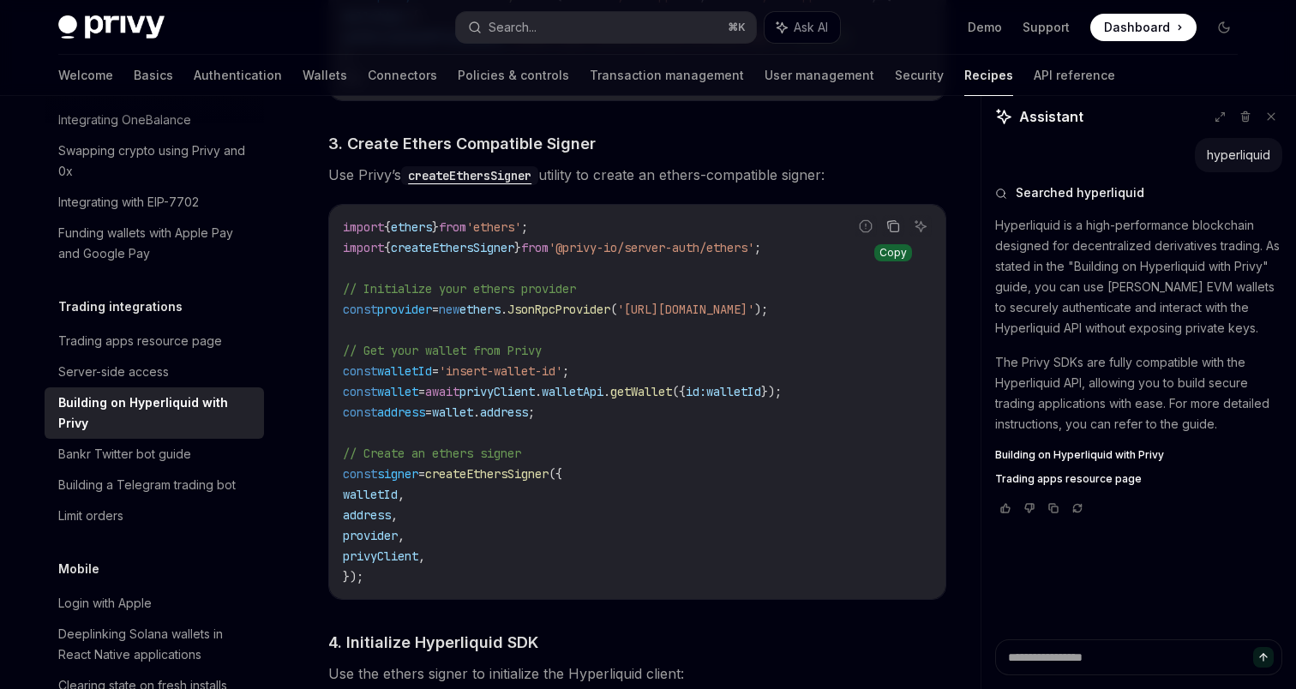
scroll to position [1266, 0]
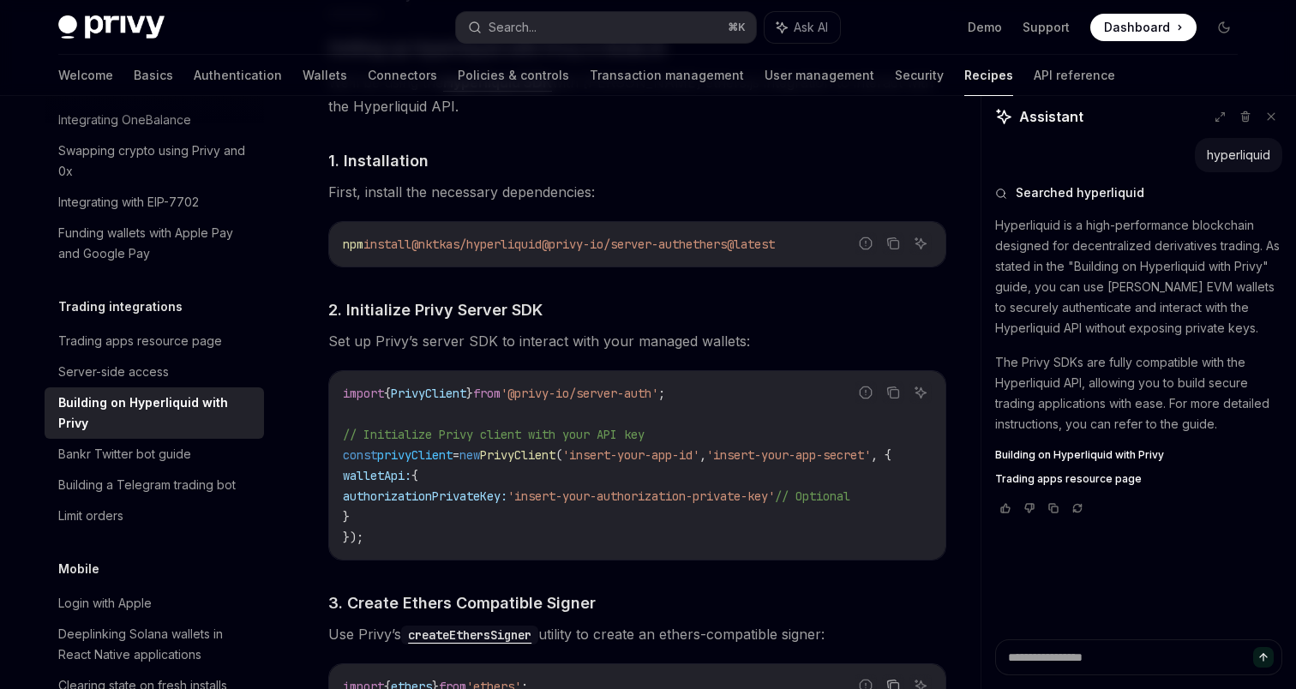
scroll to position [826, 0]
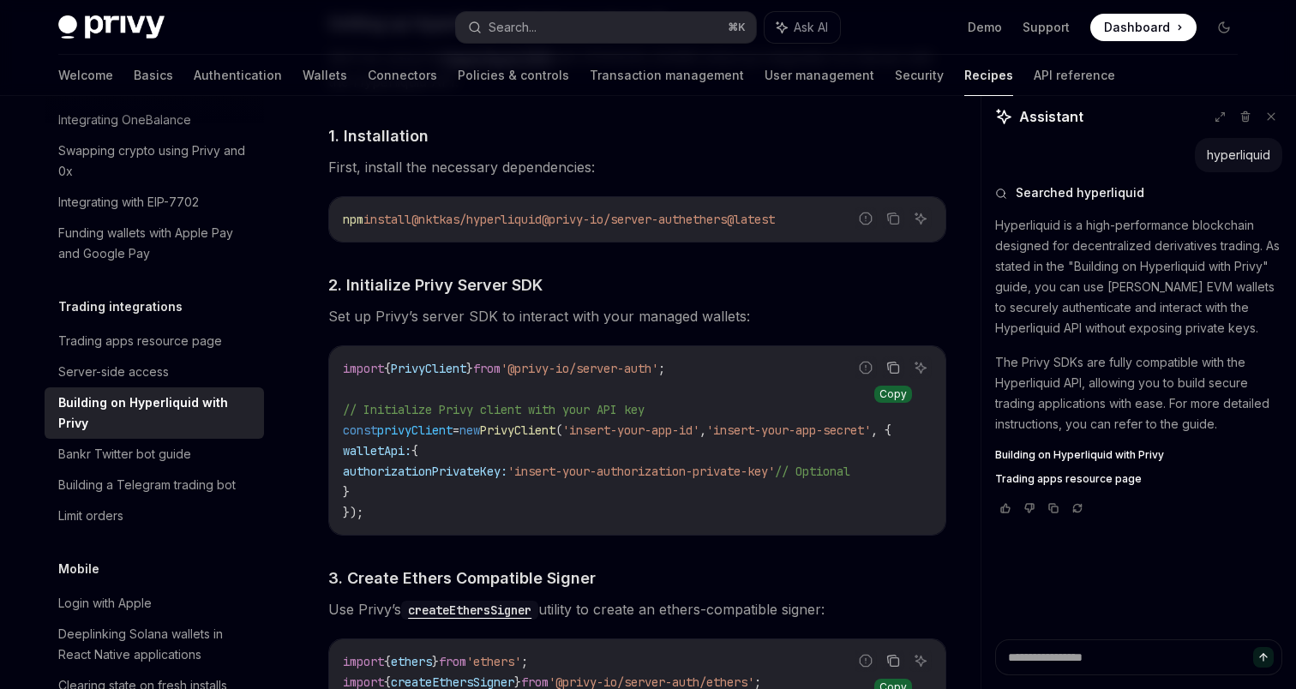
click at [891, 358] on button "Copy the contents from the code block" at bounding box center [893, 368] width 22 height 22
click at [542, 219] on span "@nktkas/hyperliquid" at bounding box center [477, 219] width 130 height 15
drag, startPoint x: 549, startPoint y: 219, endPoint x: 430, endPoint y: 221, distance: 118.3
click at [430, 221] on span "@nktkas/hyperliquid" at bounding box center [477, 219] width 130 height 15
click at [686, 220] on span "@privy-io/server-auth" at bounding box center [614, 219] width 144 height 15
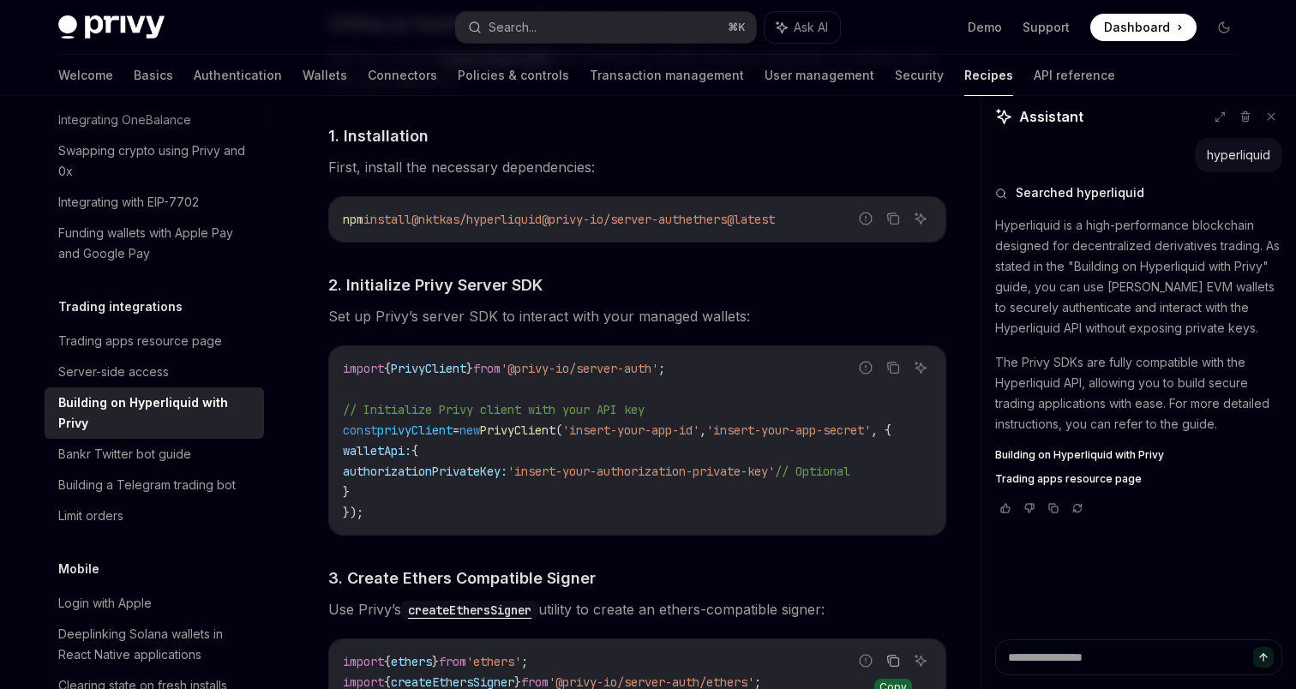
drag, startPoint x: 718, startPoint y: 220, endPoint x: 575, endPoint y: 222, distance: 143.2
click at [575, 222] on span "@privy-io/server-auth" at bounding box center [614, 219] width 144 height 15
click at [749, 219] on span "ethers@latest" at bounding box center [730, 219] width 89 height 15
click at [899, 373] on icon "Copy the contents from the code block" at bounding box center [893, 368] width 14 height 14
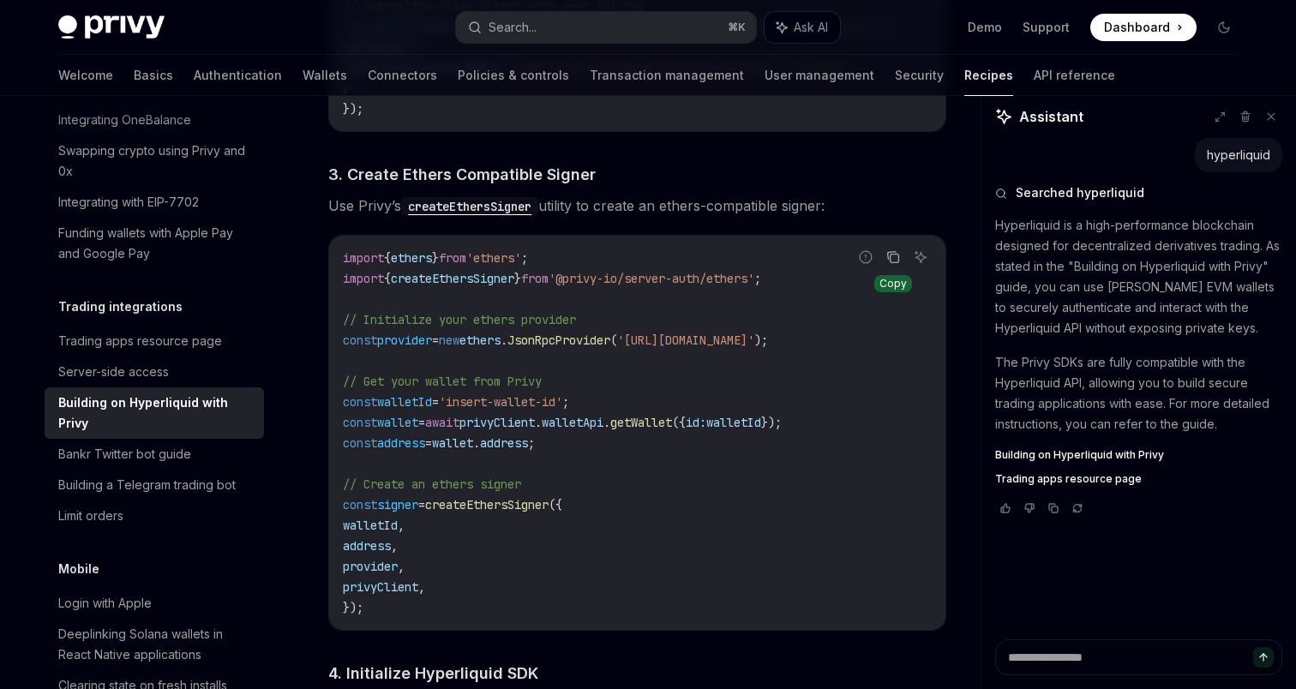
scroll to position [1238, 0]
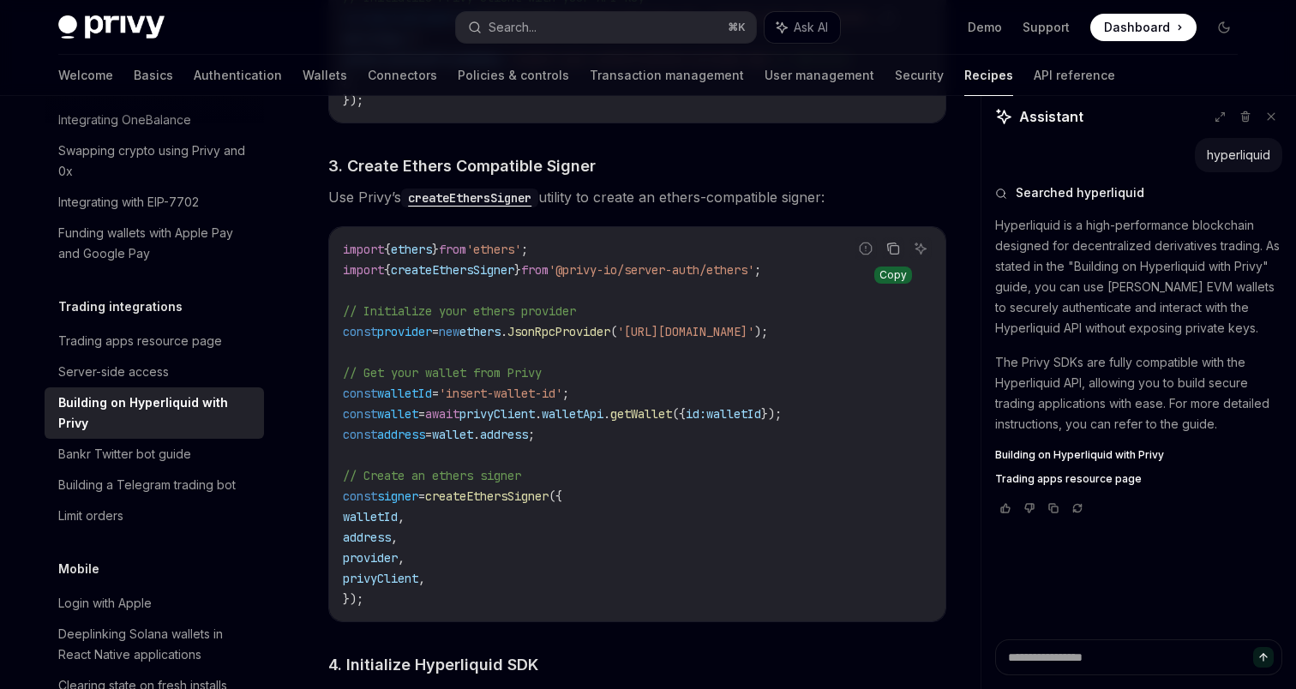
click at [892, 253] on icon "Copy the contents from the code block" at bounding box center [893, 249] width 14 height 14
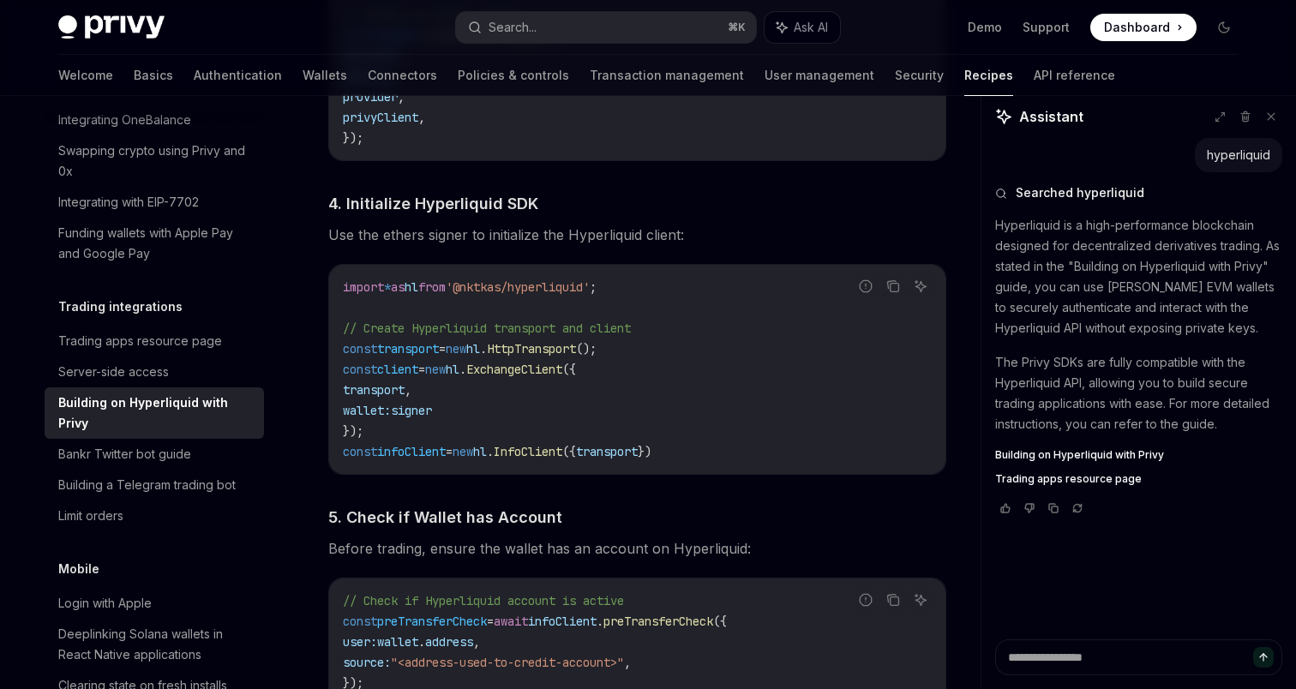
scroll to position [1707, 0]
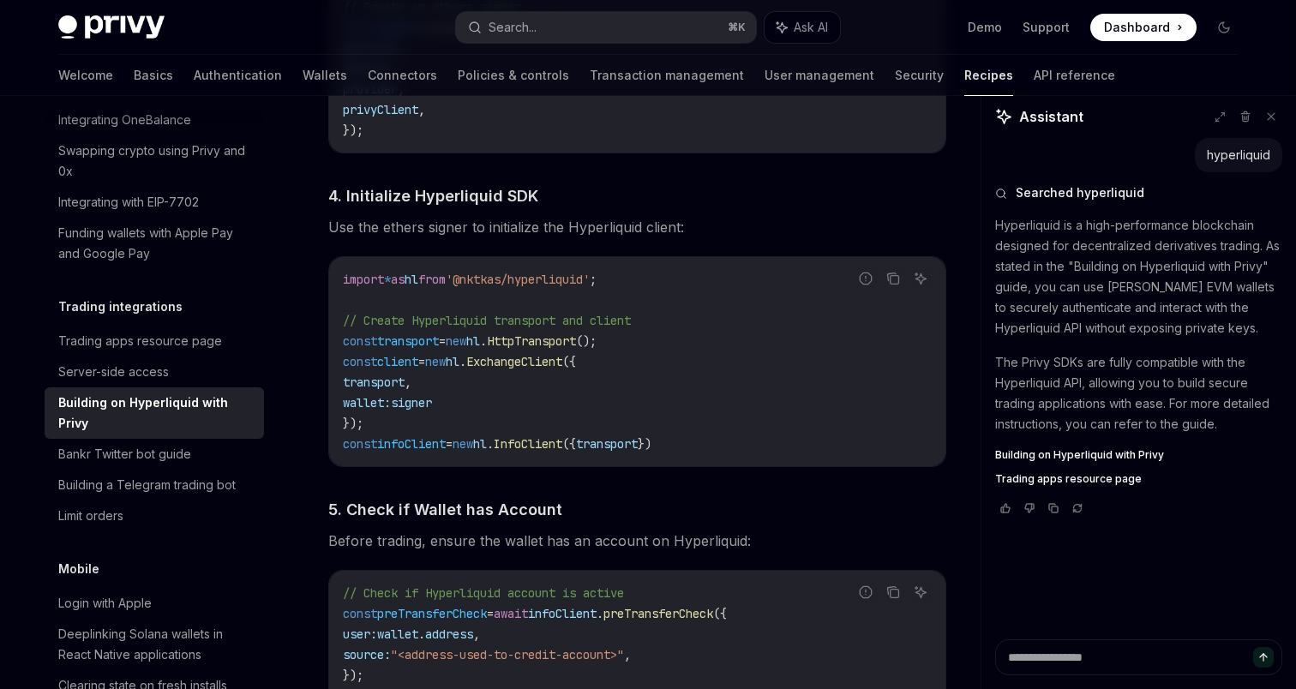
click at [590, 281] on span "'@nktkas/hyperliquid'" at bounding box center [518, 279] width 144 height 15
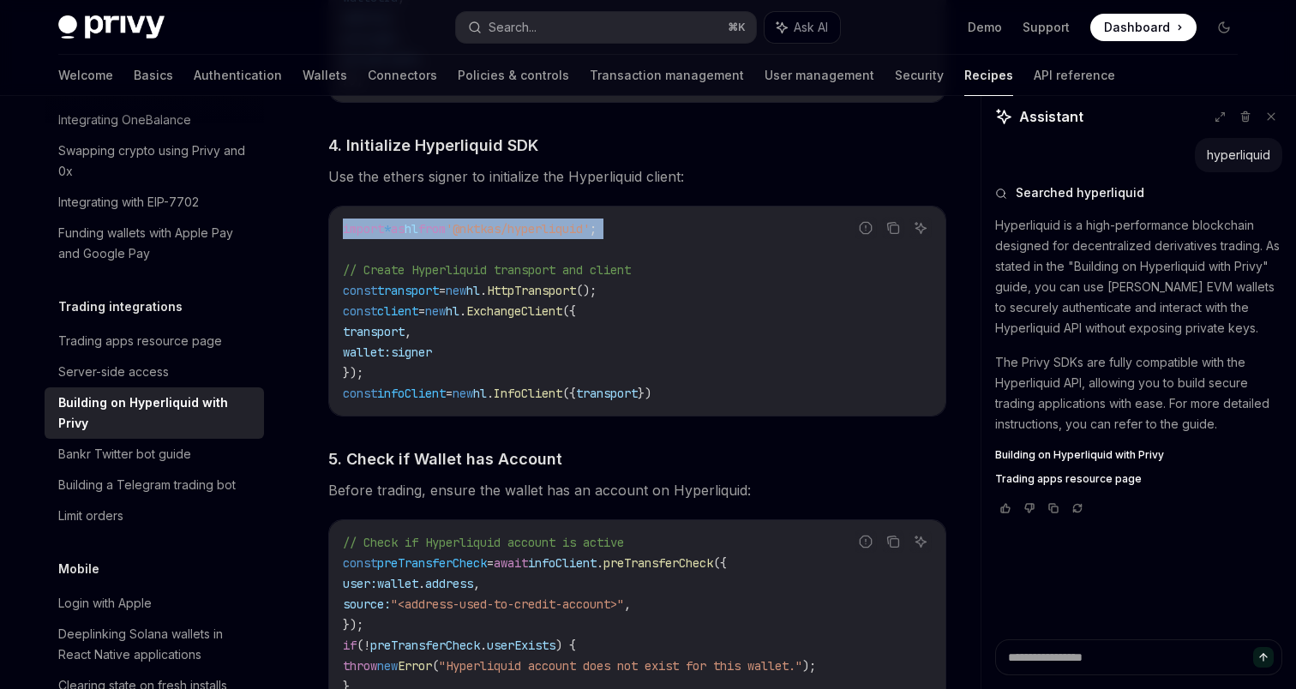
scroll to position [1758, 0]
drag, startPoint x: 742, startPoint y: 406, endPoint x: 332, endPoint y: 271, distance: 432.2
click at [332, 271] on div "import * as hl from '@nktkas/hyperliquid' ; // Create Hyperliquid transport and…" at bounding box center [637, 310] width 616 height 209
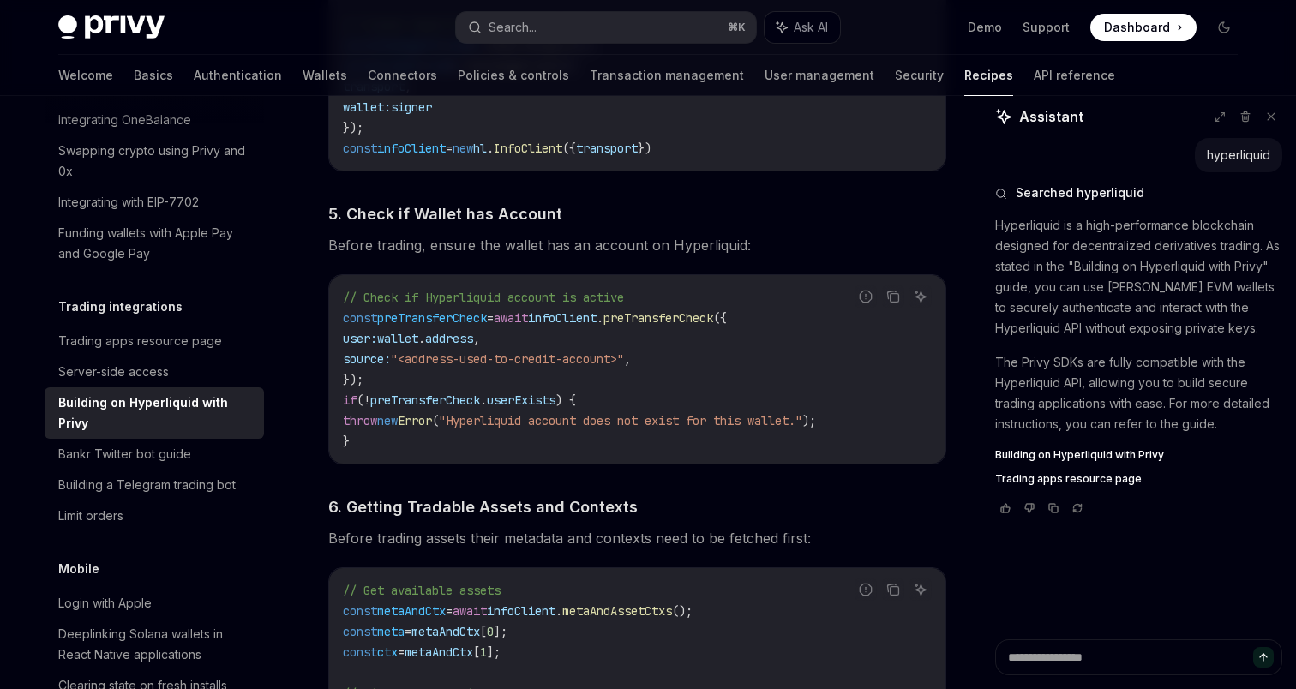
scroll to position [2004, 0]
click at [896, 299] on icon "Copy the contents from the code block" at bounding box center [895, 297] width 9 height 9
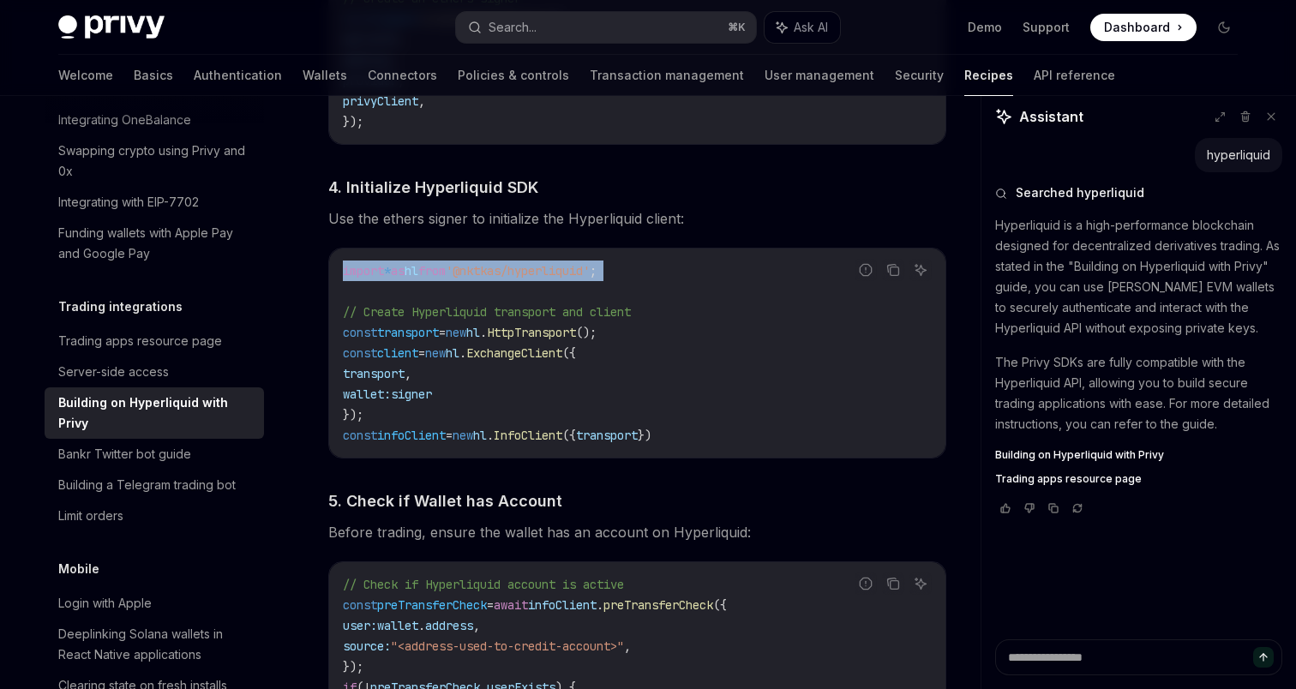
scroll to position [1714, 0]
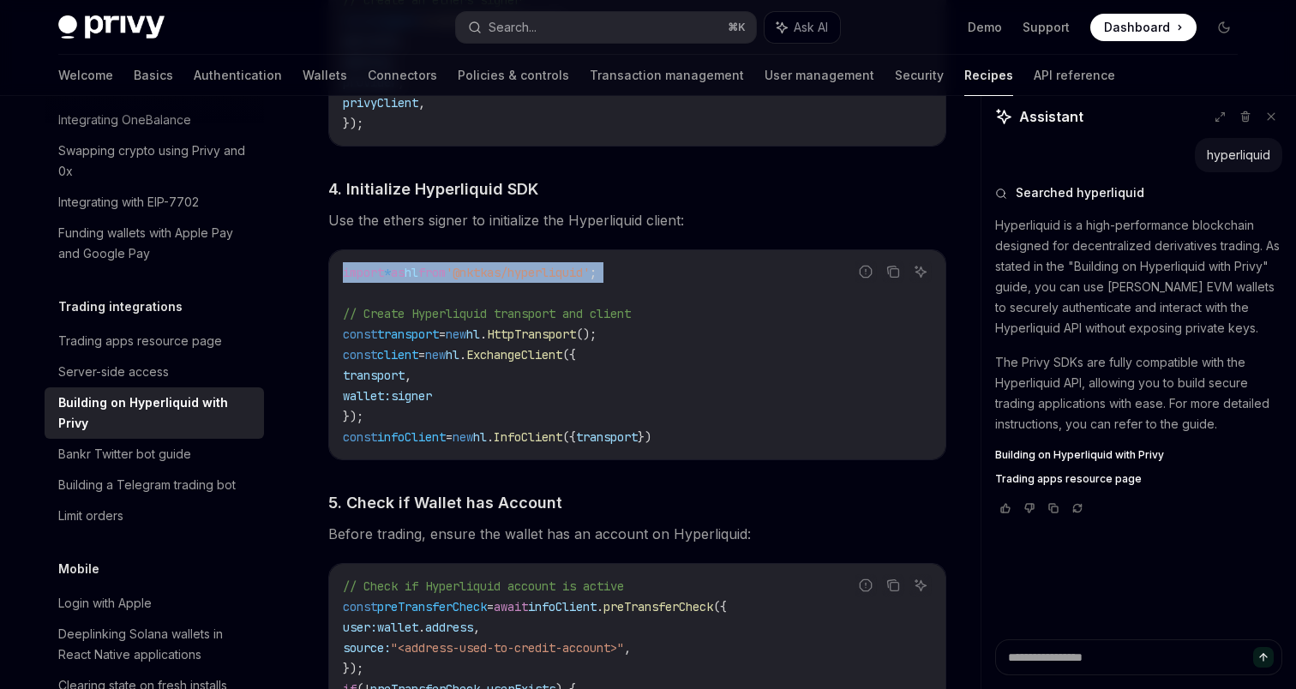
click at [808, 338] on code "import * as hl from '@nktkas/hyperliquid' ; // Create Hyperliquid transport and…" at bounding box center [637, 354] width 589 height 185
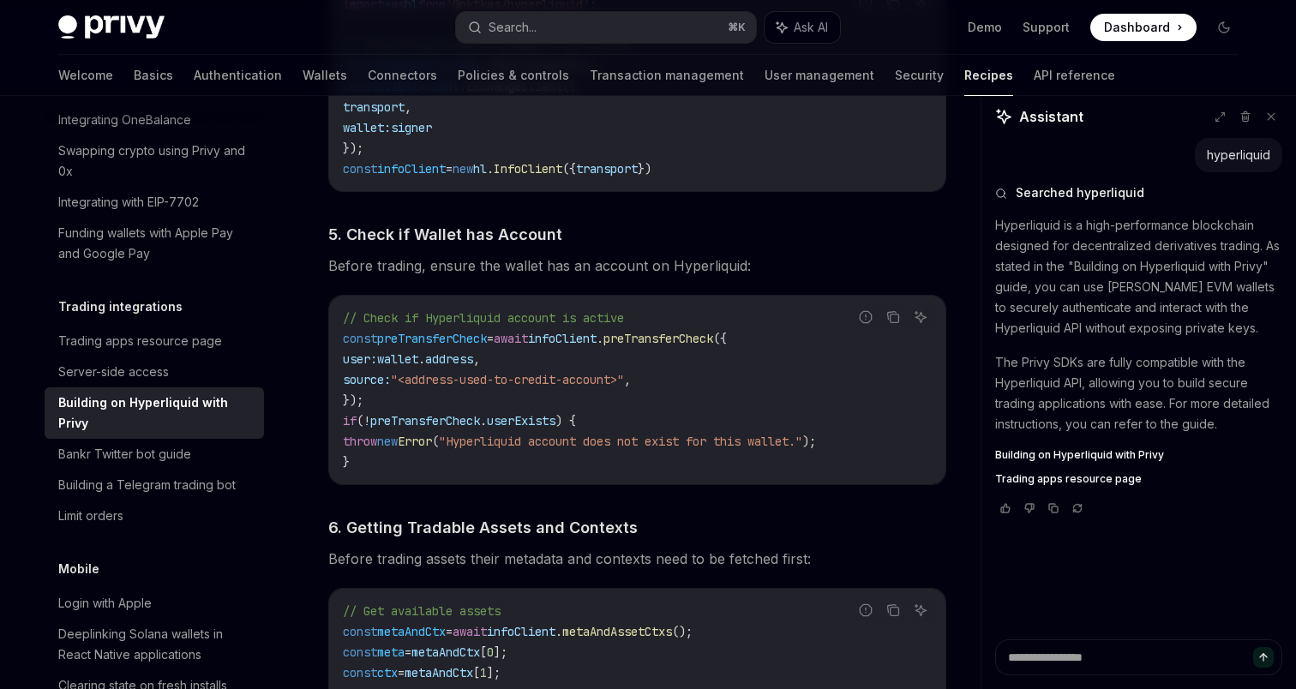
scroll to position [1984, 0]
click at [452, 386] on span ""<address-used-to-credit-account>"" at bounding box center [507, 377] width 233 height 15
drag, startPoint x: 452, startPoint y: 388, endPoint x: 624, endPoint y: 389, distance: 172.3
click at [624, 386] on span ""<address-used-to-credit-account>"" at bounding box center [507, 377] width 233 height 15
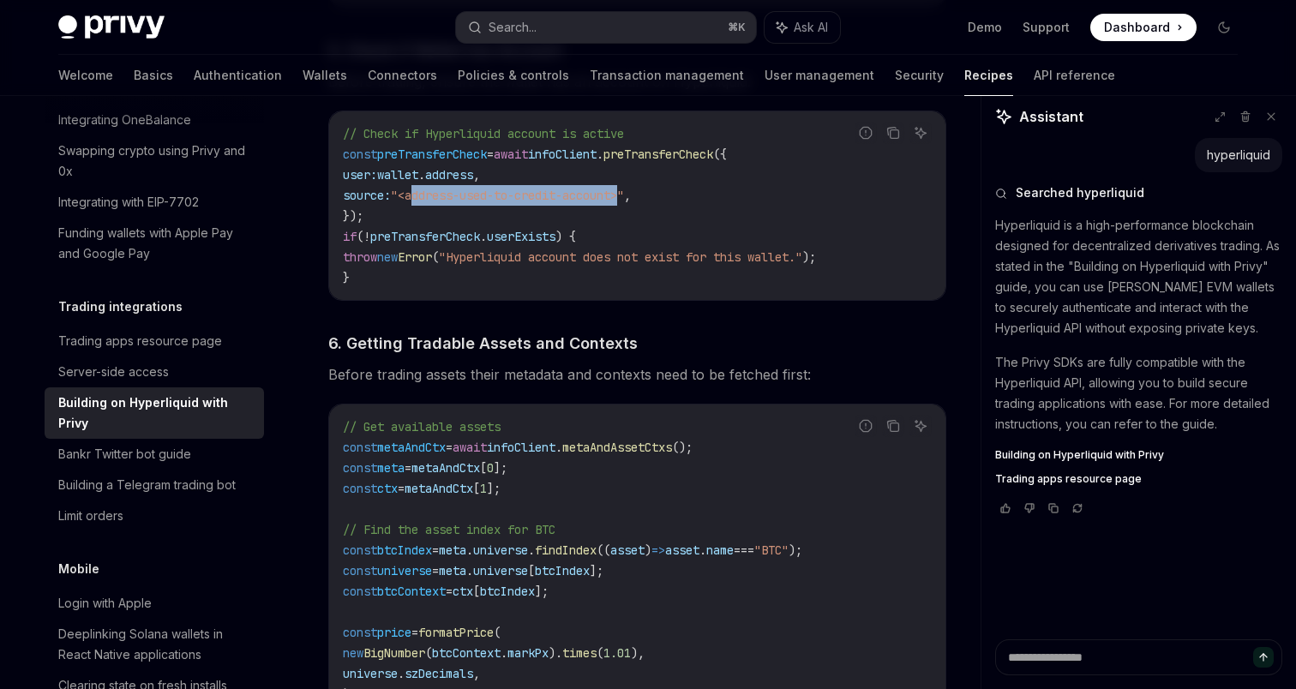
scroll to position [2190, 0]
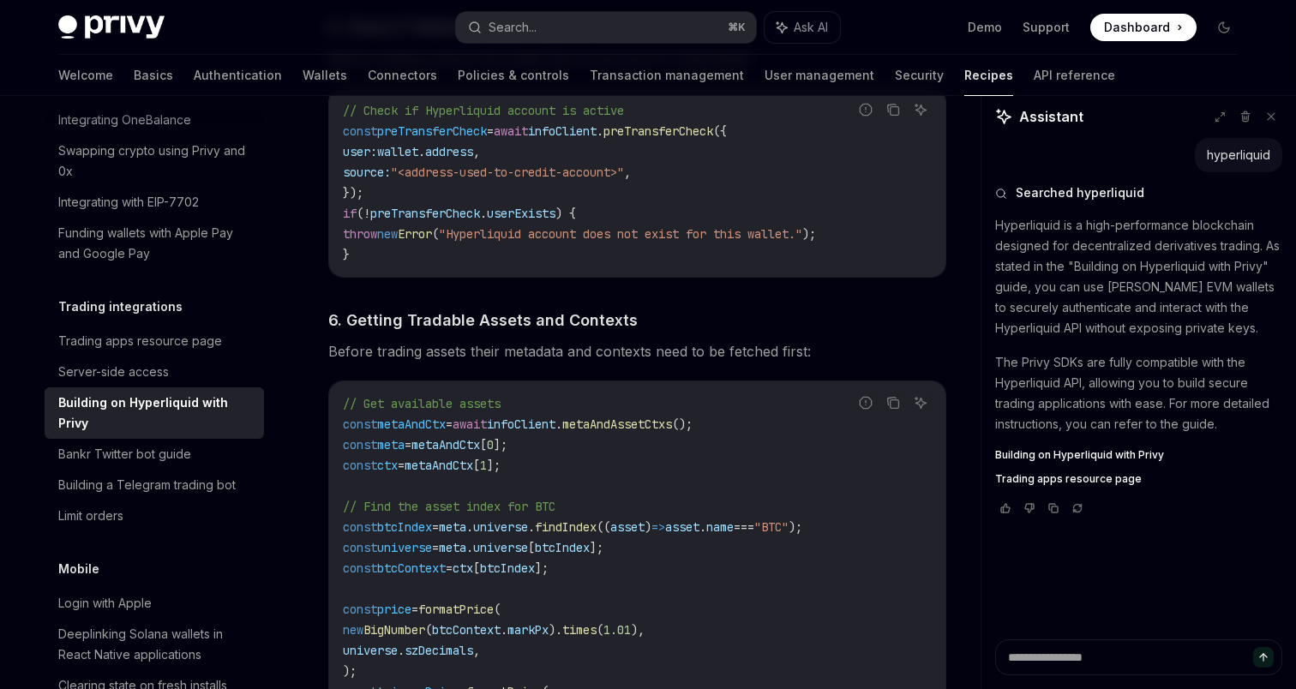
click at [802, 242] on span ""Hyperliquid account does not exist for this wallet."" at bounding box center [621, 233] width 364 height 15
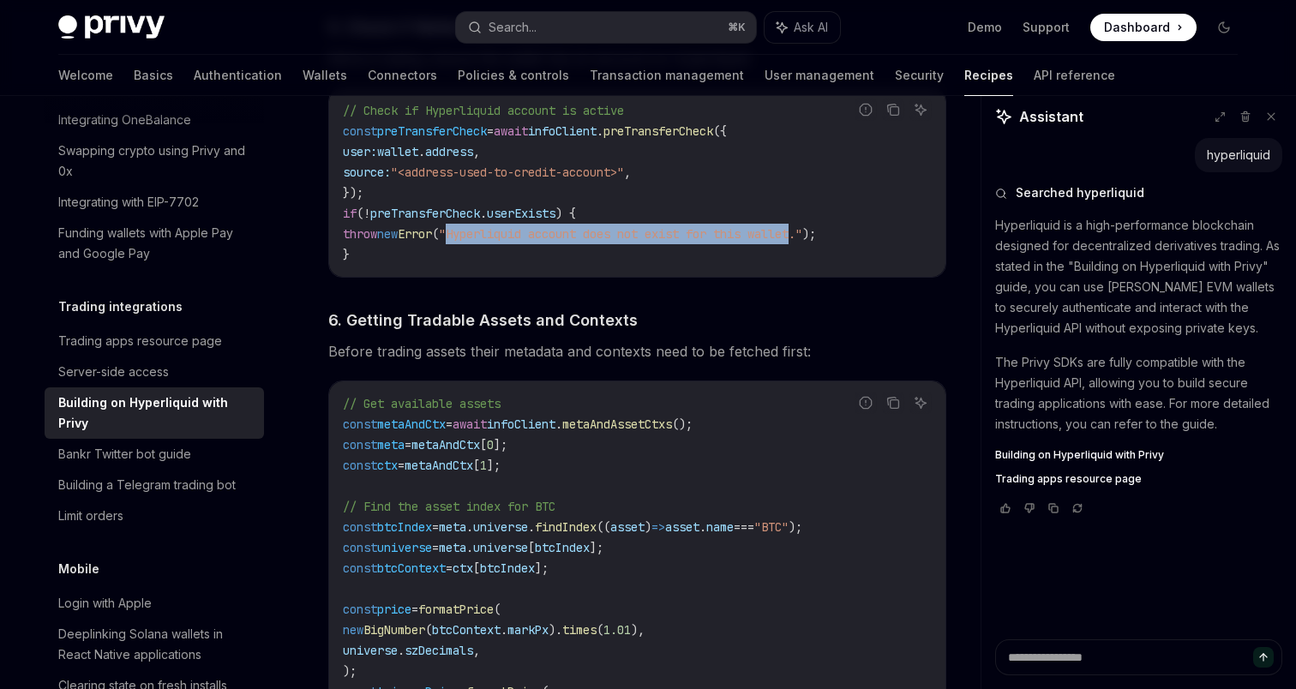
drag, startPoint x: 816, startPoint y: 242, endPoint x: 500, endPoint y: 242, distance: 316.4
click at [500, 242] on span ""Hyperliquid account does not exist for this wallet."" at bounding box center [621, 233] width 364 height 15
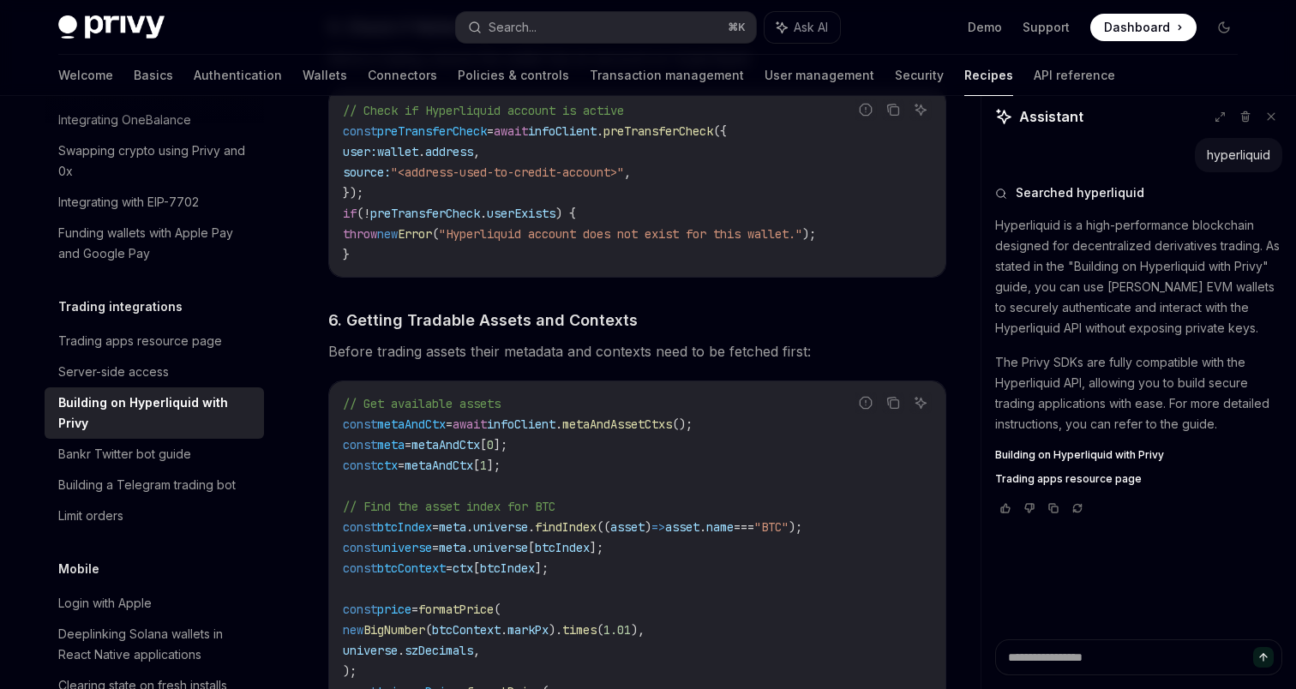
click at [725, 256] on code "// Check if Hyperliquid account is active const preTransferCheck = await infoCl…" at bounding box center [637, 182] width 589 height 165
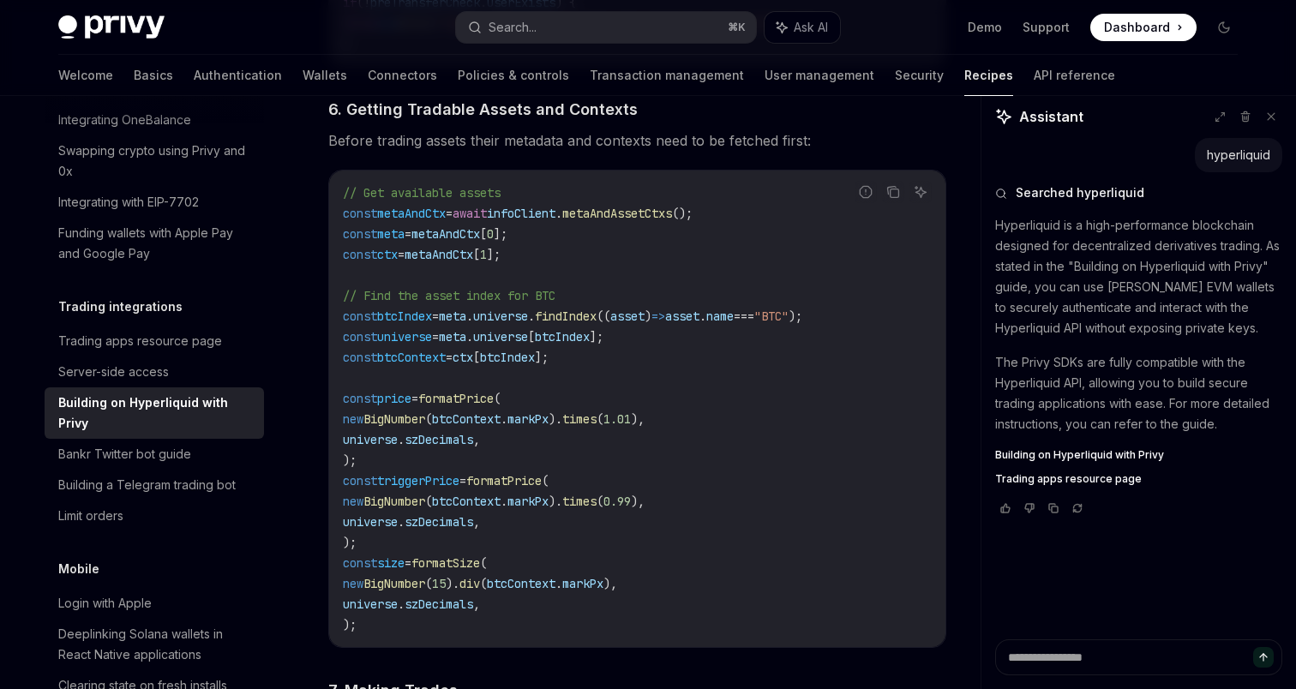
scroll to position [2402, 0]
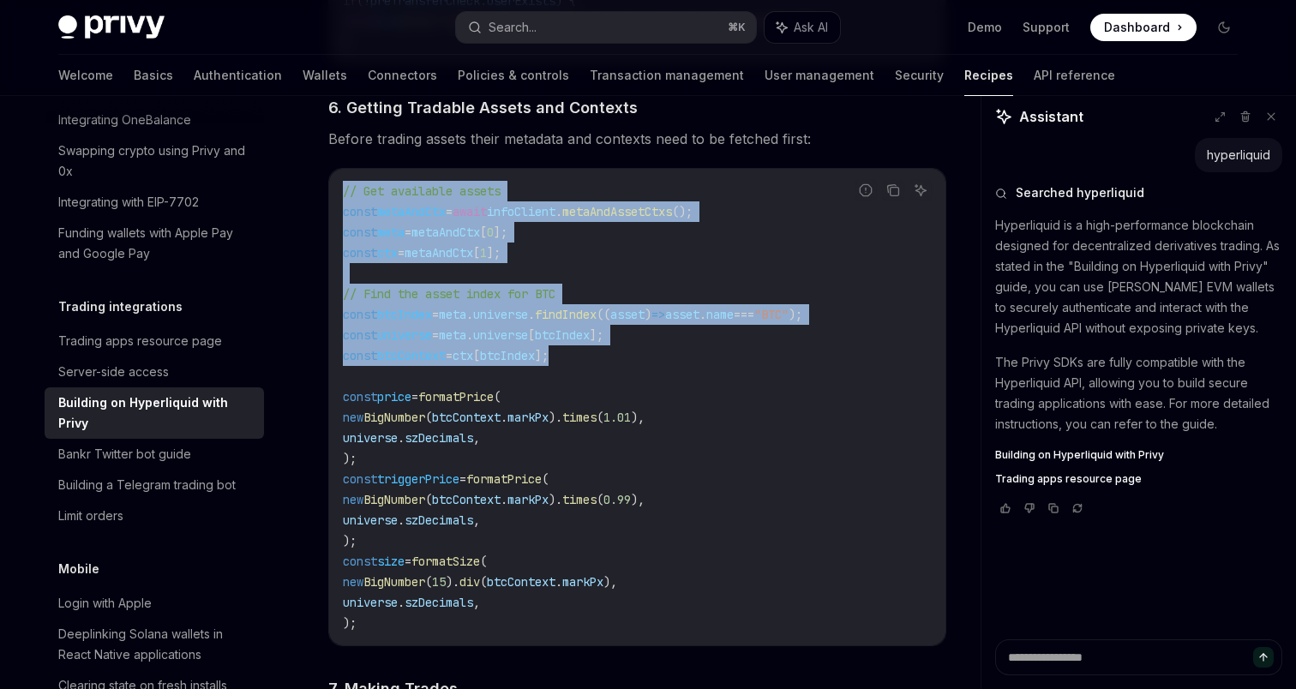
drag, startPoint x: 612, startPoint y: 362, endPoint x: 338, endPoint y: 201, distance: 318.2
click at [338, 201] on div "// Get available assets const metaAndCtx = await infoClient . metaAndAssetCtxs …" at bounding box center [637, 407] width 616 height 477
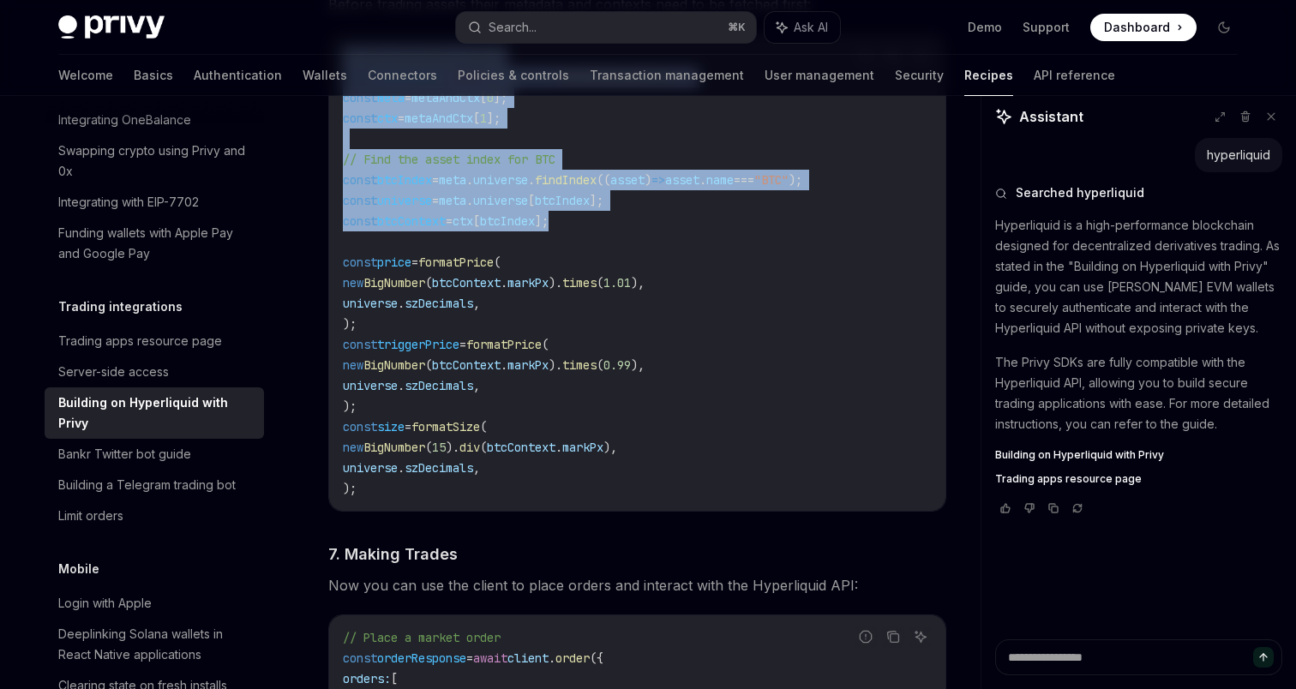
scroll to position [2546, 0]
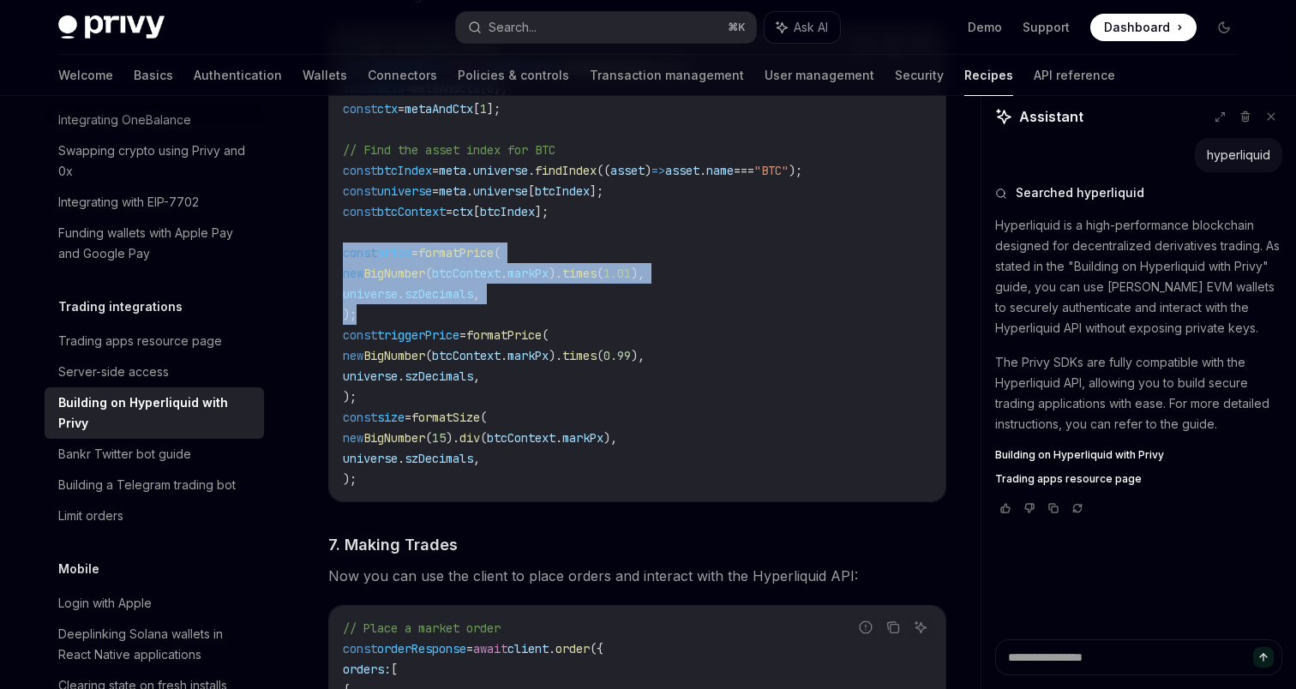
drag, startPoint x: 389, startPoint y: 321, endPoint x: 342, endPoint y: 265, distance: 73.0
click at [342, 265] on div "// Get available assets const metaAndCtx = await infoClient . metaAndAssetCtxs …" at bounding box center [637, 263] width 616 height 477
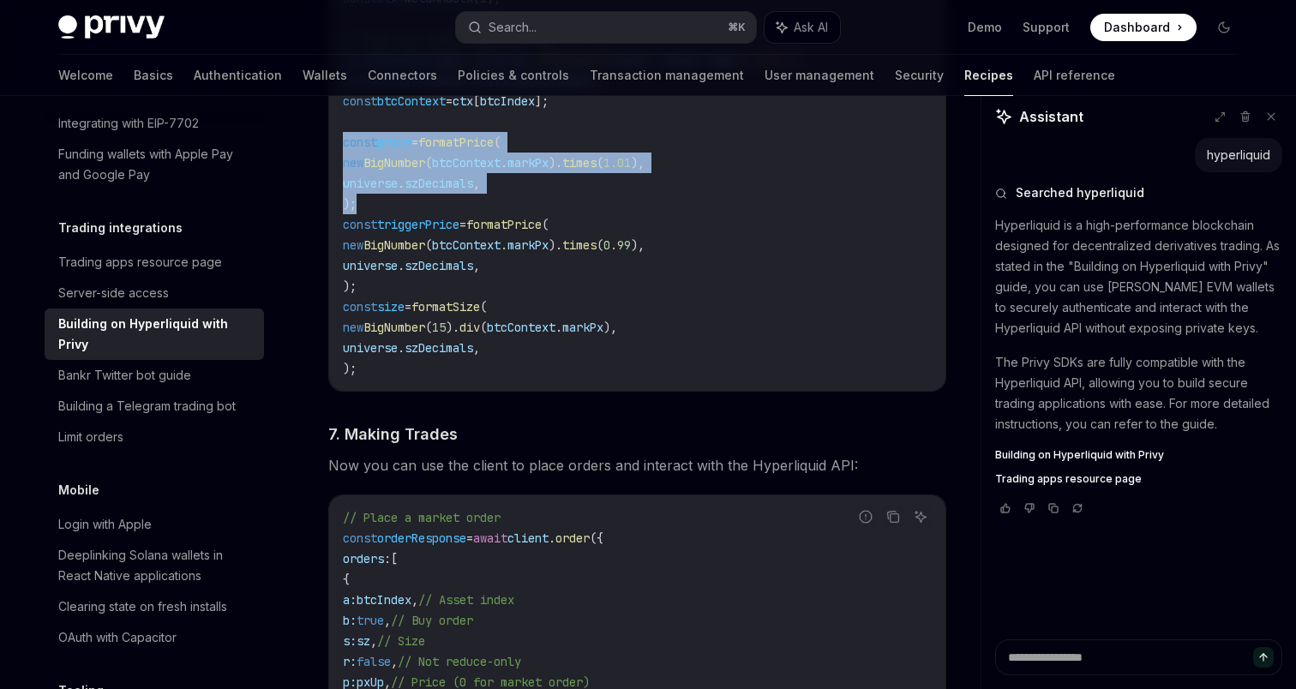
scroll to position [2659, 0]
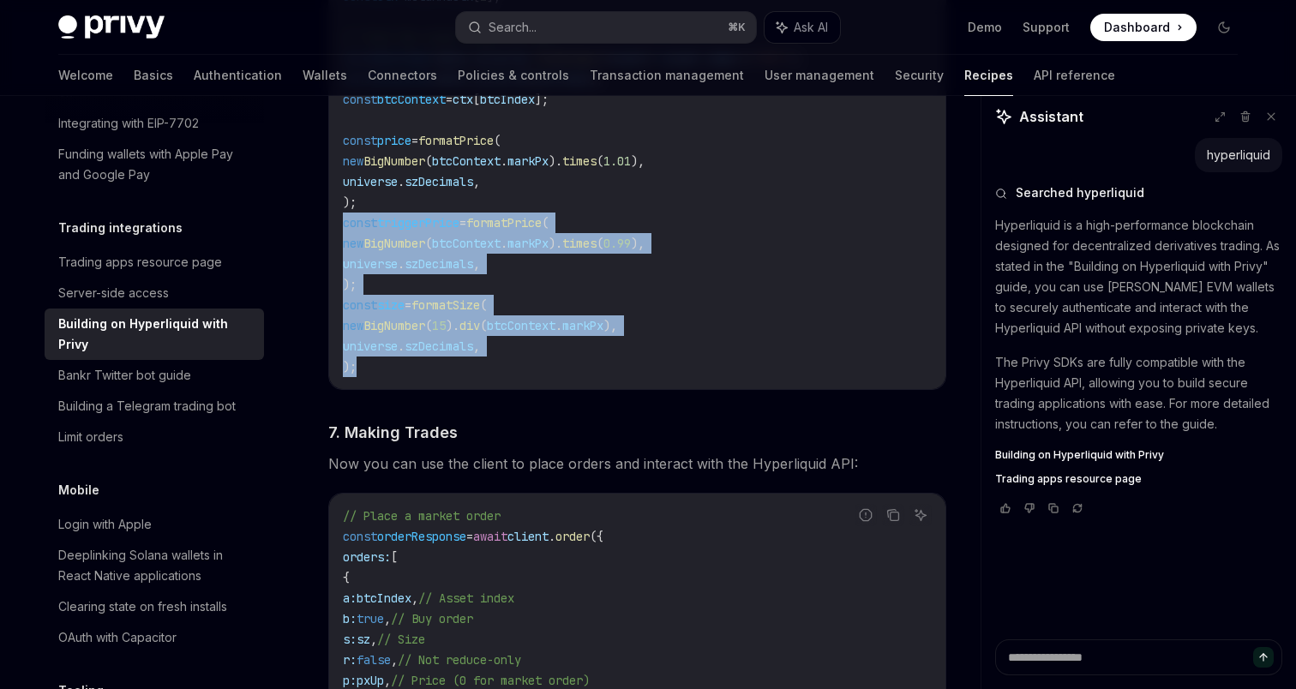
drag, startPoint x: 386, startPoint y: 373, endPoint x: 333, endPoint y: 233, distance: 149.5
click at [333, 233] on div "// Get available assets const metaAndCtx = await infoClient . metaAndAssetCtxs …" at bounding box center [637, 151] width 616 height 477
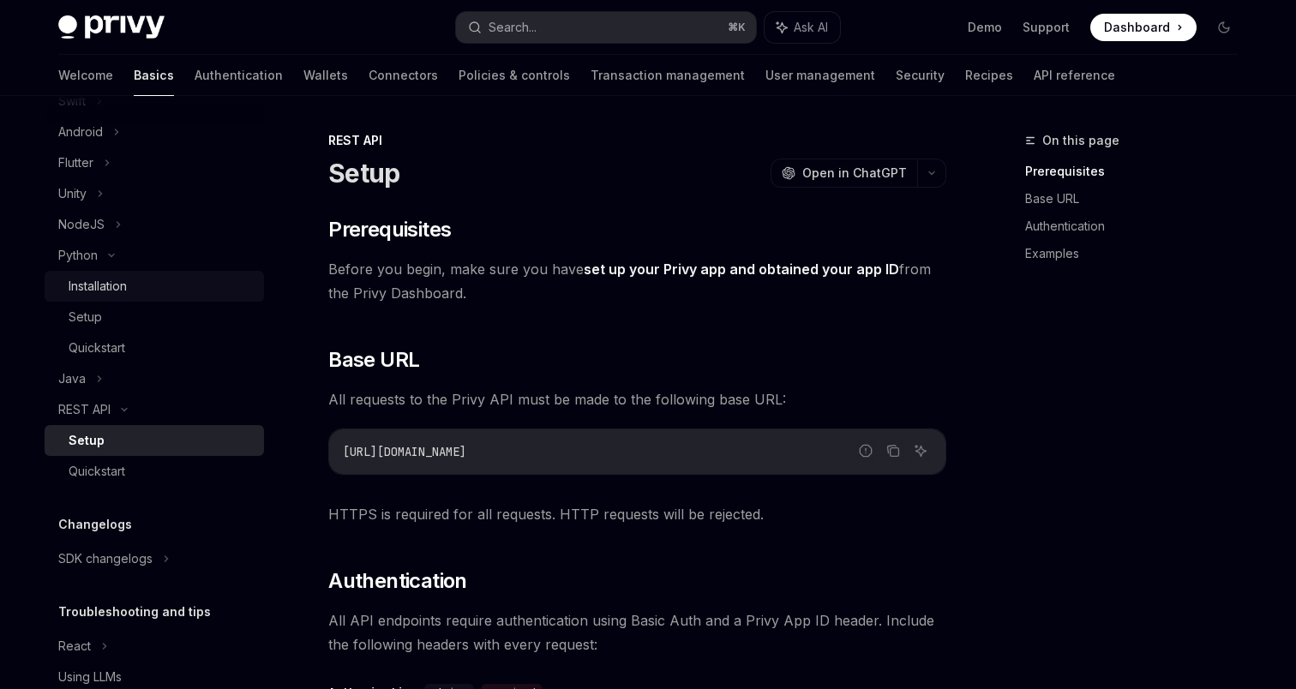
click at [123, 283] on div "Installation" at bounding box center [98, 286] width 58 height 21
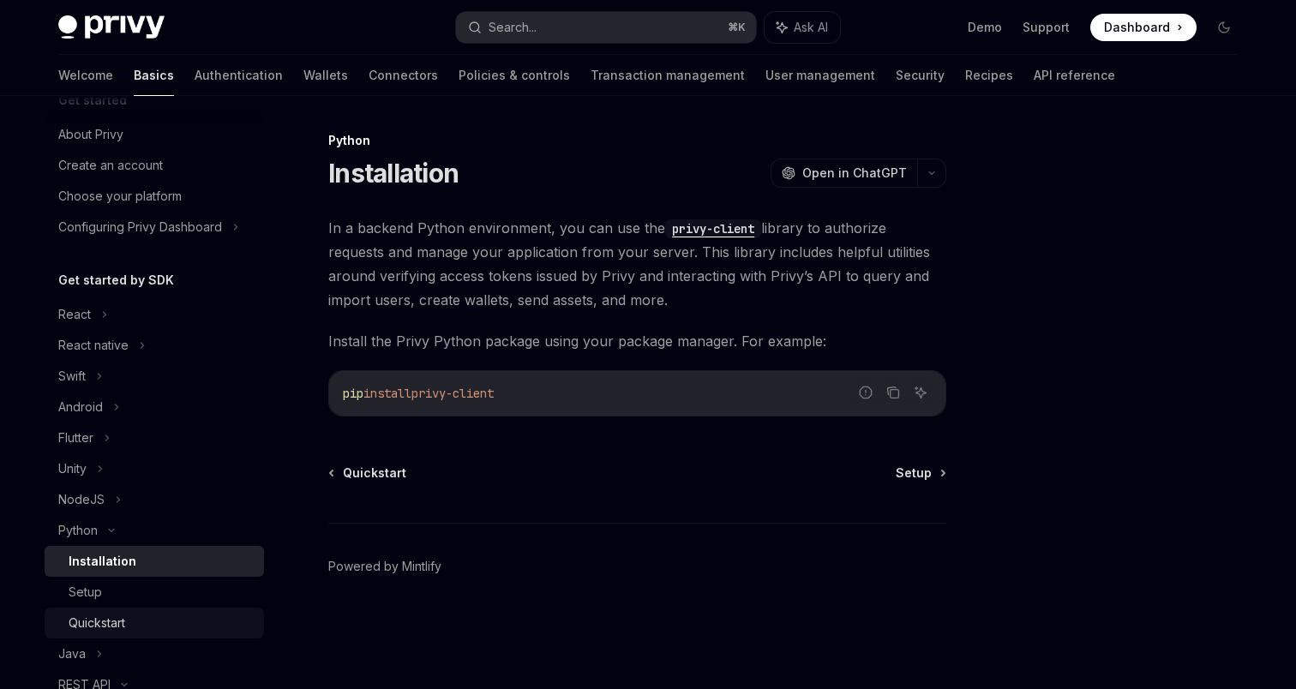
scroll to position [9, 0]
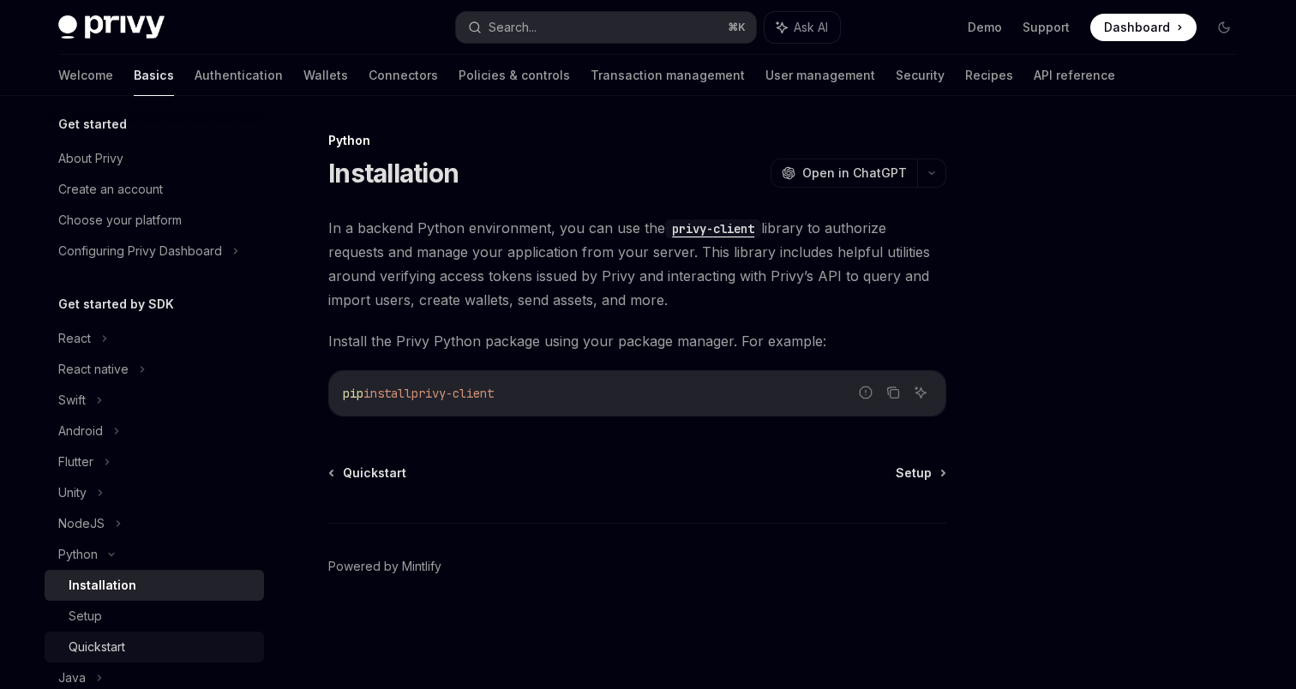
click at [158, 632] on link "Quickstart" at bounding box center [154, 647] width 219 height 31
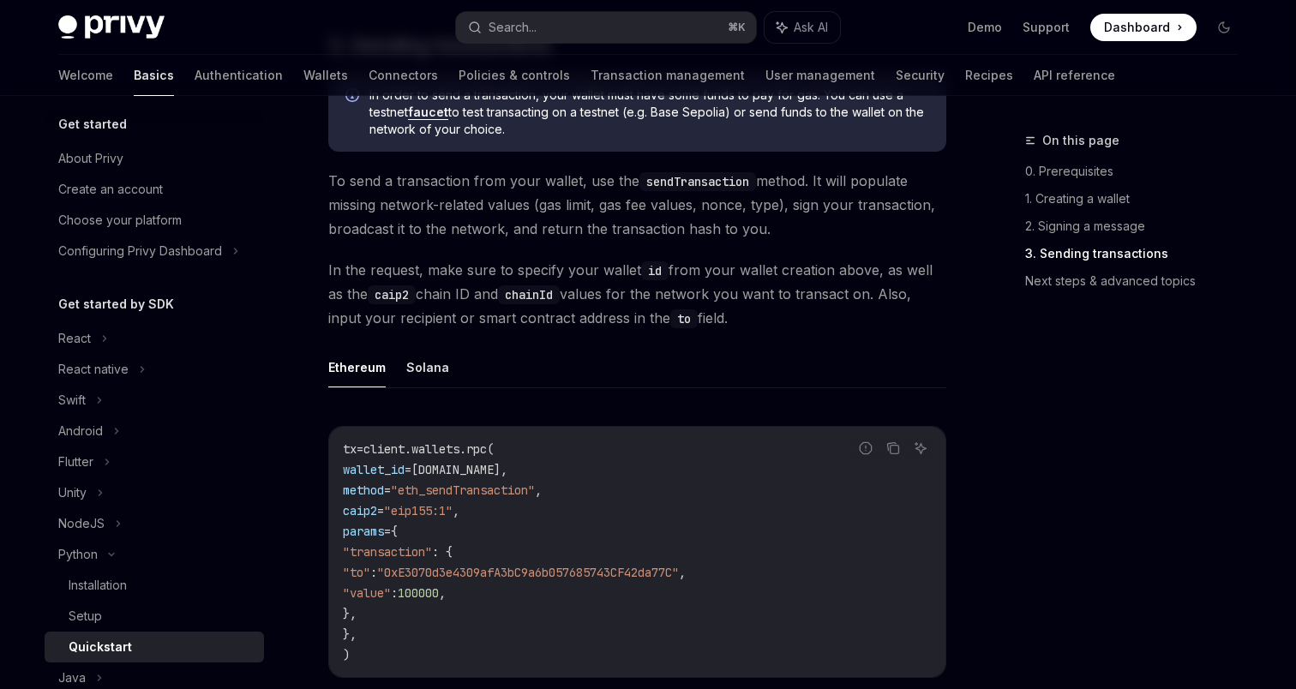
scroll to position [1182, 0]
click at [99, 612] on div "Setup" at bounding box center [85, 616] width 33 height 21
type textarea "*"
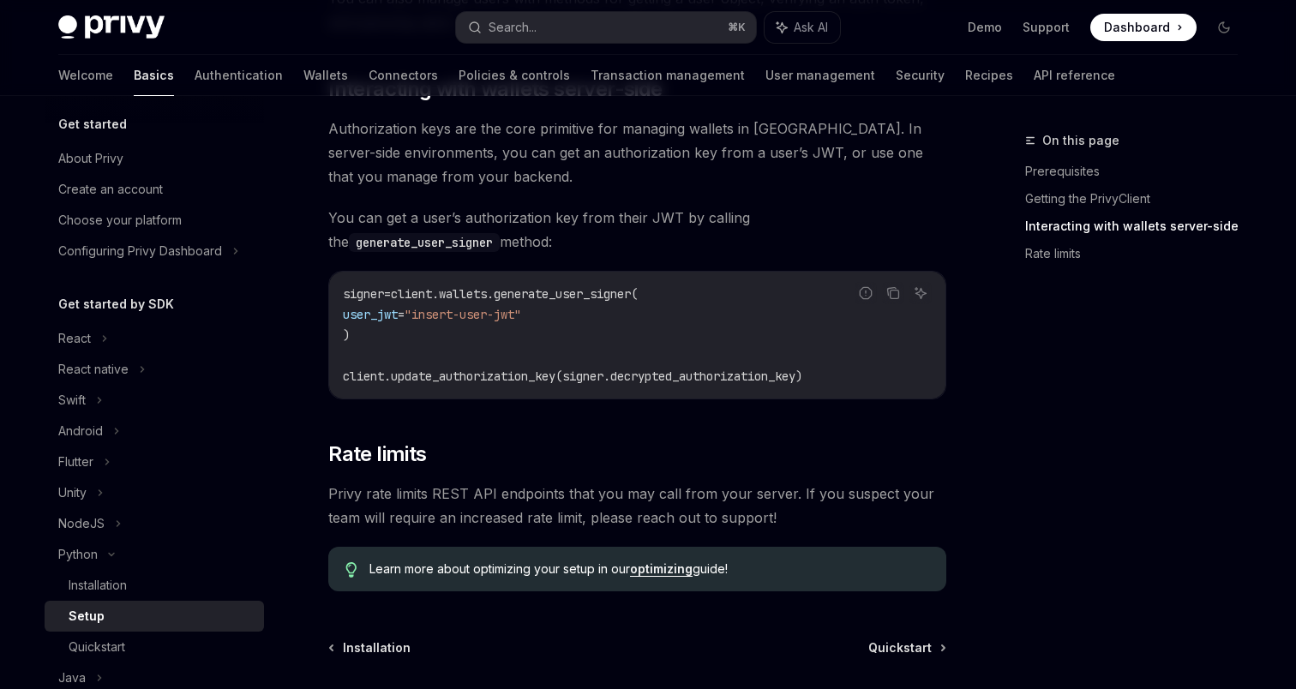
scroll to position [739, 0]
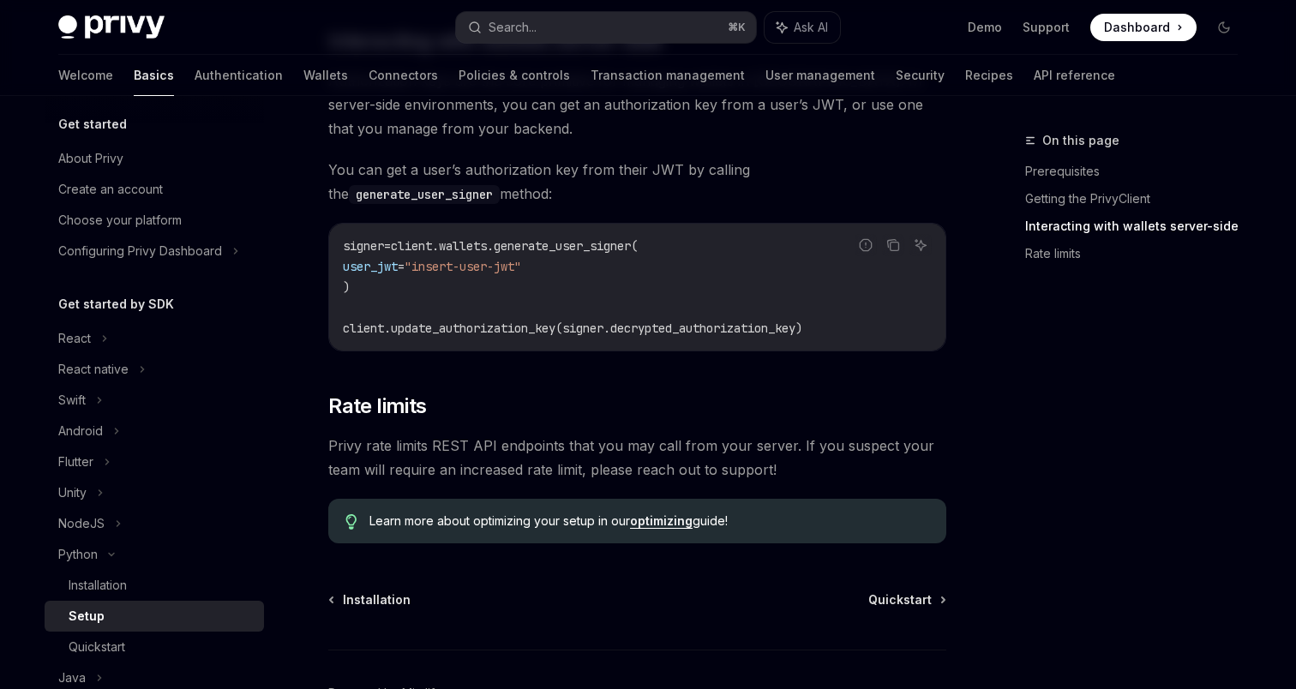
click at [488, 331] on span "client.update_authorization_key(signer.decrypted_authorization_key)" at bounding box center [573, 328] width 460 height 15
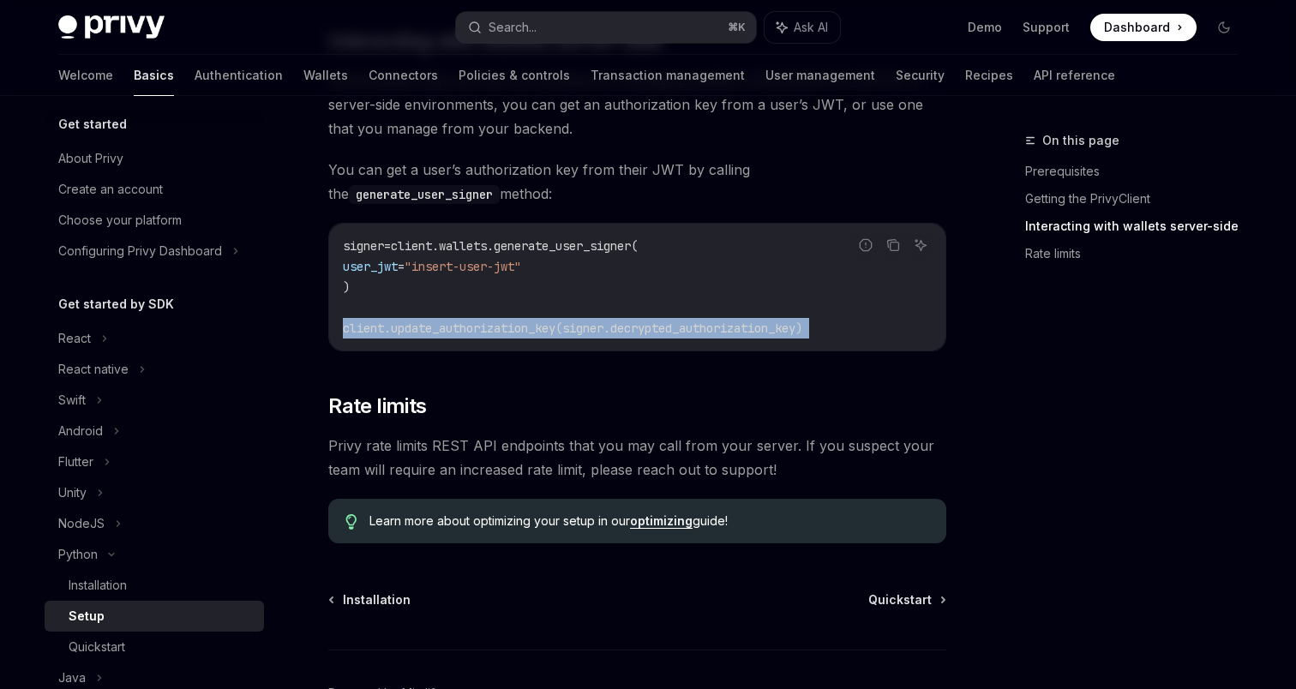
click at [488, 331] on span "client.update_authorization_key(signer.decrypted_authorization_key)" at bounding box center [573, 328] width 460 height 15
copy div "client.update_authorization_key(signer.decrypted_authorization_key)"
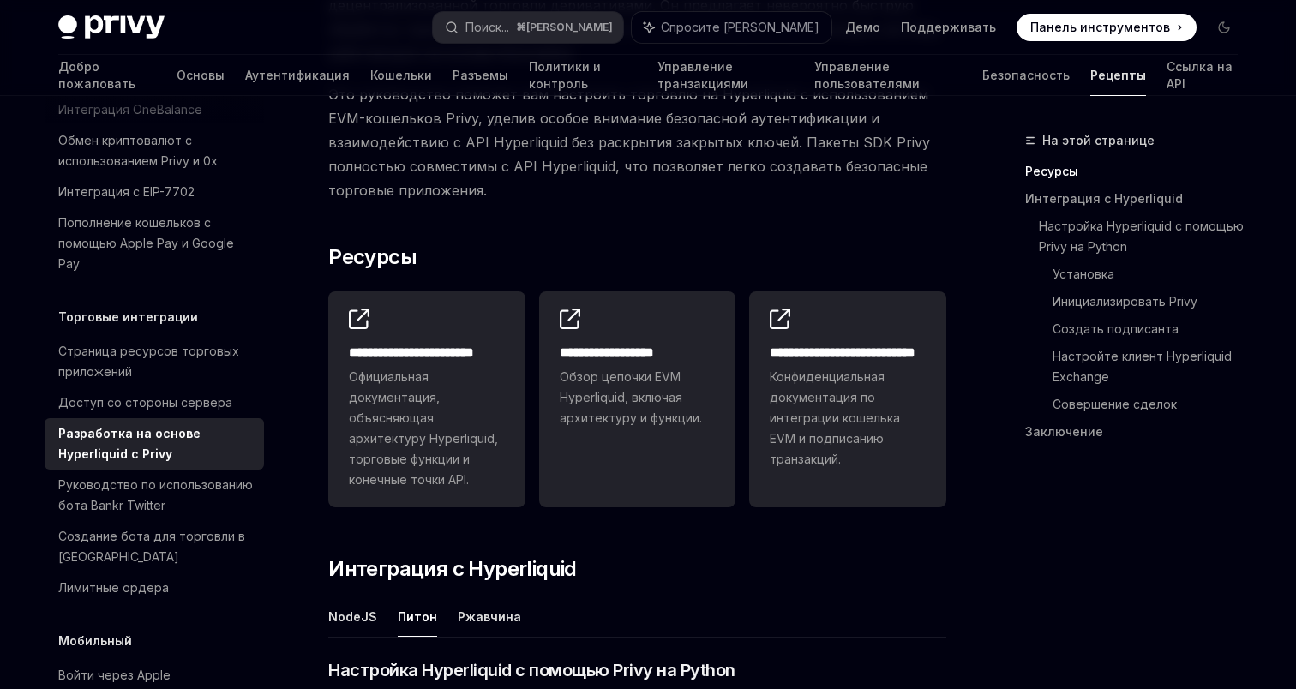
scroll to position [282, 0]
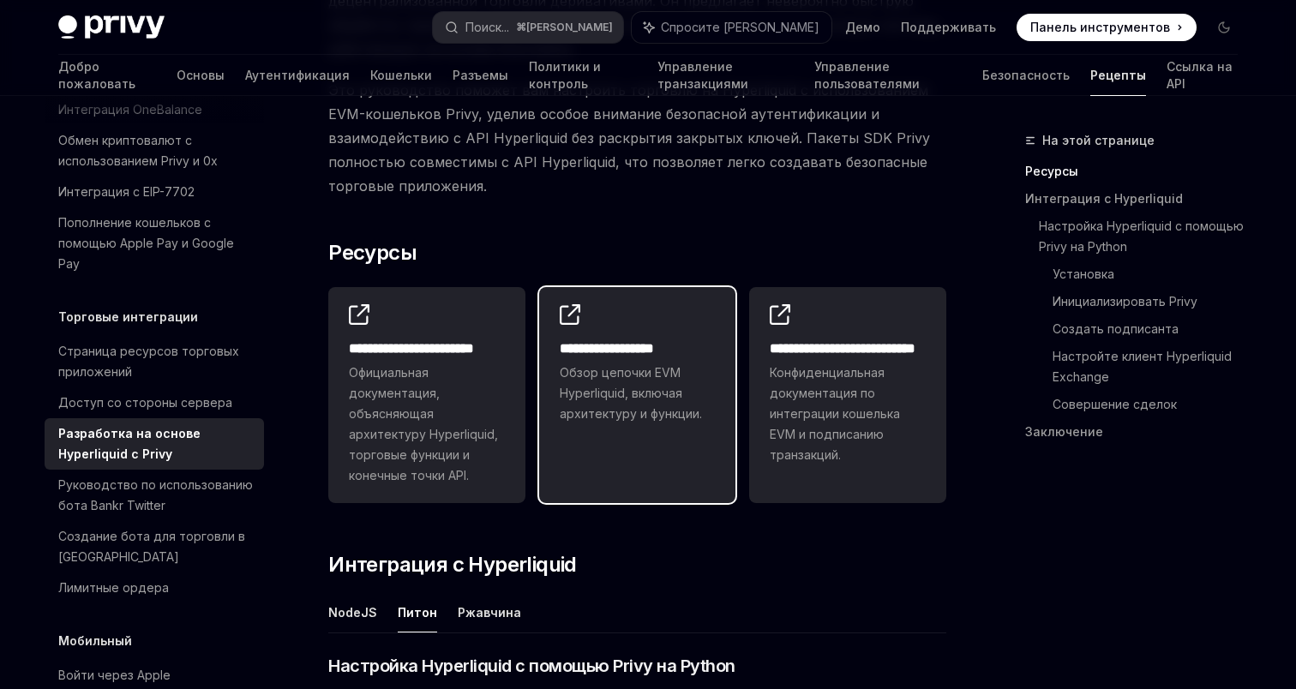
click at [605, 355] on font "**********" at bounding box center [607, 348] width 94 height 13
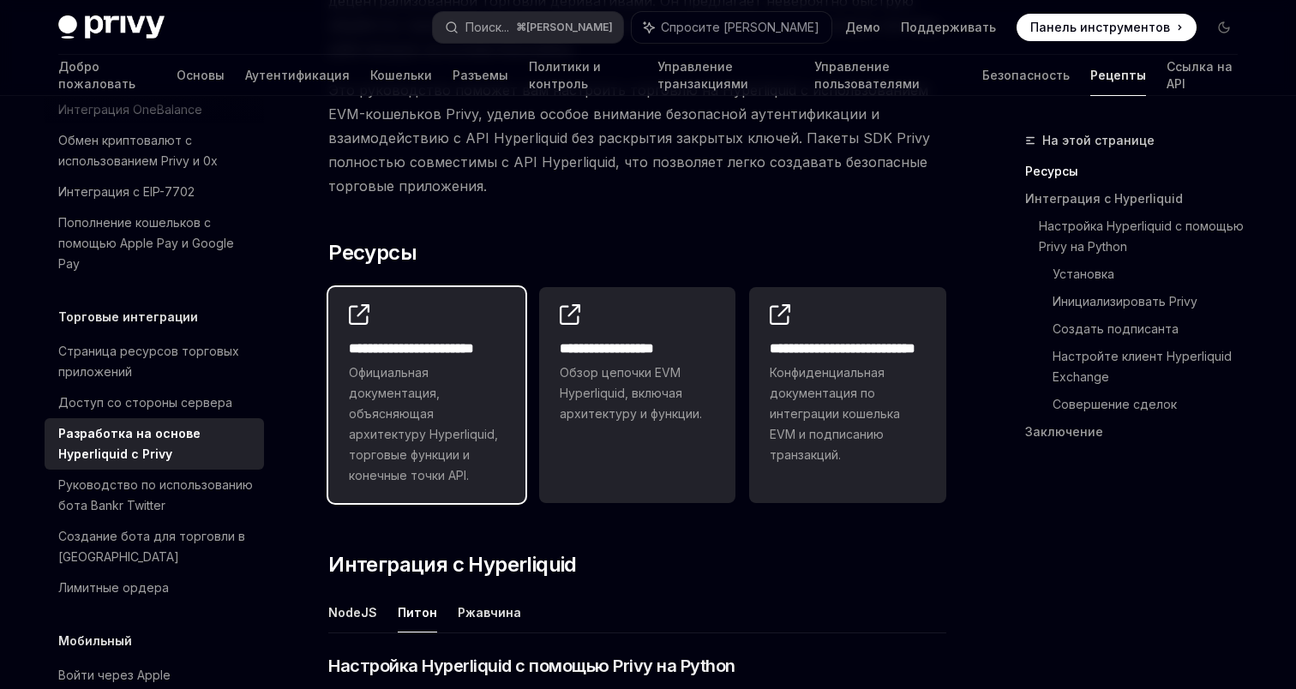
scroll to position [296, 0]
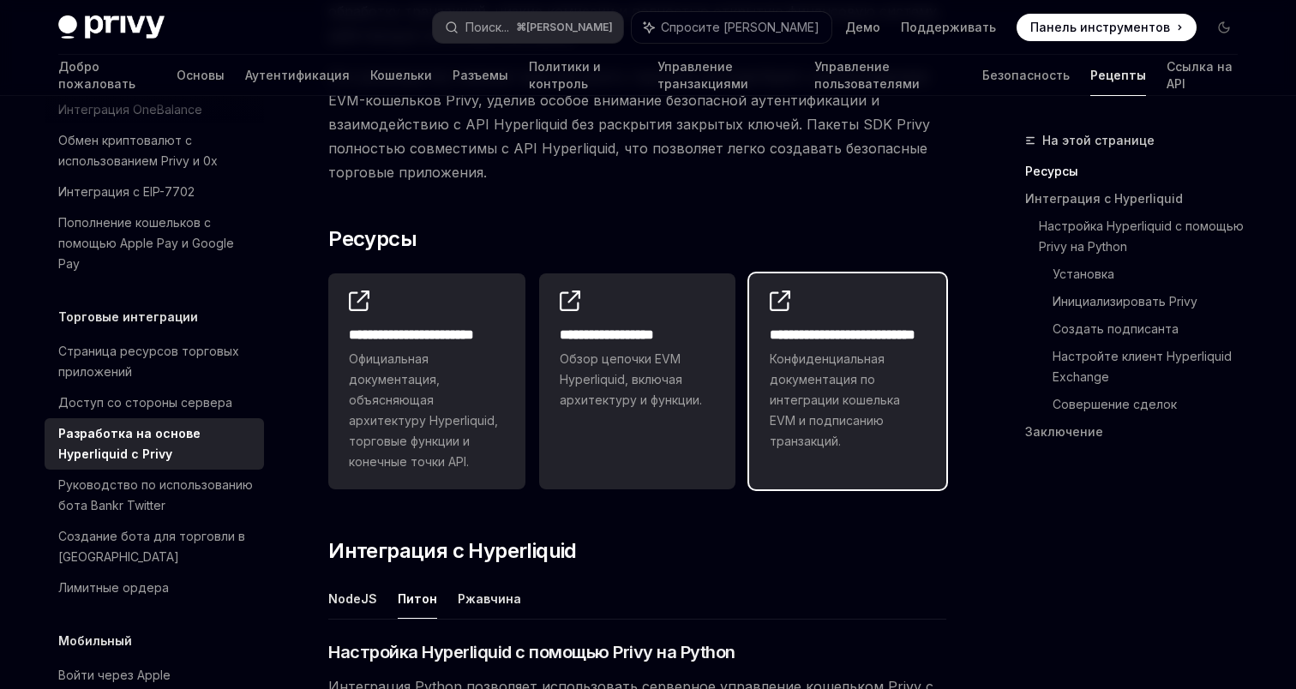
click at [750, 330] on div "**********" at bounding box center [847, 370] width 197 height 195
type textarea "*"
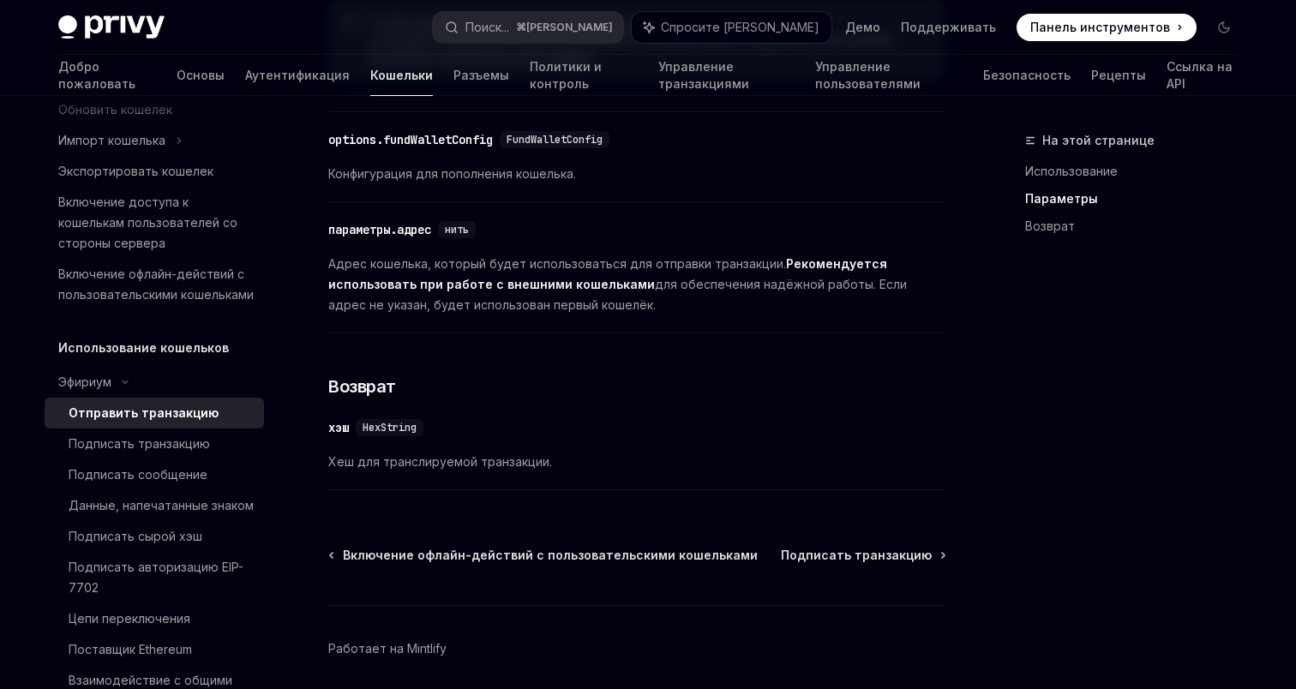
scroll to position [1028, 0]
click at [188, 445] on font "Подписать транзакцию" at bounding box center [139, 443] width 141 height 15
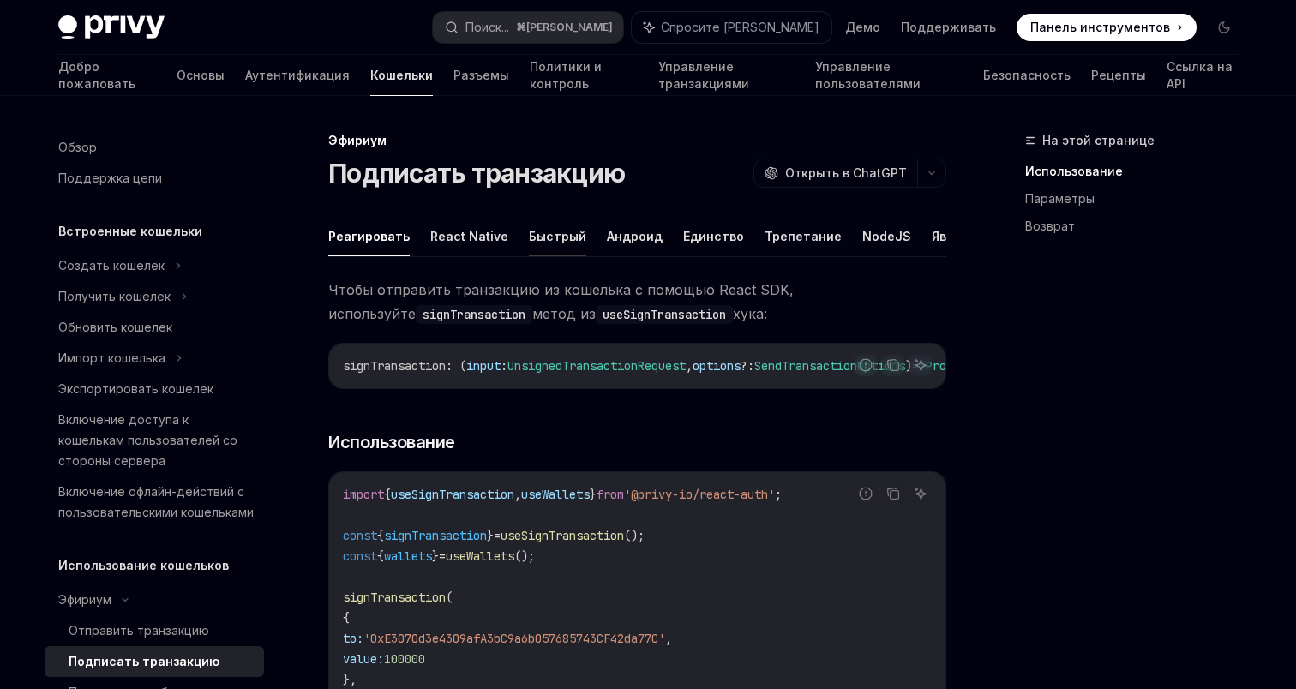
click at [554, 235] on font "Быстрый" at bounding box center [557, 236] width 57 height 15
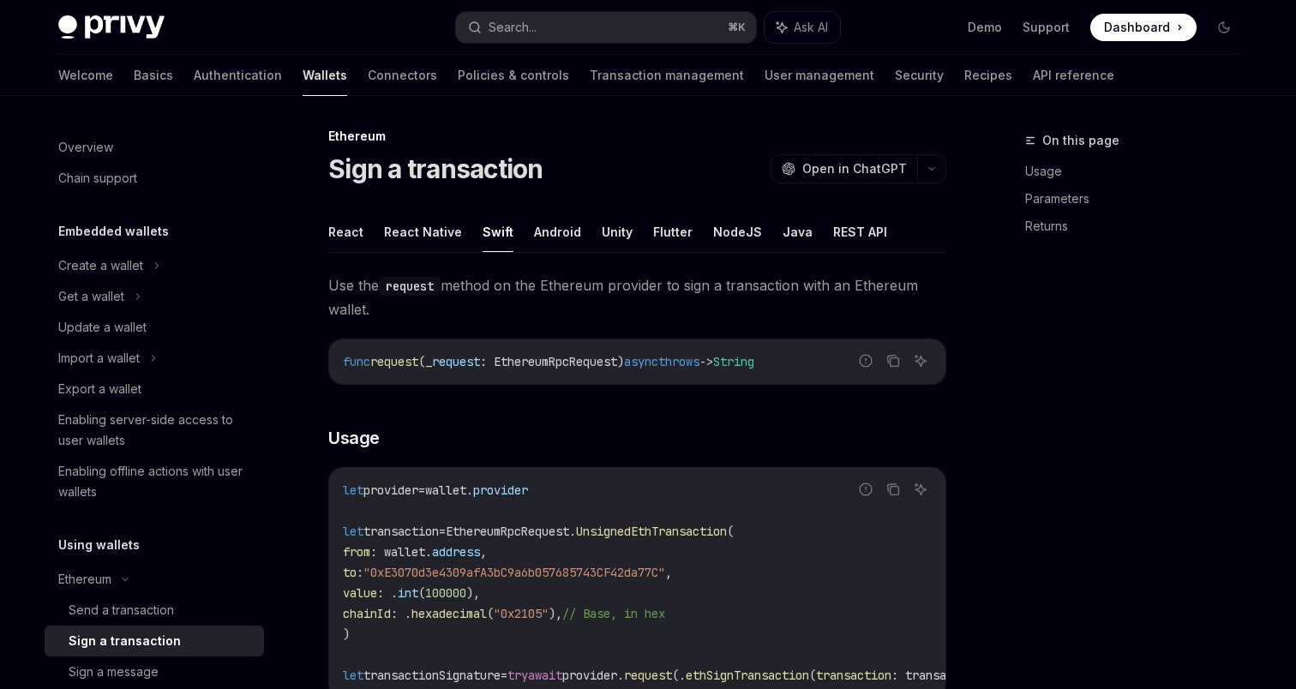
click at [912, 229] on ul "React React Native Swift Android Unity Flutter NodeJS Java REST API" at bounding box center [637, 232] width 618 height 41
click at [731, 224] on button "NodeJS" at bounding box center [737, 232] width 49 height 40
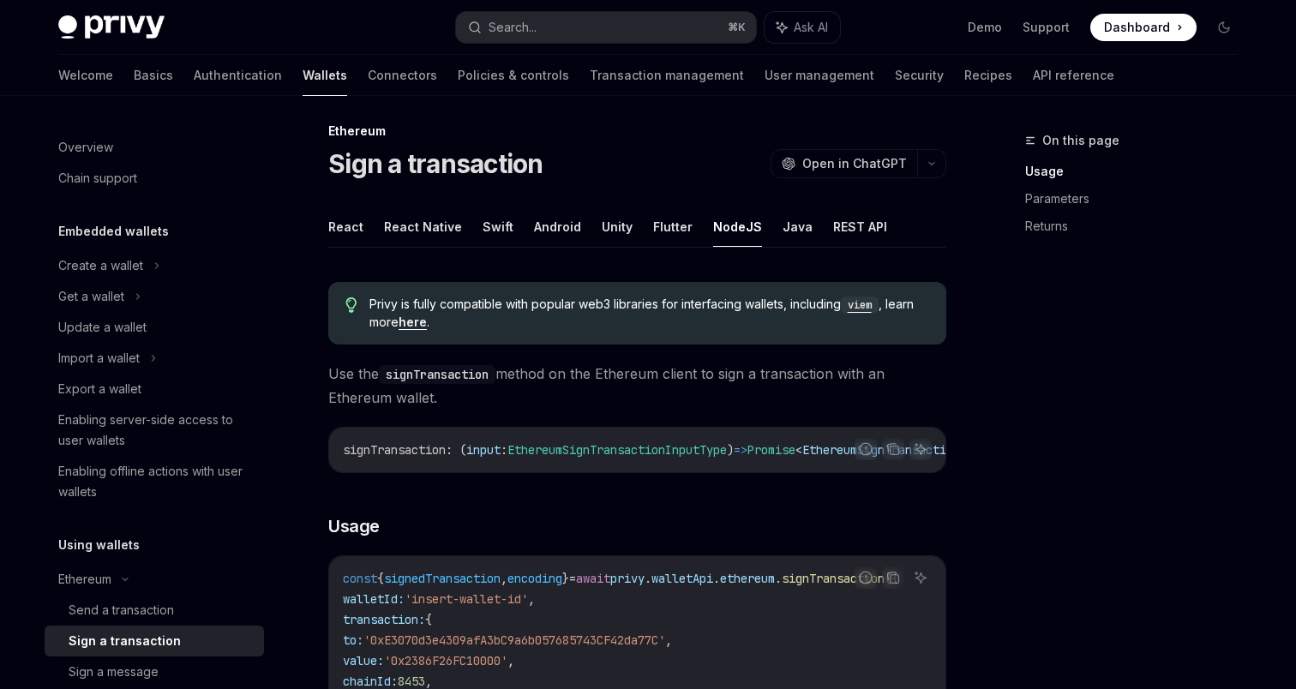
scroll to position [15, 0]
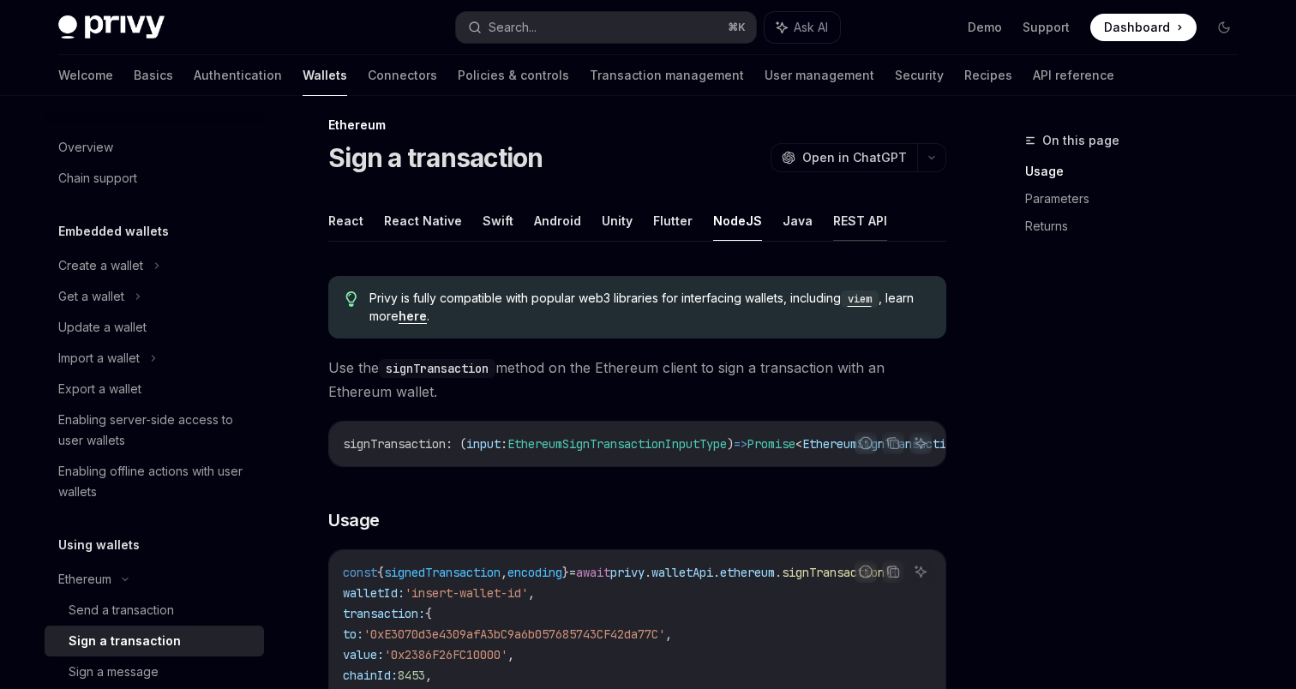
click at [863, 213] on button "REST API" at bounding box center [860, 221] width 54 height 40
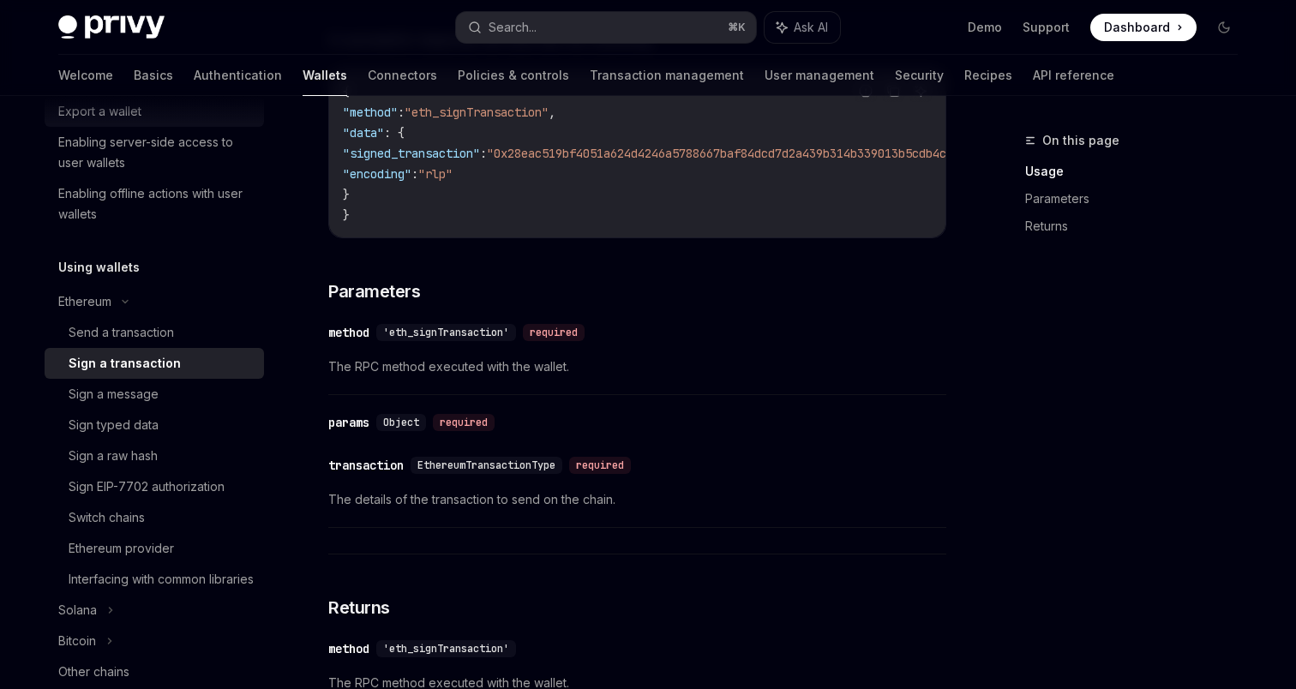
scroll to position [283, 0]
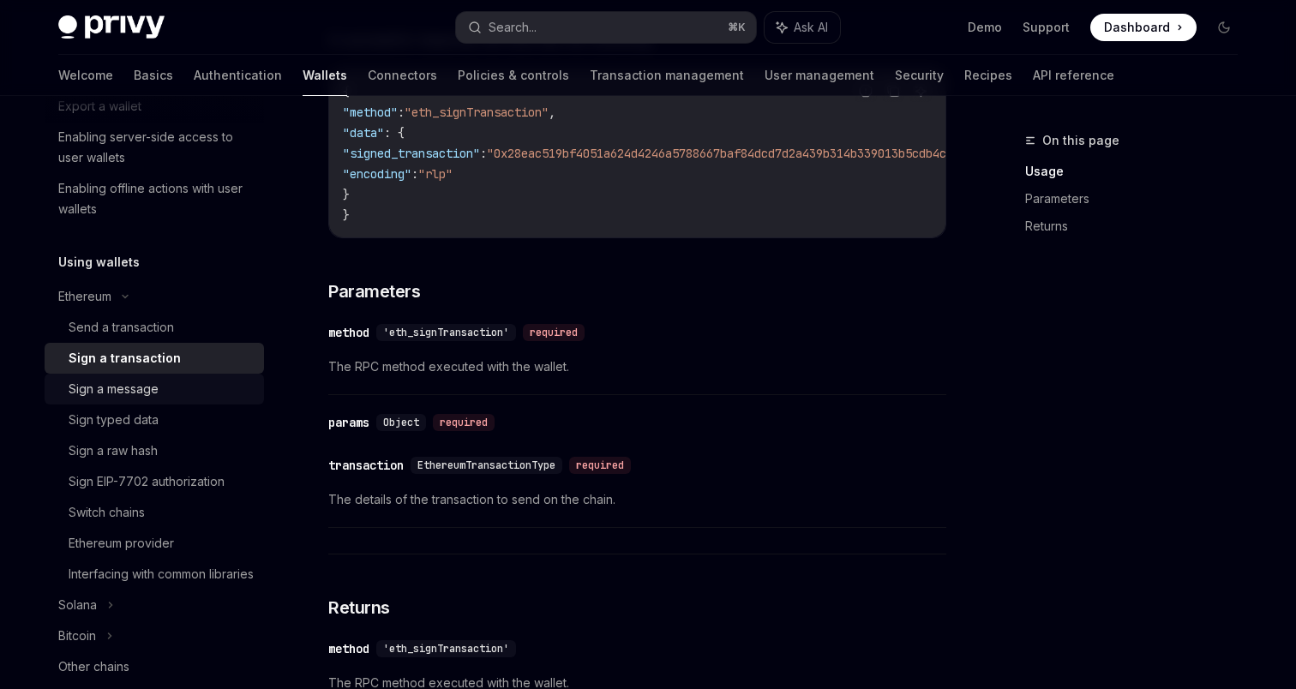
click at [129, 388] on div "Sign a message" at bounding box center [114, 389] width 90 height 21
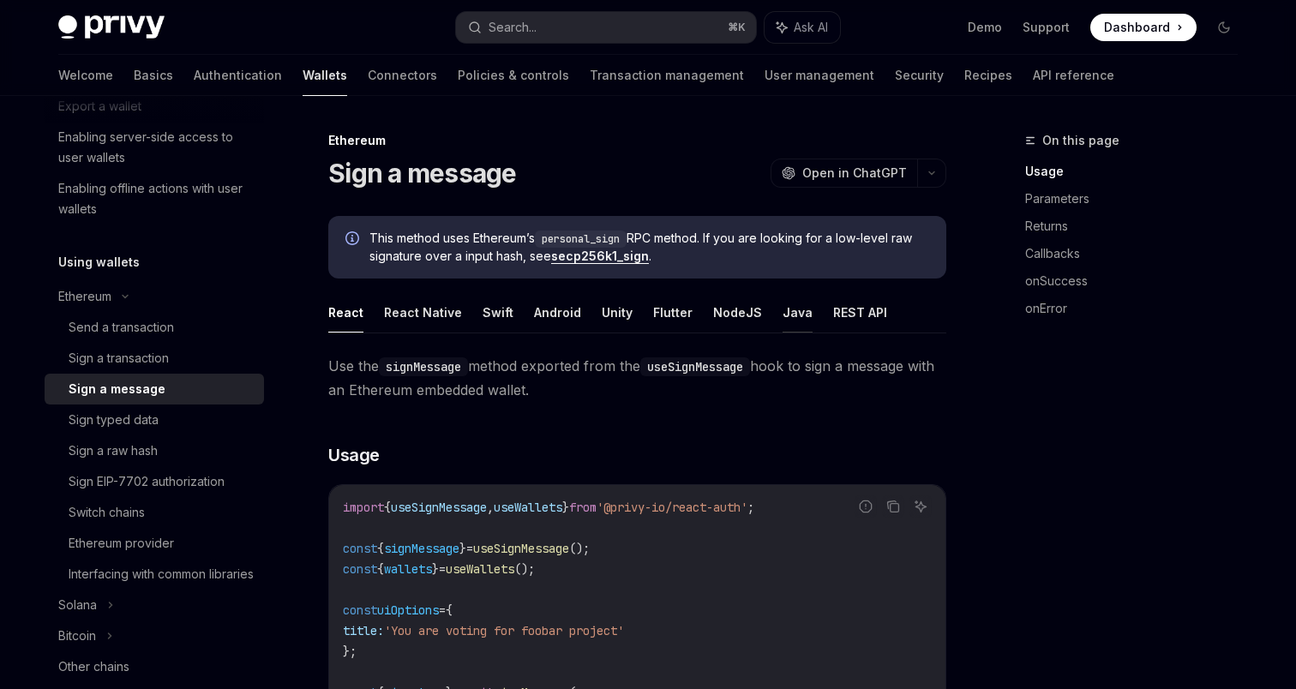
click at [792, 307] on button "Java" at bounding box center [798, 312] width 30 height 40
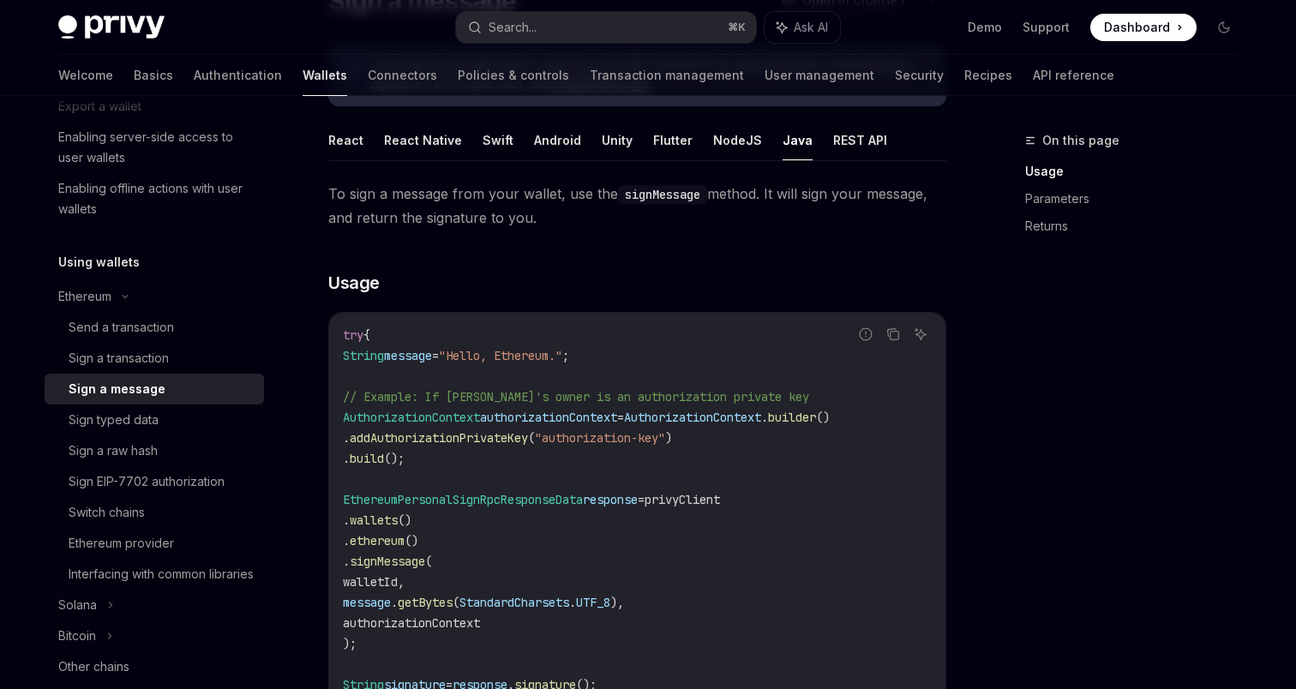
scroll to position [146, 0]
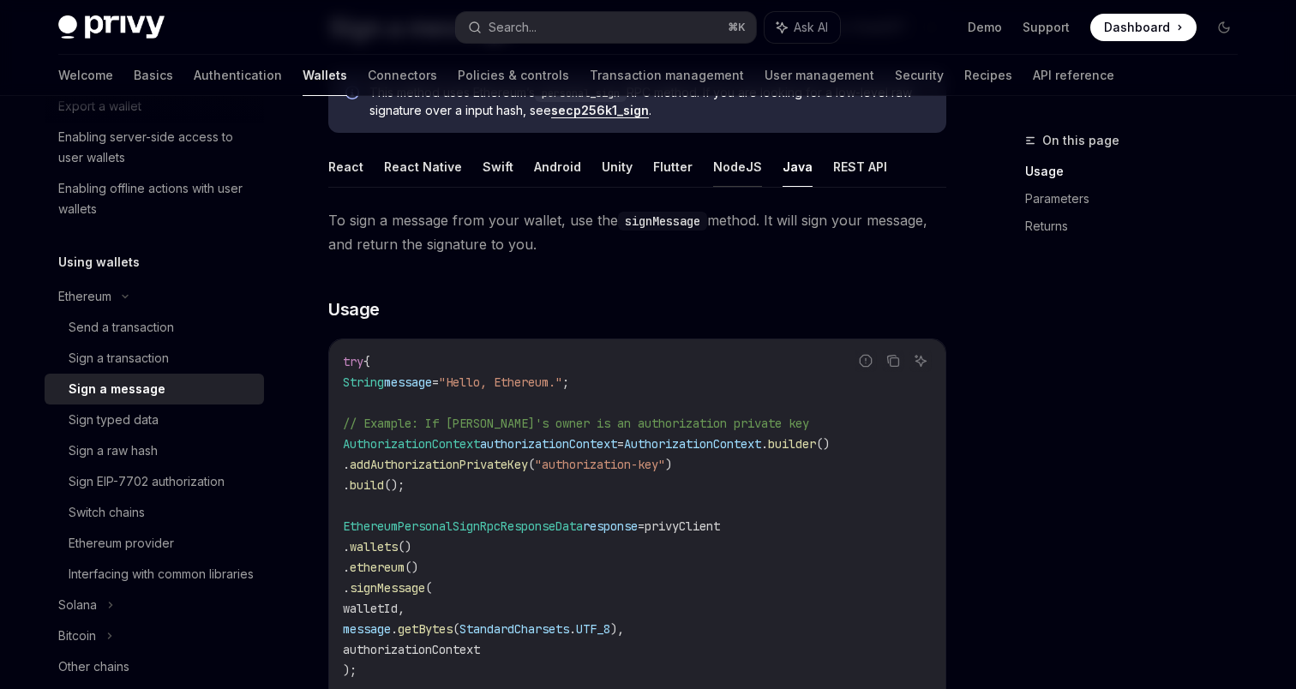
click at [719, 168] on button "NodeJS" at bounding box center [737, 167] width 49 height 40
type textarea "*"
